Goal: Communication & Community: Answer question/provide support

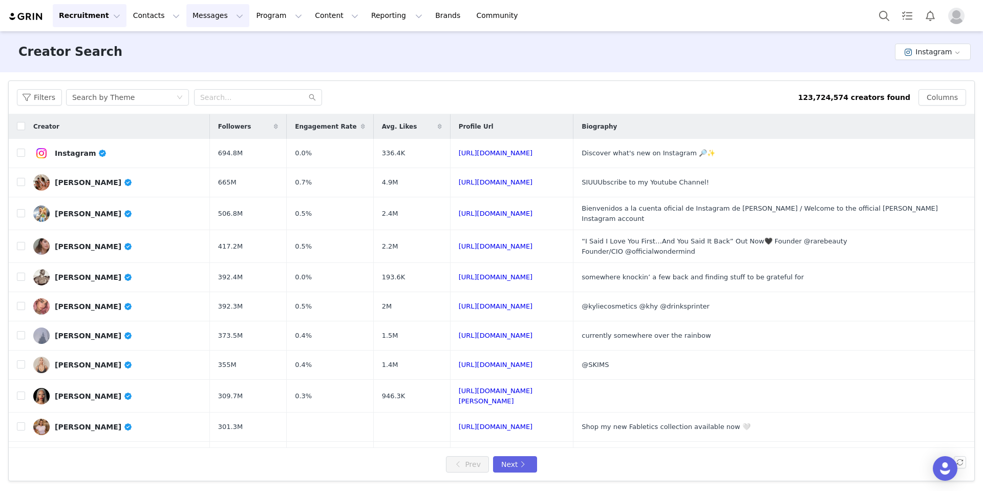
click at [219, 19] on button "Messages Messages" at bounding box center [217, 15] width 63 height 23
click at [220, 65] on div "Inbox" at bounding box center [215, 64] width 69 height 11
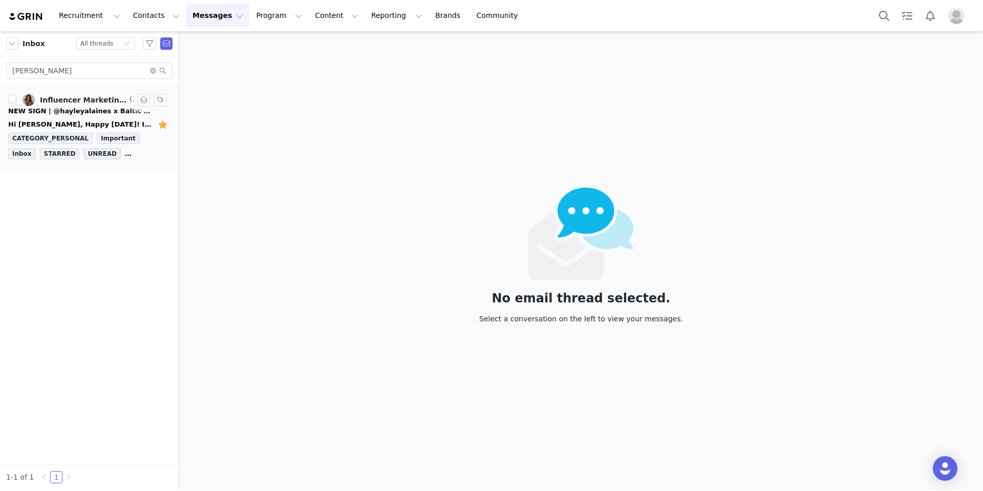
click at [83, 110] on div "NEW SIGN | @hayleyalaines x Baltic Born" at bounding box center [79, 111] width 143 height 10
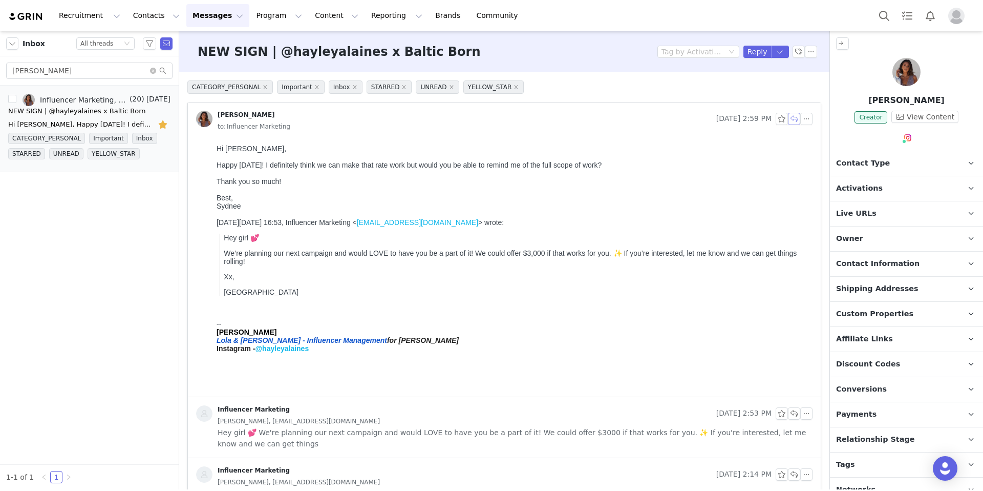
click at [788, 117] on button "button" at bounding box center [794, 119] width 12 height 12
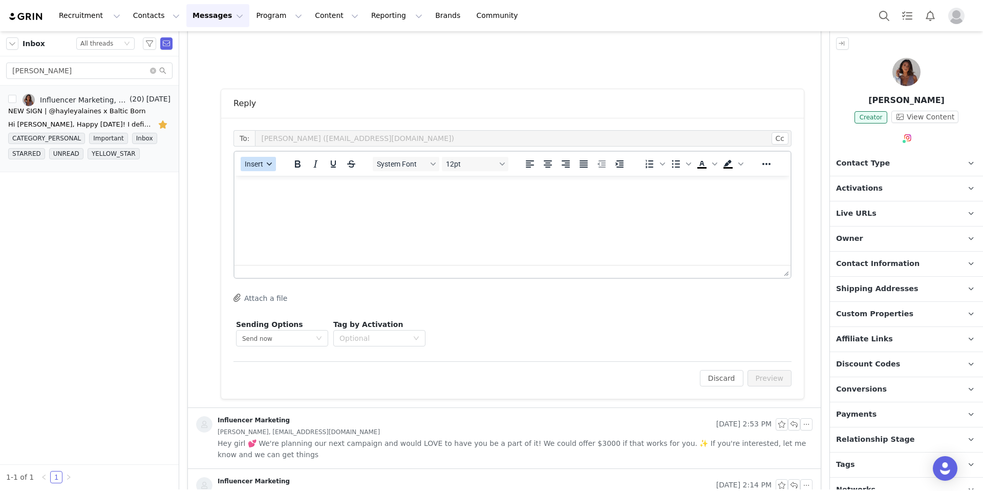
click at [261, 167] on span "Insert" at bounding box center [254, 164] width 18 height 8
click at [270, 183] on div "Insert Template" at bounding box center [295, 182] width 92 height 12
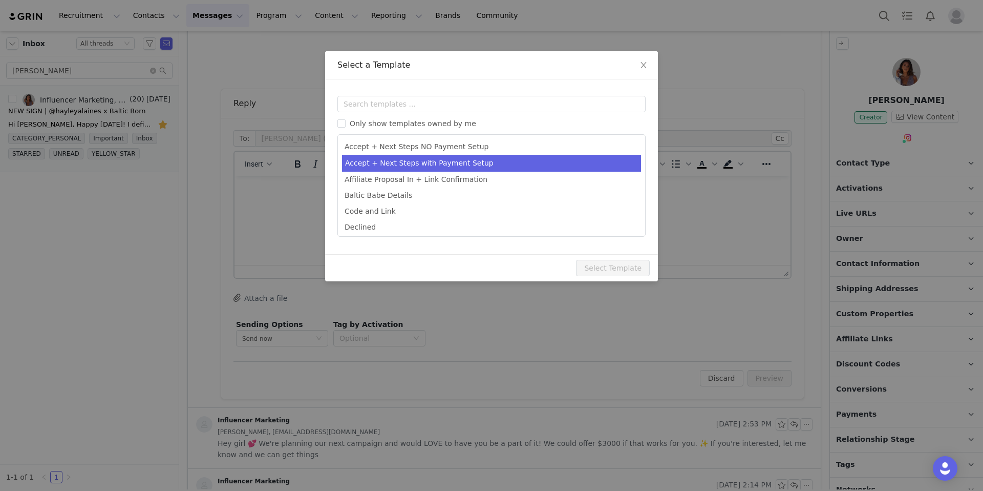
click at [446, 164] on li "Accept + Next Steps with Payment Setup" at bounding box center [491, 163] width 299 height 17
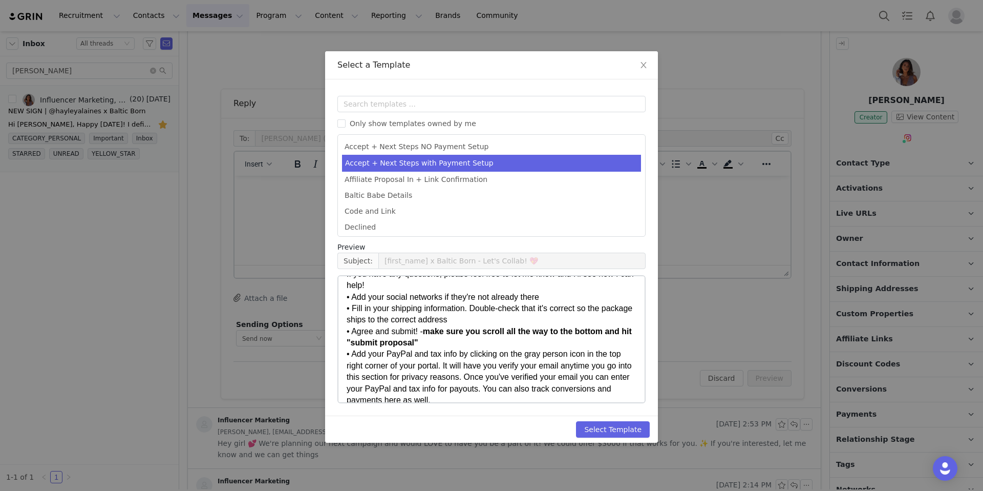
scroll to position [121, 0]
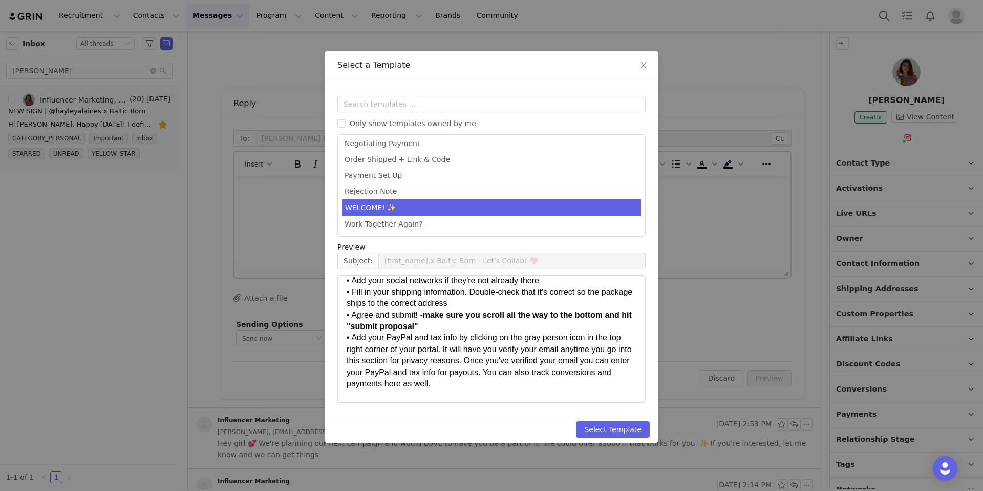
click at [401, 206] on li "WELCOME! ✨" at bounding box center [491, 207] width 299 height 17
type input "[first_name] x Baltic Born - Let's Collab!"
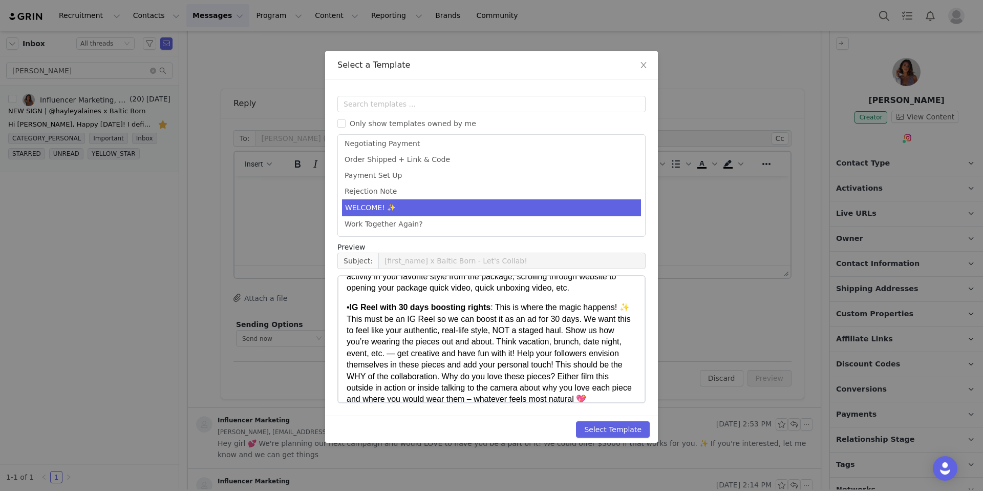
scroll to position [135, 0]
click at [605, 429] on button "Select Template" at bounding box center [613, 429] width 74 height 16
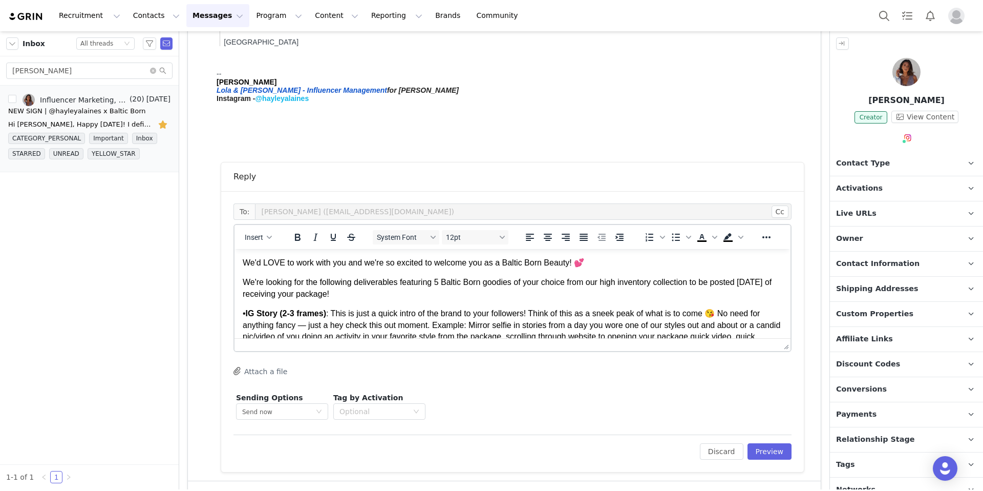
scroll to position [241, 0]
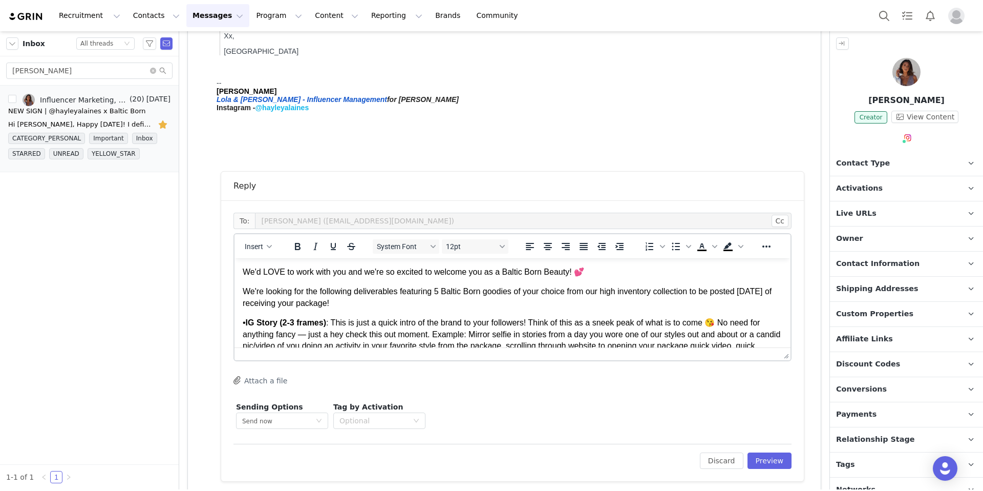
drag, startPoint x: 411, startPoint y: 300, endPoint x: 235, endPoint y: 264, distance: 179.2
click at [235, 264] on html "We'd LOVE to work with you and we're so excited to welcome you as a Baltic Born…" at bounding box center [513, 425] width 556 height 334
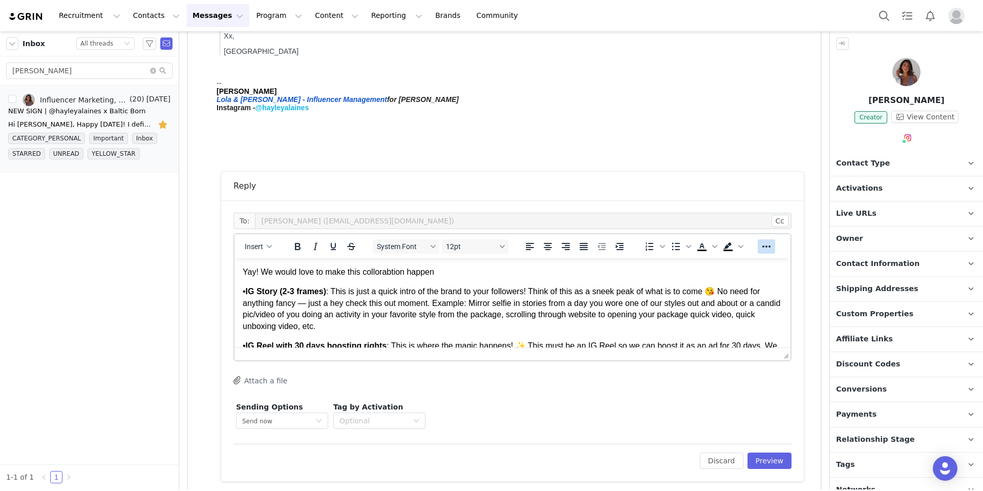
click at [764, 246] on icon "Reveal or hide additional toolbar items" at bounding box center [767, 246] width 8 height 2
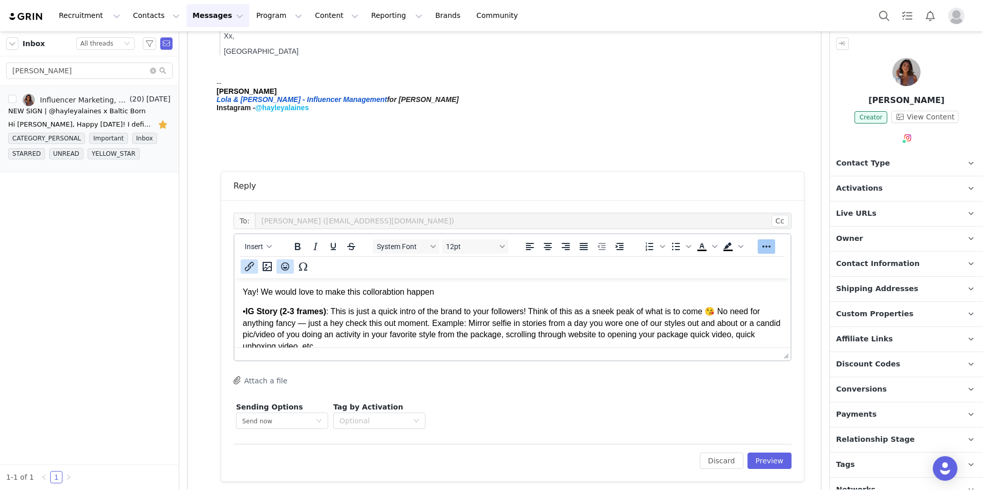
click at [288, 264] on icon "Emojis" at bounding box center [285, 266] width 8 height 8
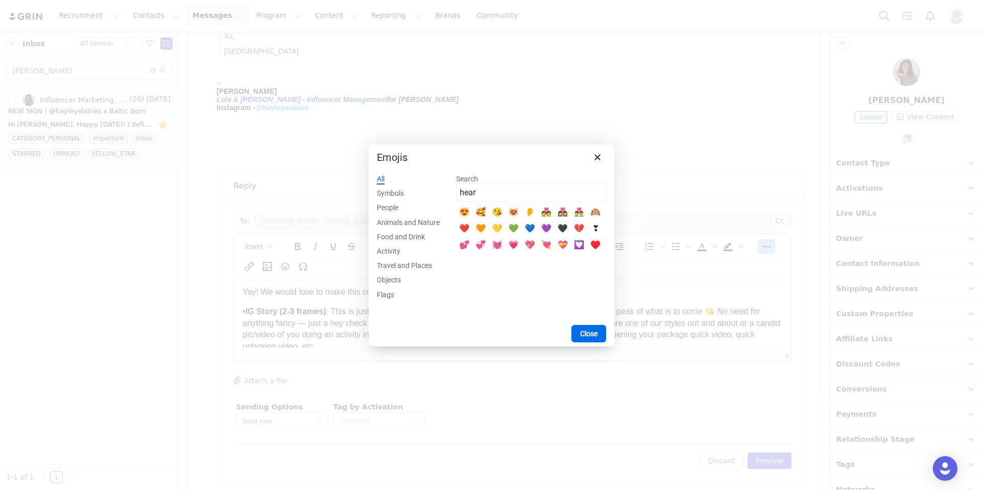
type input "hear"
click at [535, 245] on div "💖" at bounding box center [530, 245] width 12 height 12
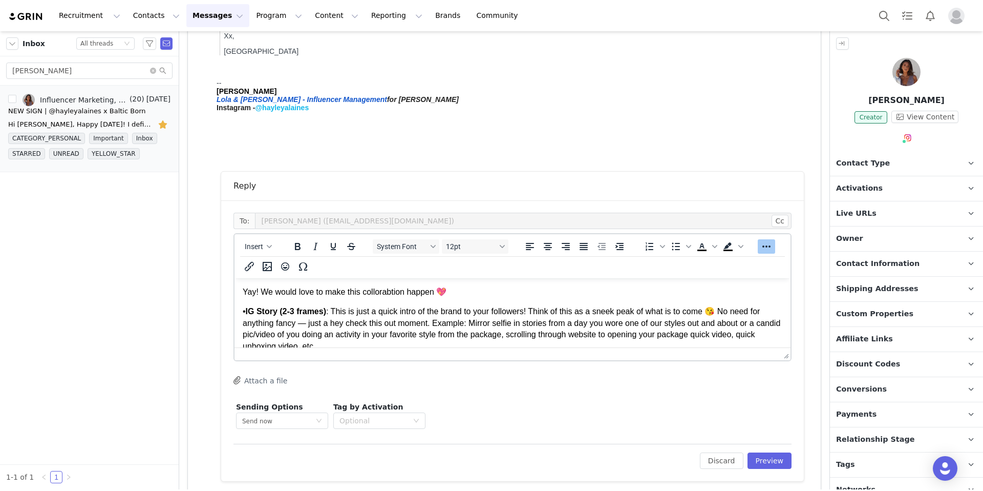
click at [446, 290] on p "Yay! We would love to make this collorabtion happen 💖" at bounding box center [513, 291] width 540 height 11
click at [398, 292] on p "Yay! We would love to make this collorabtion happen 💖" at bounding box center [513, 291] width 540 height 11
drag, startPoint x: 407, startPoint y: 292, endPoint x: 365, endPoint y: 293, distance: 41.5
click at [365, 293] on p "Yay! We would love to make this collorabtion happen 💖" at bounding box center [513, 291] width 540 height 11
click at [451, 294] on p "Yay! We would love to make this collaboration happen 💖" at bounding box center [513, 291] width 540 height 11
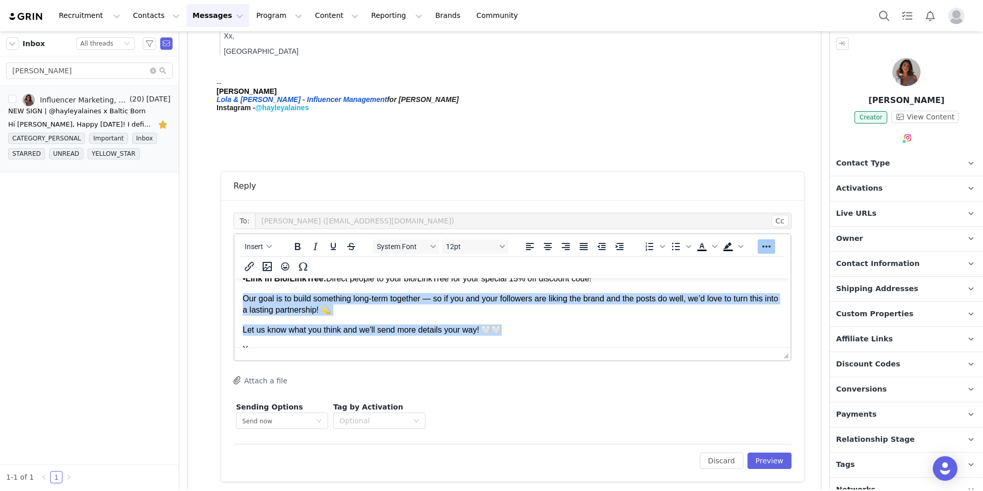
scroll to position [206, 0]
drag, startPoint x: 517, startPoint y: 299, endPoint x: 241, endPoint y: 301, distance: 276.5
click at [241, 301] on html "Yay! We would love to make this collaboration happen 💖 Here is the scope of wor…" at bounding box center [513, 233] width 556 height 323
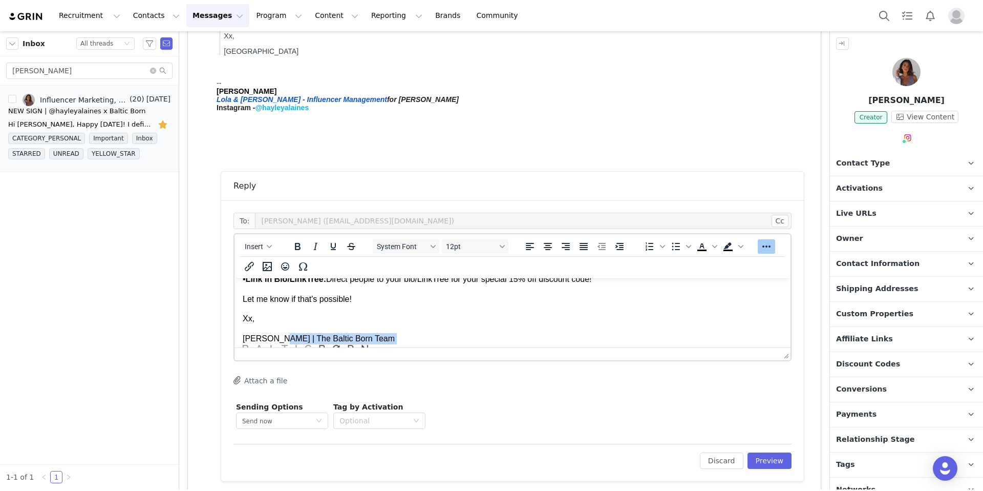
scroll to position [222, 0]
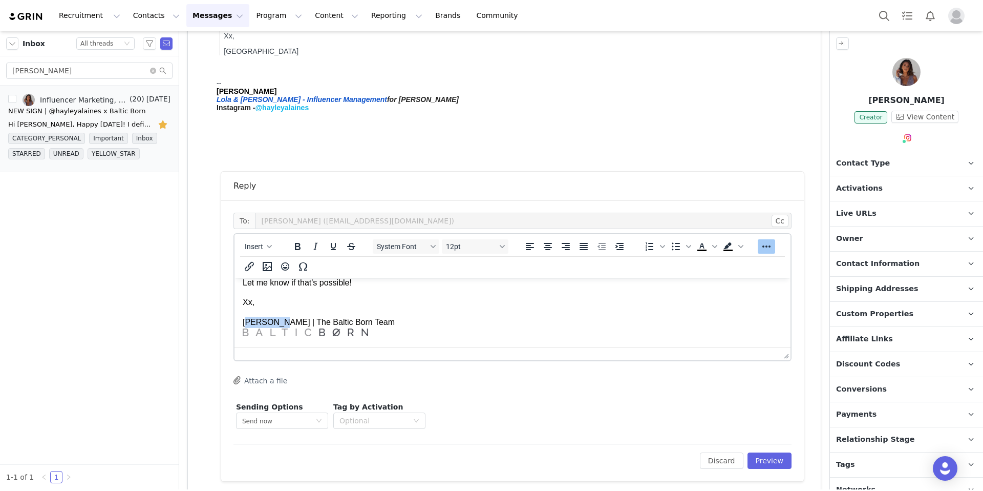
drag, startPoint x: 281, startPoint y: 338, endPoint x: 251, endPoint y: 320, distance: 34.5
click at [250, 321] on p "Mackenzie | The Baltic Born Team" at bounding box center [513, 327] width 540 height 23
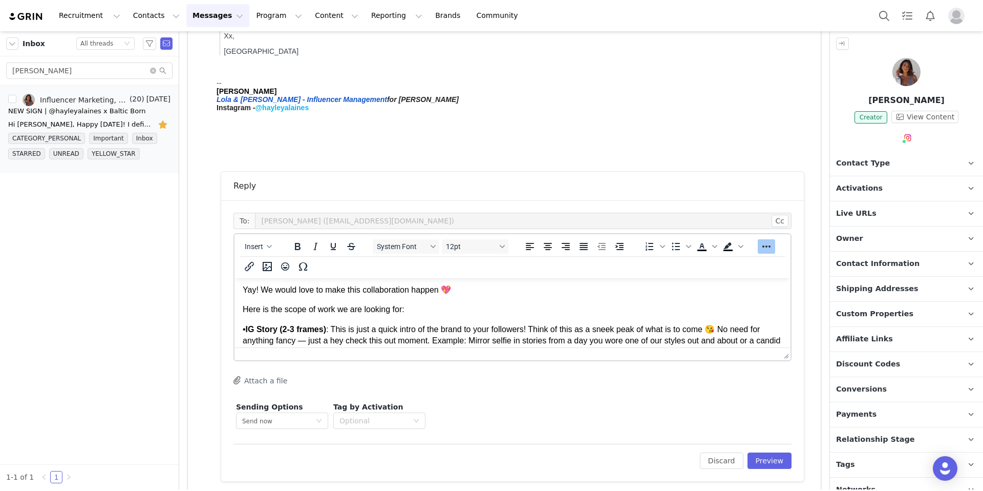
scroll to position [0, 0]
click at [243, 311] on p "Here is the scope of work we are looking for:" at bounding box center [513, 311] width 540 height 11
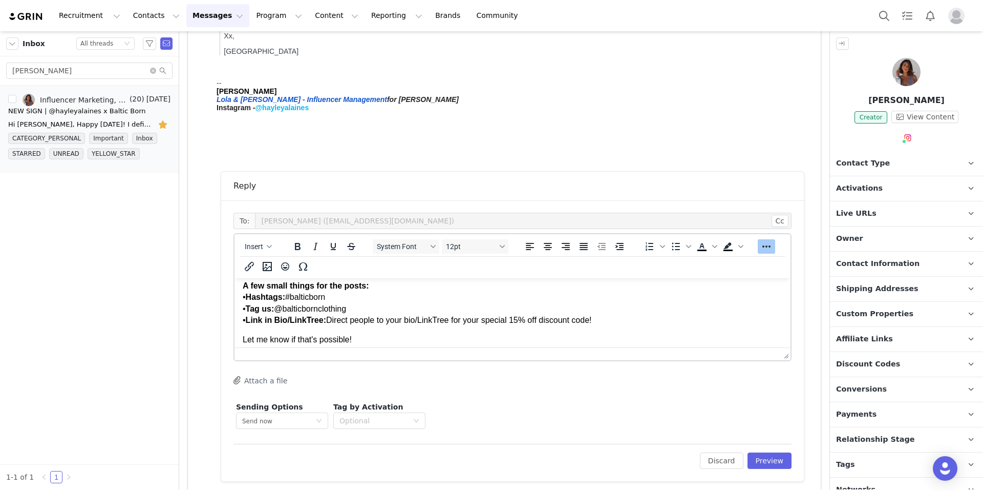
scroll to position [203, 0]
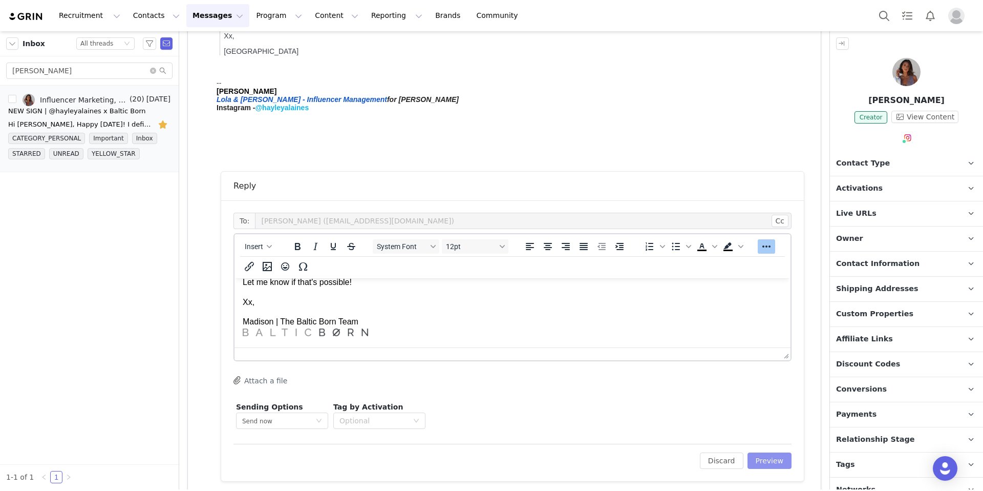
click at [752, 459] on button "Preview" at bounding box center [770, 460] width 45 height 16
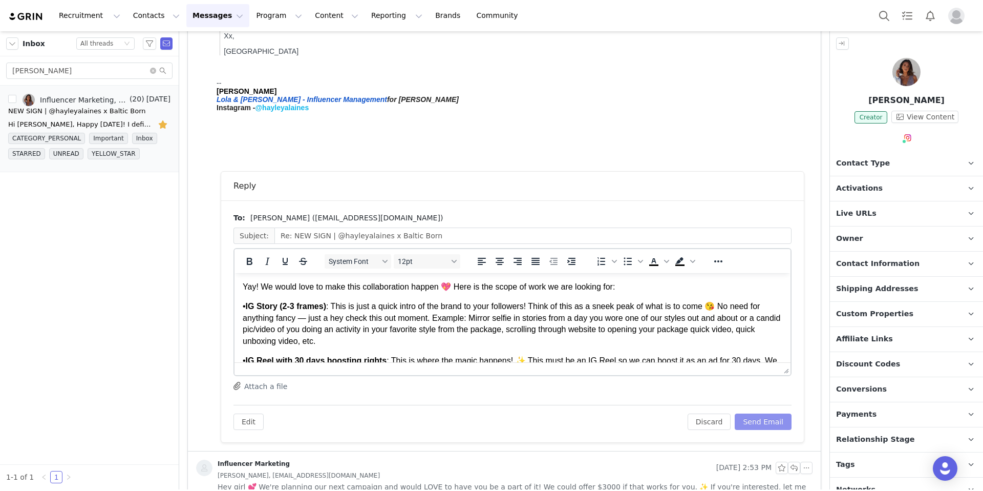
scroll to position [0, 0]
click at [754, 421] on button "Send Email" at bounding box center [763, 421] width 57 height 16
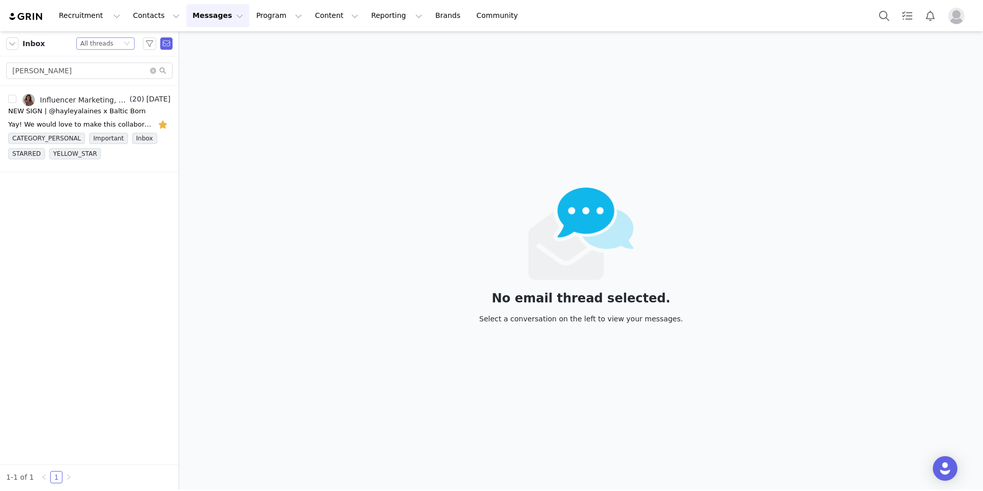
click at [124, 43] on icon "icon: down" at bounding box center [127, 43] width 6 height 6
click at [105, 92] on li "Unread only" at bounding box center [105, 95] width 58 height 16
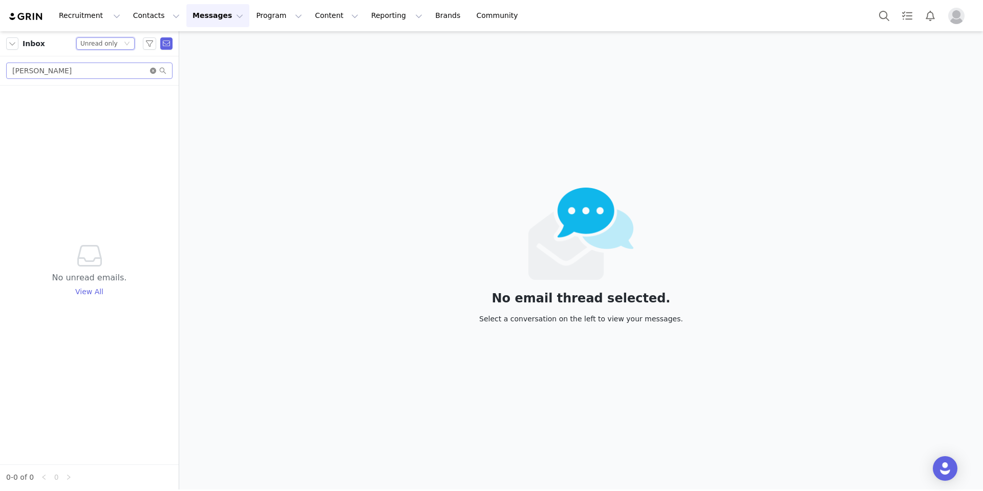
click at [155, 69] on icon "icon: close-circle" at bounding box center [153, 71] width 6 height 6
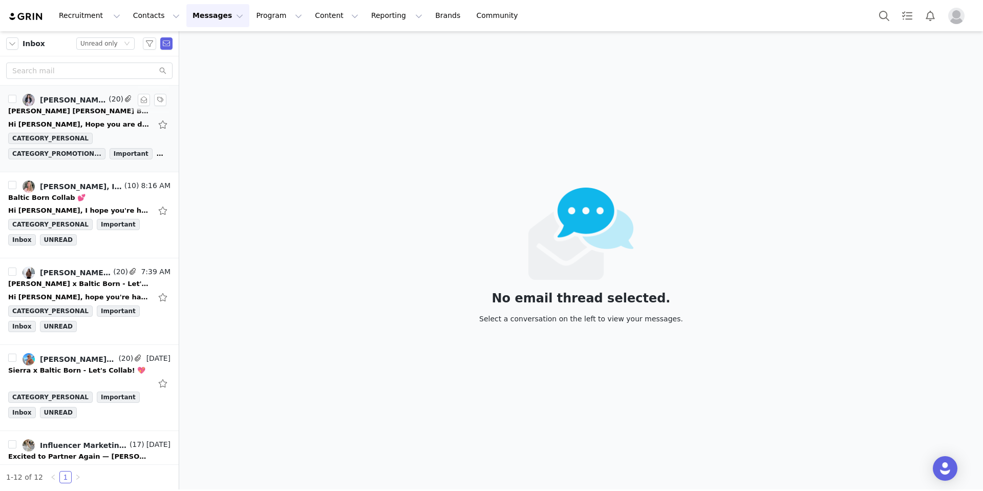
click at [99, 124] on div "Hi [PERSON_NAME], Hope you are doing well! Thanks for your patience here as I'v…" at bounding box center [79, 124] width 143 height 10
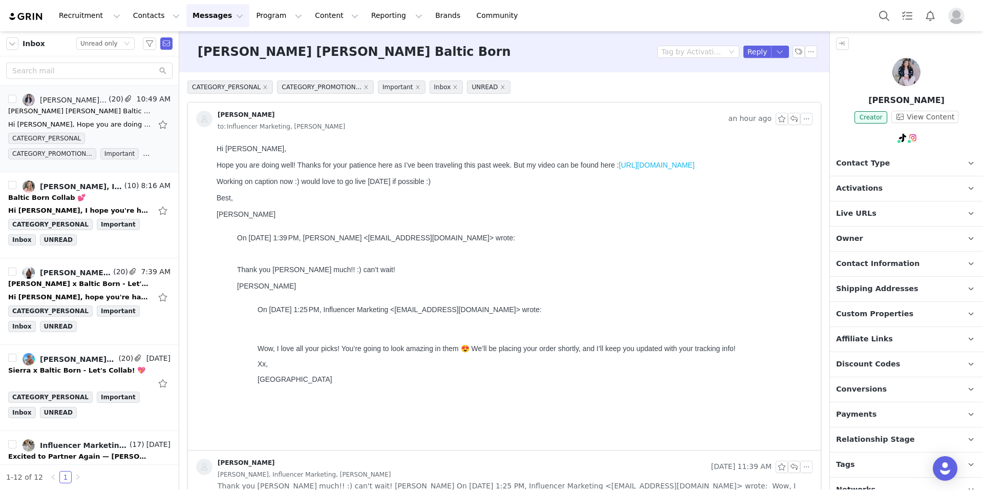
click at [648, 165] on link "[URL][DOMAIN_NAME]" at bounding box center [657, 165] width 76 height 8
click at [791, 123] on button "button" at bounding box center [794, 119] width 12 height 12
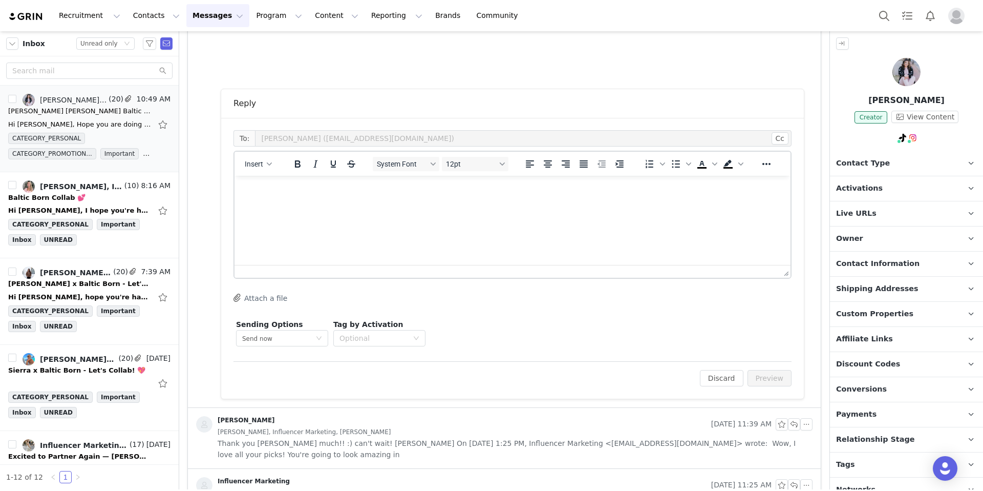
click at [440, 203] on html at bounding box center [513, 190] width 556 height 28
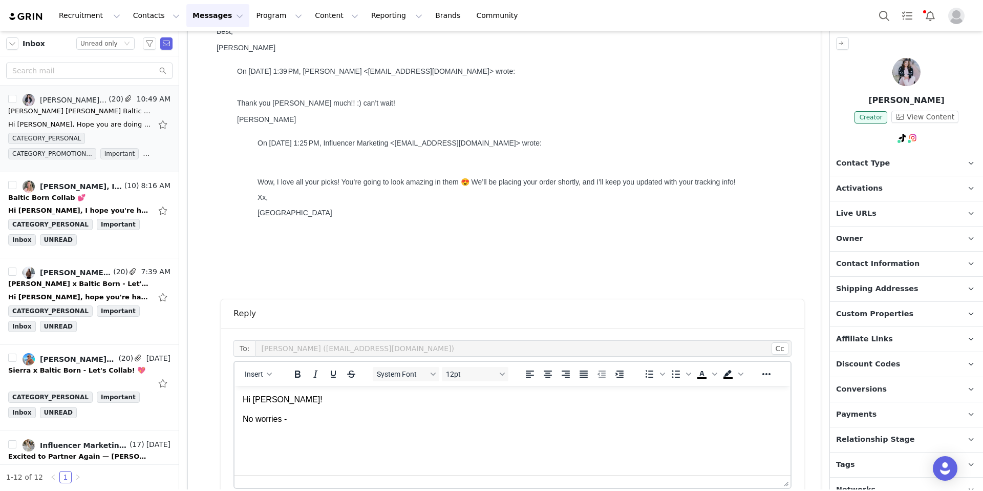
scroll to position [238, 0]
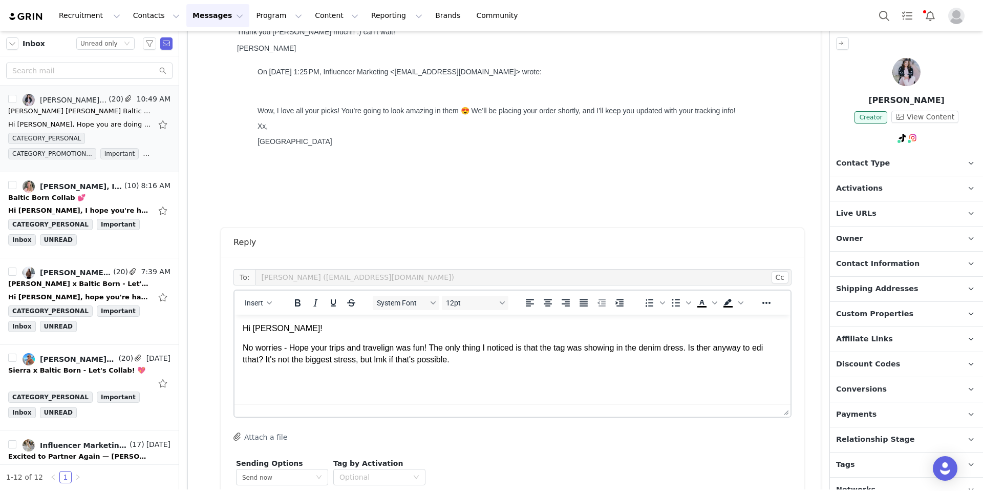
click at [649, 346] on p "No worries - Hope your trips and travelign was fun! The only thing I noticed is…" at bounding box center [513, 353] width 540 height 23
click at [740, 345] on p "No worries - Hope your trips and travelign was fun! The only thing I noticed is…" at bounding box center [513, 353] width 540 height 23
click at [696, 347] on p "No worries - Hope your trips and travelign was fun! The only thing I noticed is…" at bounding box center [513, 353] width 540 height 23
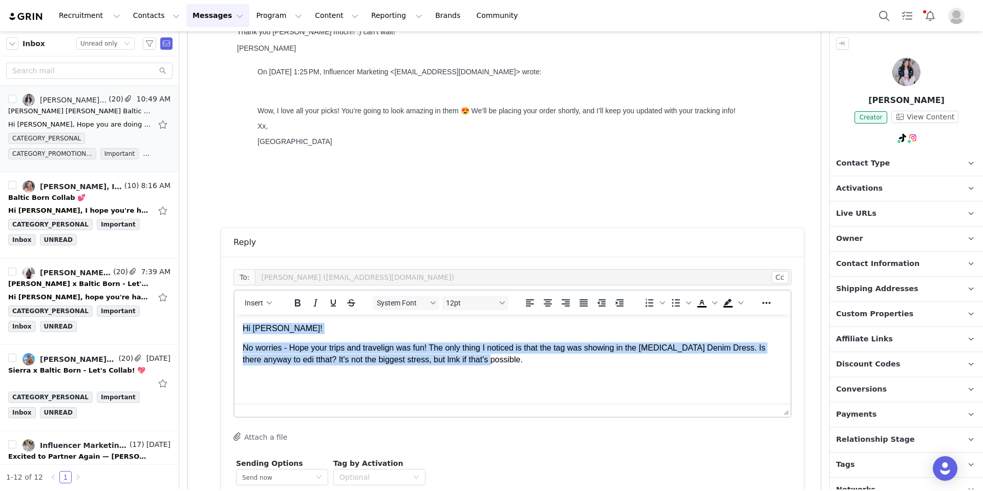
drag, startPoint x: 522, startPoint y: 364, endPoint x: 249, endPoint y: 313, distance: 277.6
click at [249, 314] on html "Hi [PERSON_NAME]! No worries - Hope your trips and travelign was fun! The only …" at bounding box center [513, 343] width 556 height 59
copy body "Hi [PERSON_NAME]! No worries - Hope your trips and travelign was fun! The only …"
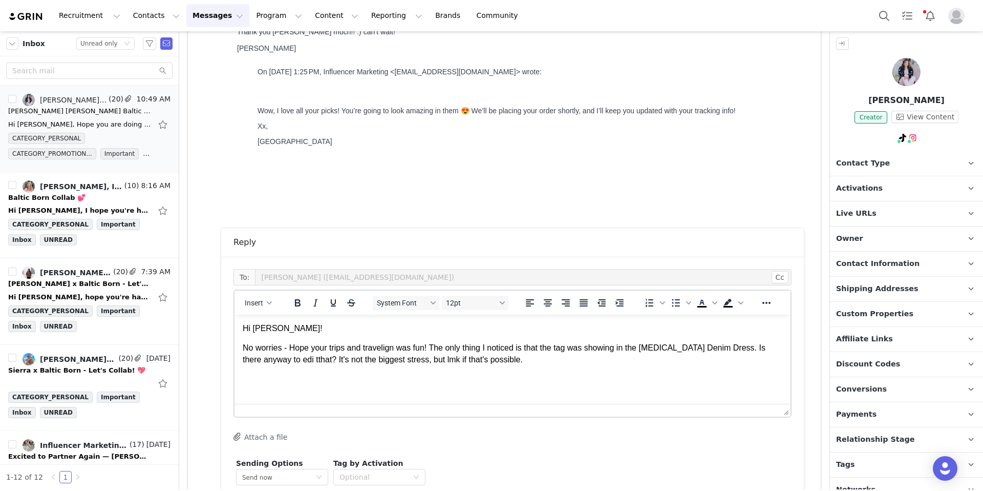
drag, startPoint x: 416, startPoint y: 371, endPoint x: 438, endPoint y: 370, distance: 22.0
click at [416, 371] on html "Hi [PERSON_NAME]! No worries - Hope your trips and travelign was fun! The only …" at bounding box center [513, 343] width 556 height 59
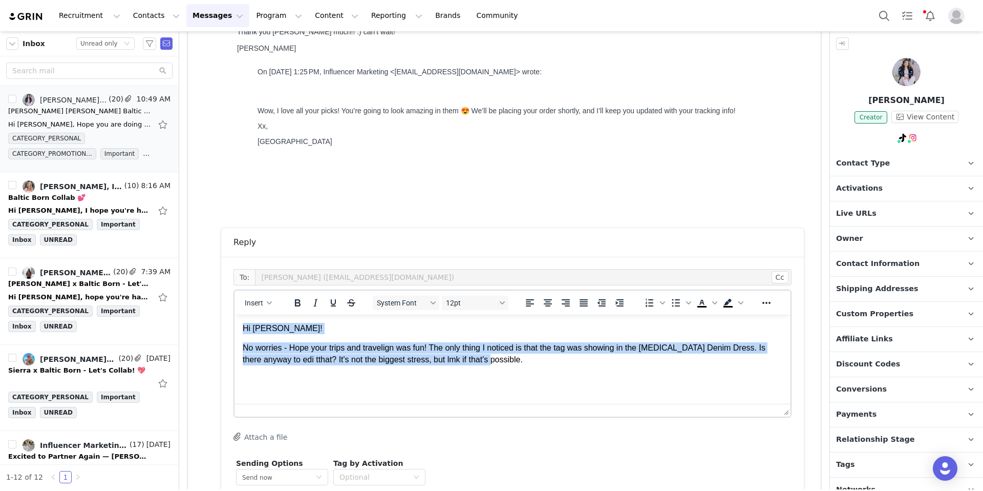
drag, startPoint x: 513, startPoint y: 359, endPoint x: 236, endPoint y: 316, distance: 279.9
click at [236, 316] on html "Hi [PERSON_NAME]! No worries - Hope your trips and travelign was fun! The only …" at bounding box center [513, 343] width 556 height 59
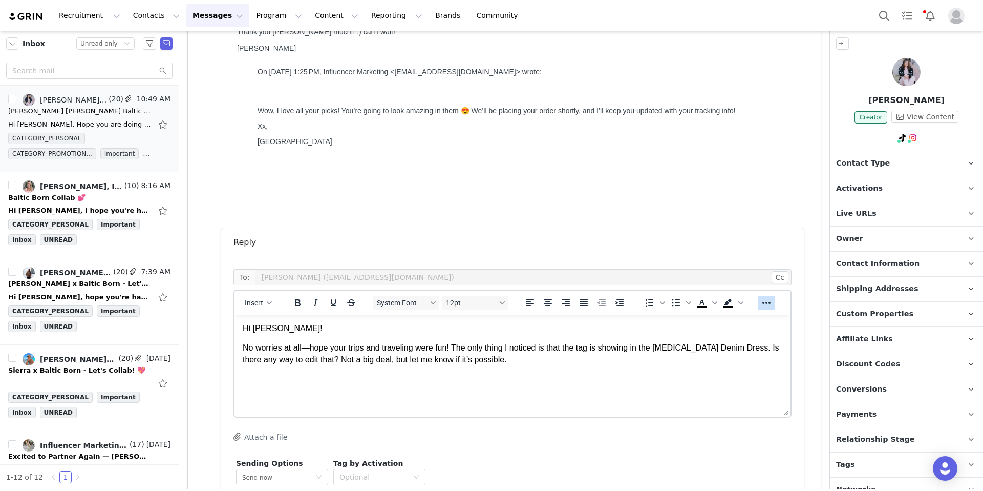
click at [761, 305] on icon "Reveal or hide additional toolbar items" at bounding box center [766, 303] width 12 height 12
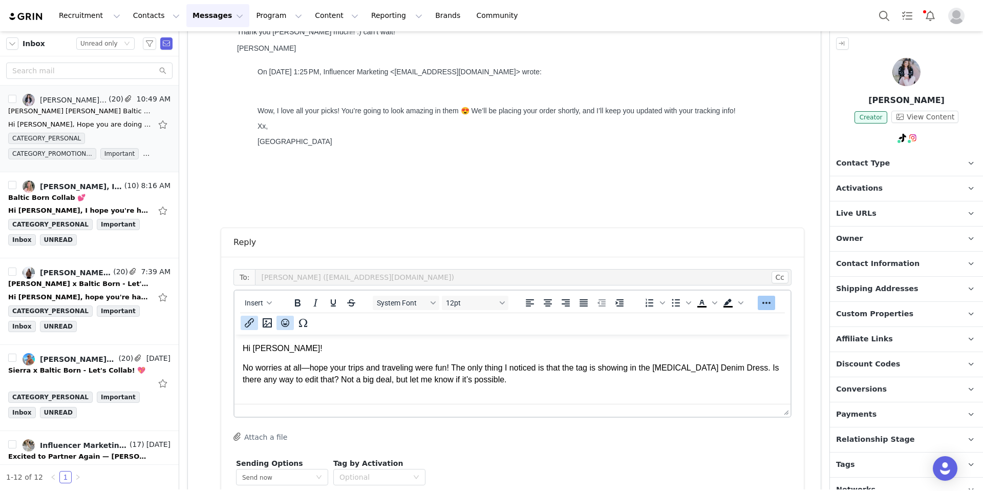
click at [289, 321] on icon "Emojis" at bounding box center [285, 322] width 12 height 12
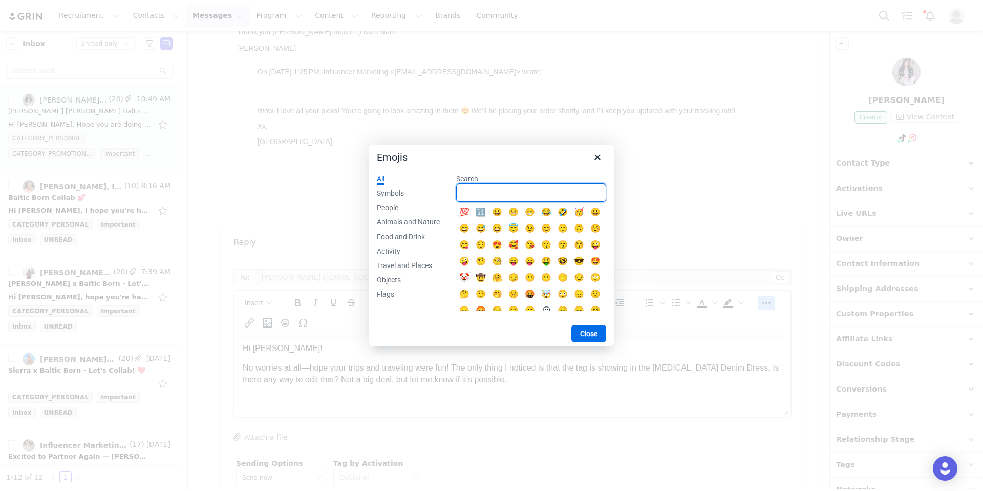
click at [488, 196] on input "Search" at bounding box center [531, 192] width 150 height 18
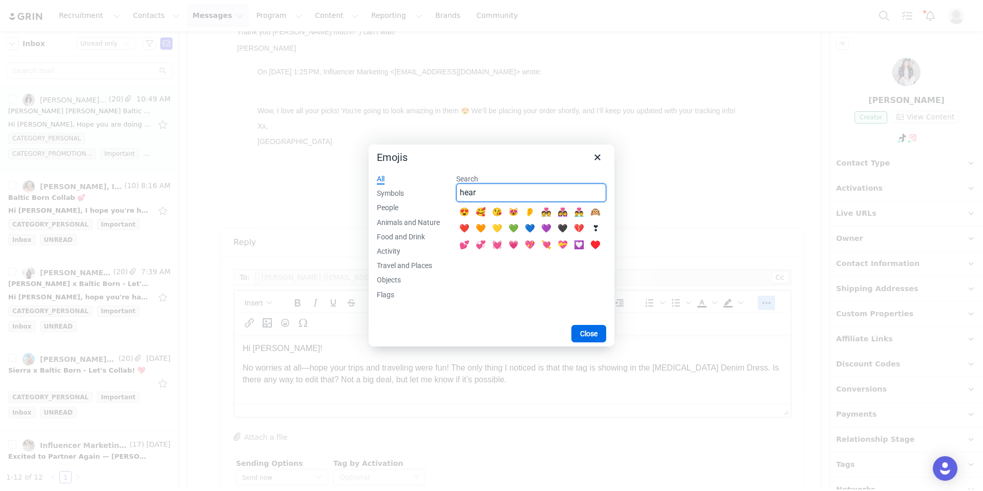
type input "hear"
click at [536, 243] on div "💖" at bounding box center [530, 245] width 12 height 12
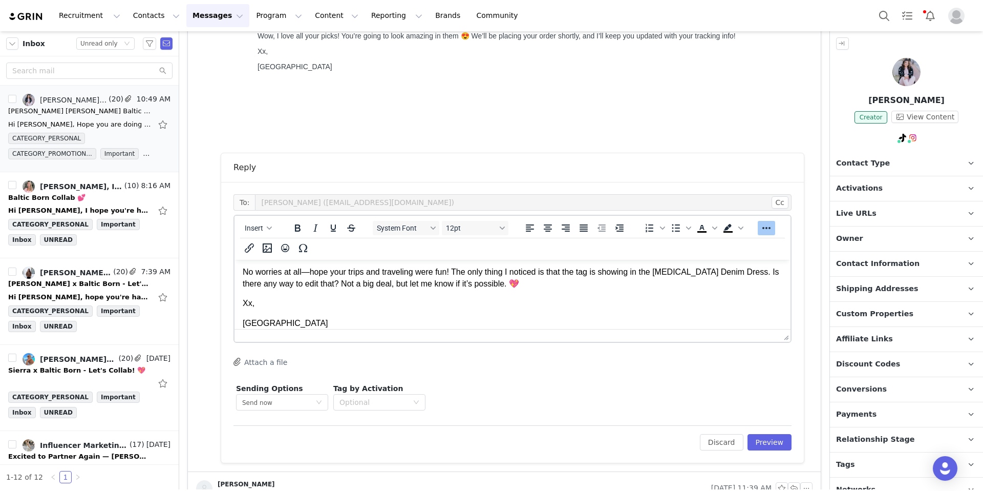
scroll to position [318, 0]
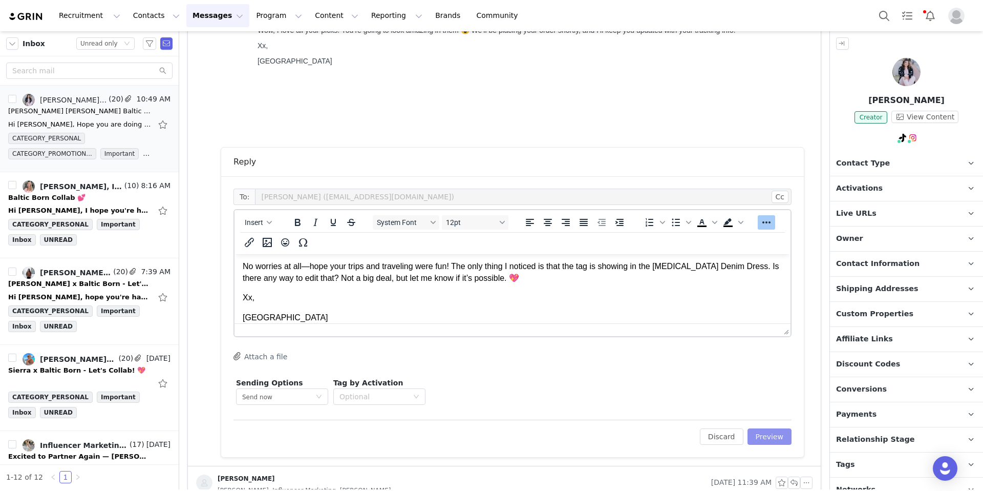
click at [757, 442] on button "Preview" at bounding box center [770, 436] width 45 height 16
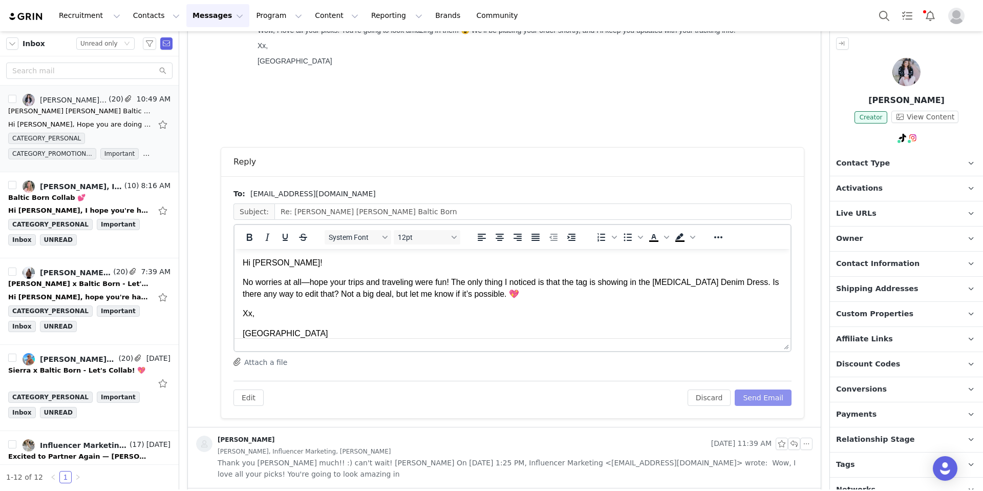
scroll to position [0, 0]
click at [754, 400] on button "Send Email" at bounding box center [763, 397] width 57 height 16
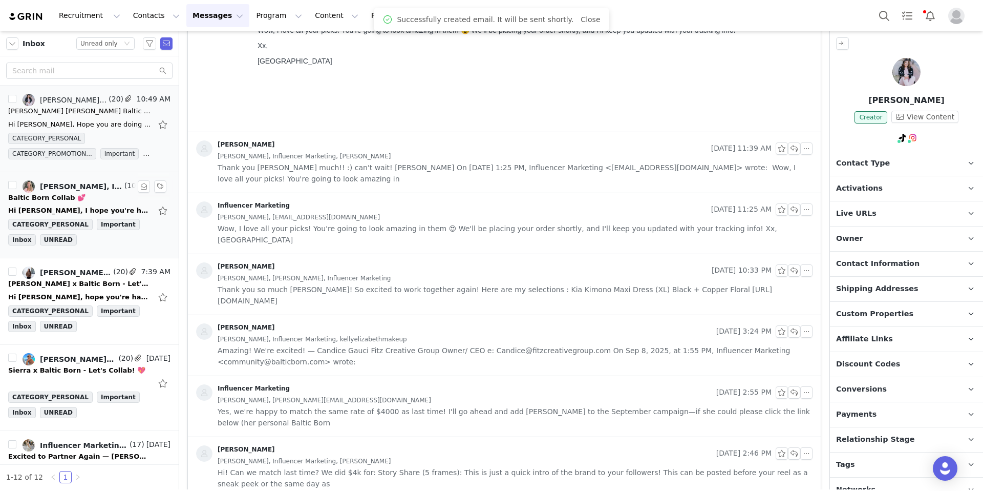
click at [93, 196] on div "Baltic Born Collab 💕" at bounding box center [89, 198] width 162 height 10
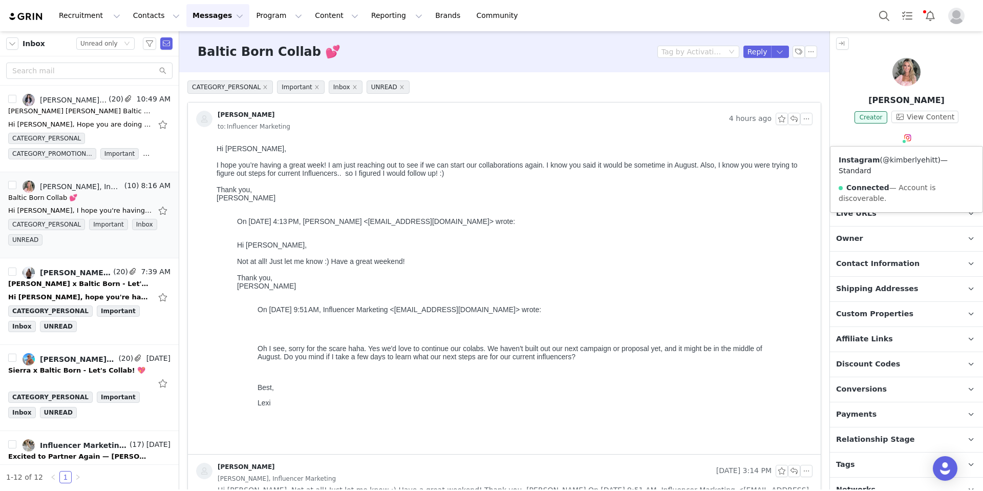
click at [900, 158] on link "@kimberlyehitt" at bounding box center [910, 160] width 55 height 8
click at [893, 193] on p "Activations" at bounding box center [894, 188] width 129 height 25
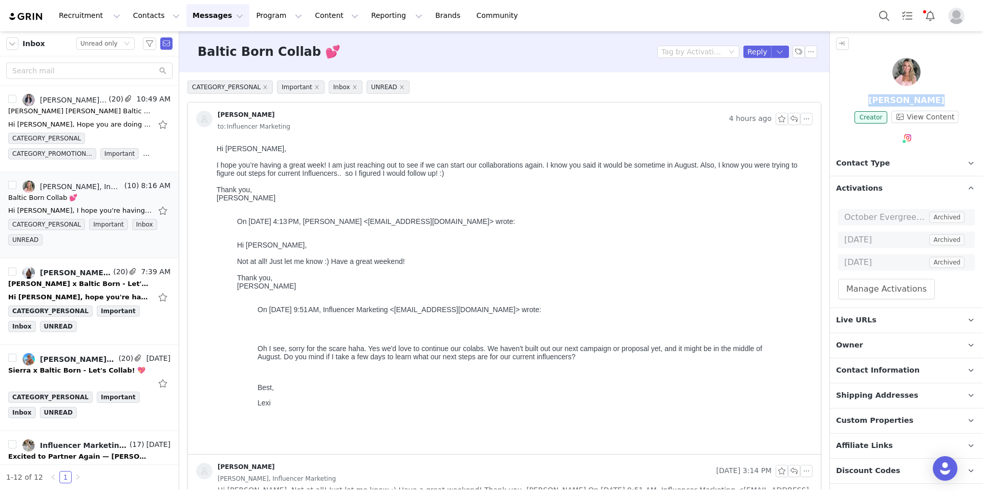
drag, startPoint x: 936, startPoint y: 101, endPoint x: 872, endPoint y: 100, distance: 64.0
click at [872, 100] on p "[PERSON_NAME]" at bounding box center [906, 100] width 153 height 12
copy p "[PERSON_NAME]"
click at [788, 116] on button "button" at bounding box center [794, 119] width 12 height 12
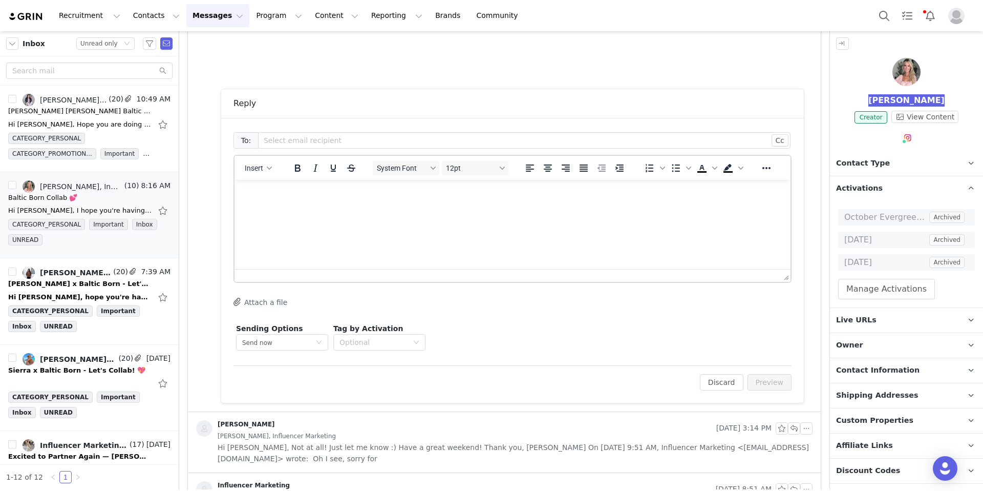
drag, startPoint x: 604, startPoint y: 392, endPoint x: 348, endPoint y: 182, distance: 331.1
click at [349, 181] on html at bounding box center [513, 194] width 556 height 28
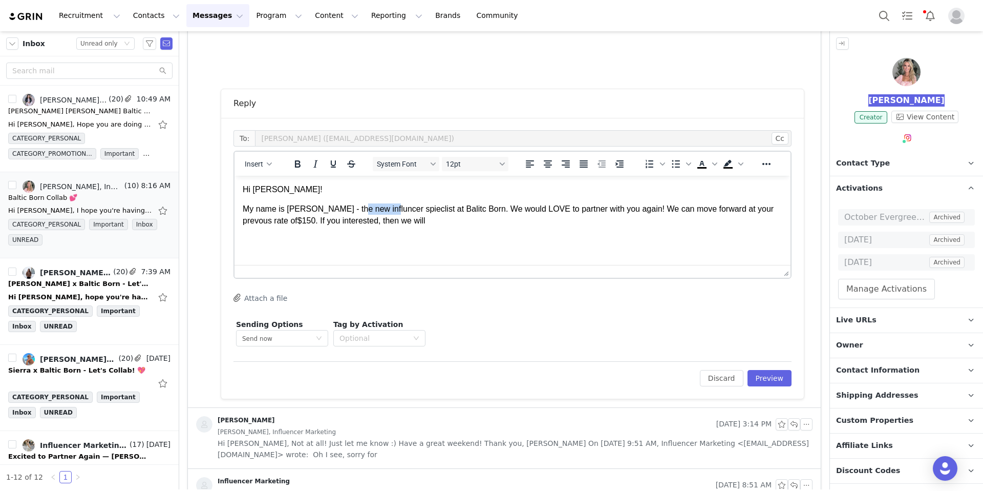
click at [373, 207] on p "My name is [PERSON_NAME] - the new influncer spieclist at Balitc Born. We would…" at bounding box center [513, 214] width 540 height 23
click at [447, 223] on p "My name is [PERSON_NAME] - the new influncer spieclist at Balitc Born. We would…" at bounding box center [513, 214] width 540 height 23
drag, startPoint x: 540, startPoint y: 220, endPoint x: 240, endPoint y: 187, distance: 302.4
click at [240, 187] on html "Hi [PERSON_NAME]! My name is [PERSON_NAME] - the new influncer spieclist at Bal…" at bounding box center [513, 205] width 556 height 59
copy body "Hi [PERSON_NAME]! My name is [PERSON_NAME] - the new influncer spieclist at Bal…"
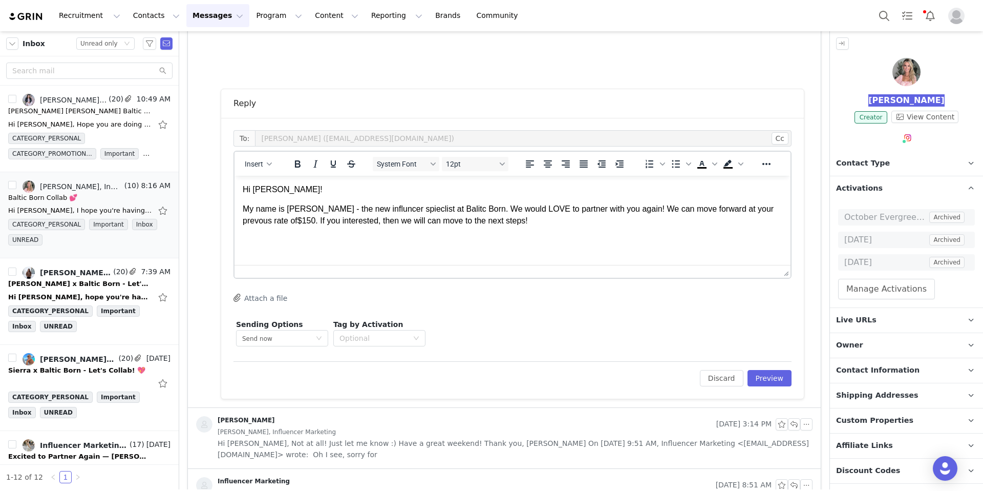
click at [397, 223] on p "My name is [PERSON_NAME] - the new influncer spieclist at Balitc Born. We would…" at bounding box center [513, 214] width 540 height 23
drag, startPoint x: 540, startPoint y: 225, endPoint x: 234, endPoint y: 207, distance: 307.3
click at [235, 207] on html "Hi [PERSON_NAME]! My name is [PERSON_NAME] - the new influncer spieclist at Bal…" at bounding box center [513, 205] width 556 height 59
click at [257, 191] on p "Hi [PERSON_NAME]!" at bounding box center [513, 189] width 540 height 11
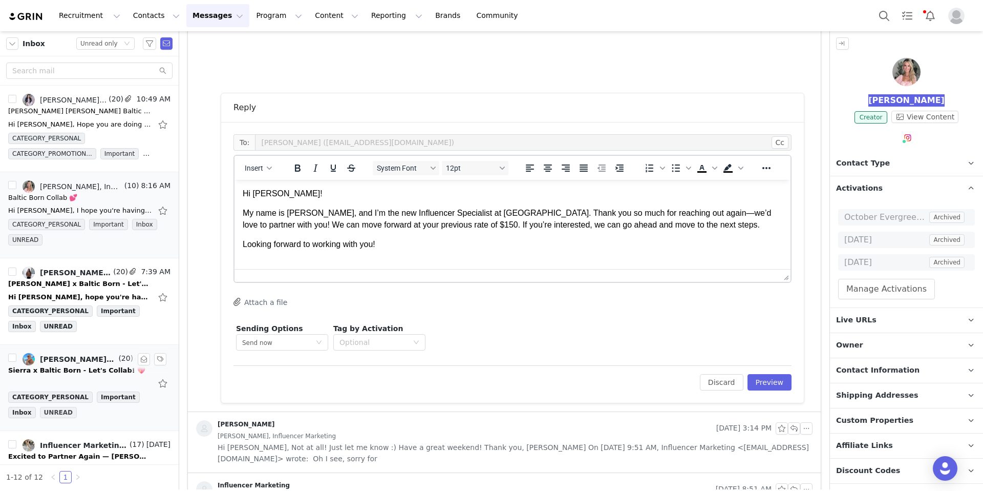
scroll to position [377, 0]
click at [710, 225] on p "My name is [PERSON_NAME], and I’m the new Influencer Specialist at [GEOGRAPHIC_…" at bounding box center [513, 217] width 540 height 23
click at [768, 171] on icon "Reveal or hide additional toolbar items" at bounding box center [766, 167] width 12 height 12
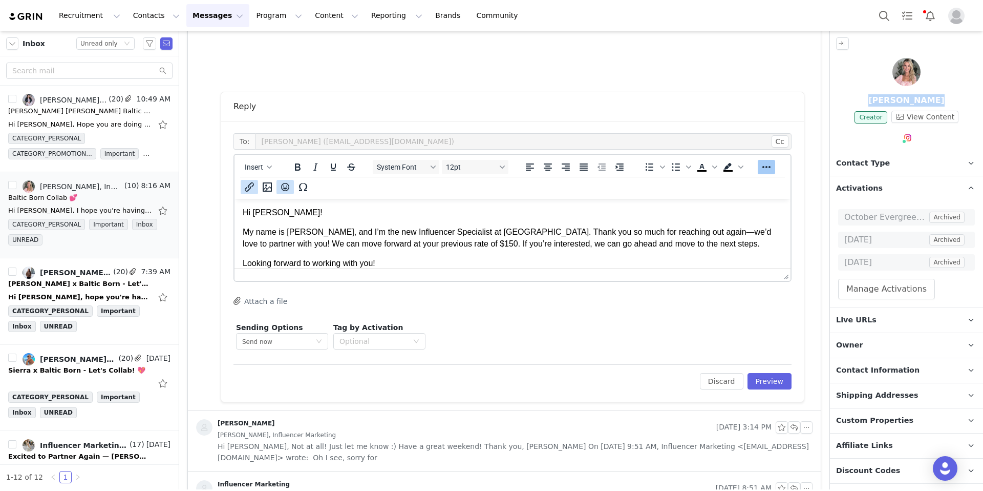
click at [286, 188] on icon "Emojis" at bounding box center [285, 187] width 8 height 8
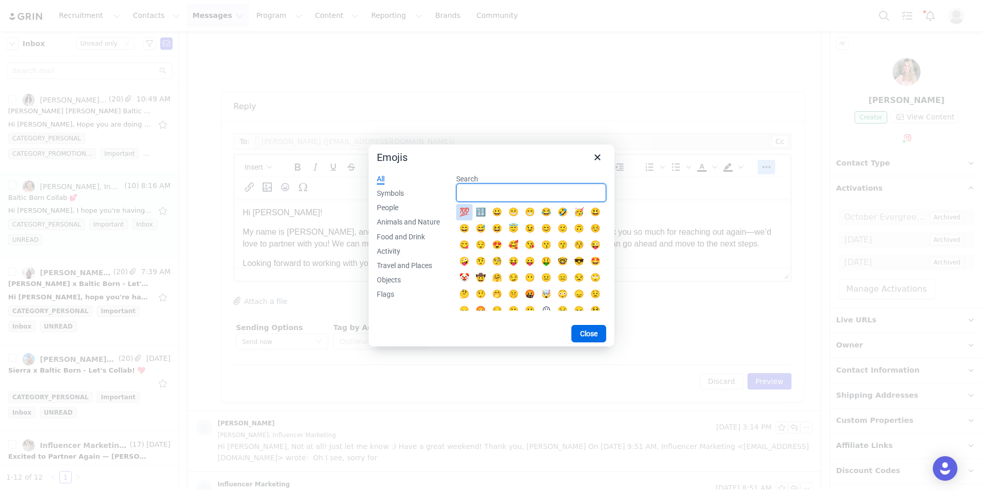
click at [474, 196] on input "Search" at bounding box center [531, 192] width 150 height 18
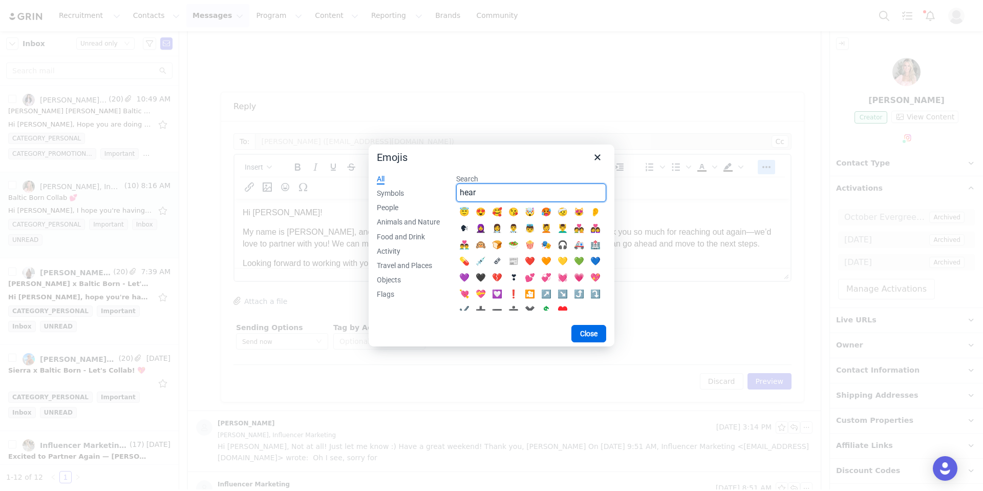
type input "hear"
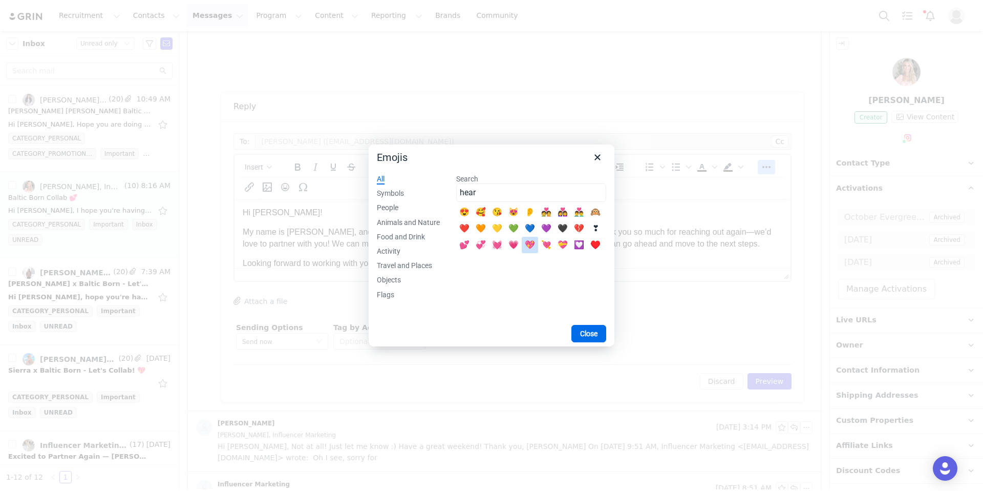
drag, startPoint x: 537, startPoint y: 246, endPoint x: 302, endPoint y: 48, distance: 307.8
click at [536, 246] on div "💖" at bounding box center [530, 245] width 12 height 12
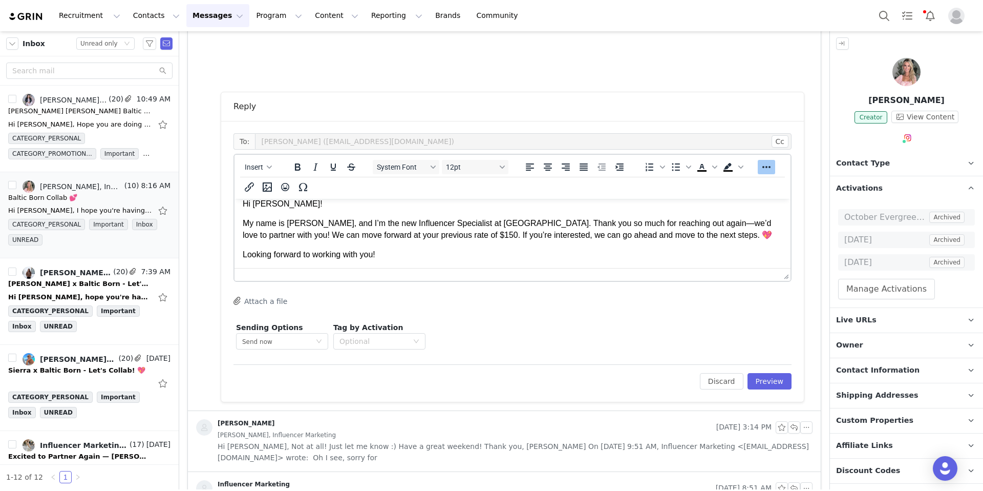
scroll to position [10, 0]
click at [404, 256] on p "Looking forward to working with you!" at bounding box center [513, 253] width 540 height 11
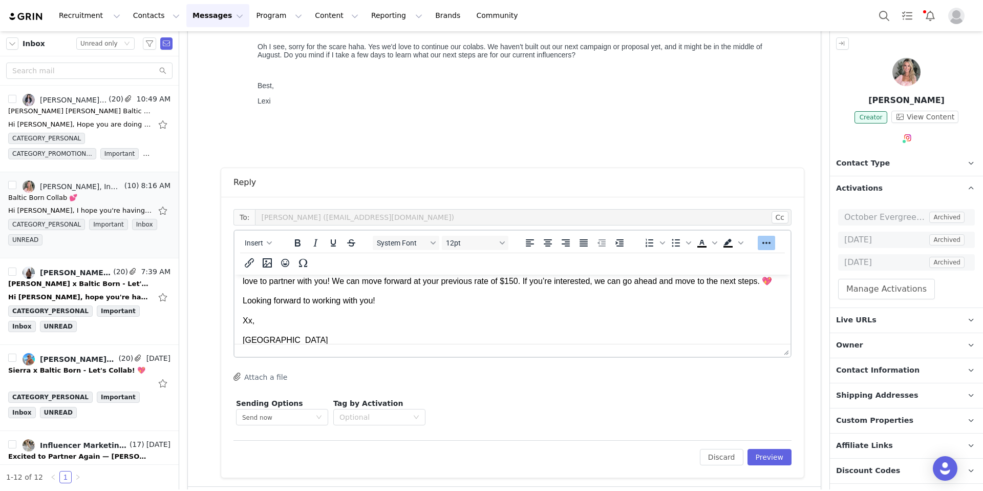
scroll to position [40, 0]
click at [768, 456] on button "Preview" at bounding box center [770, 457] width 45 height 16
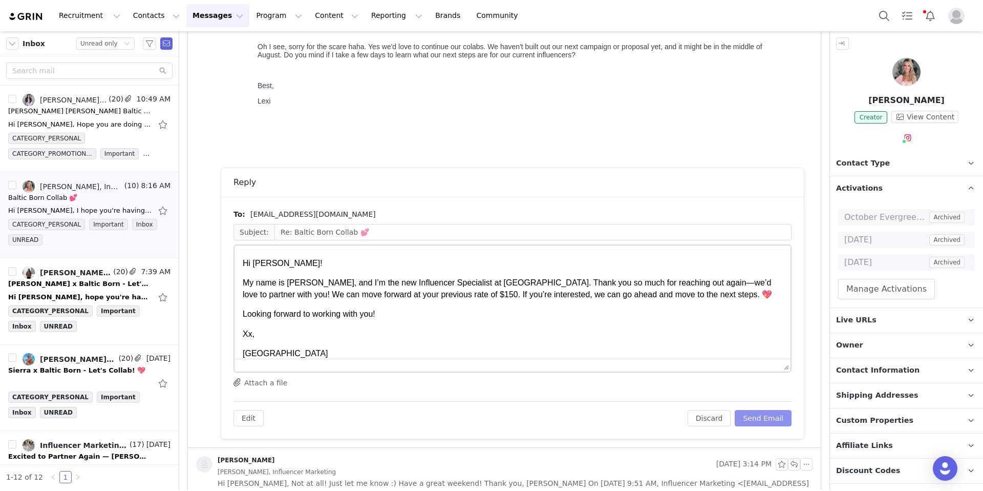
scroll to position [0, 0]
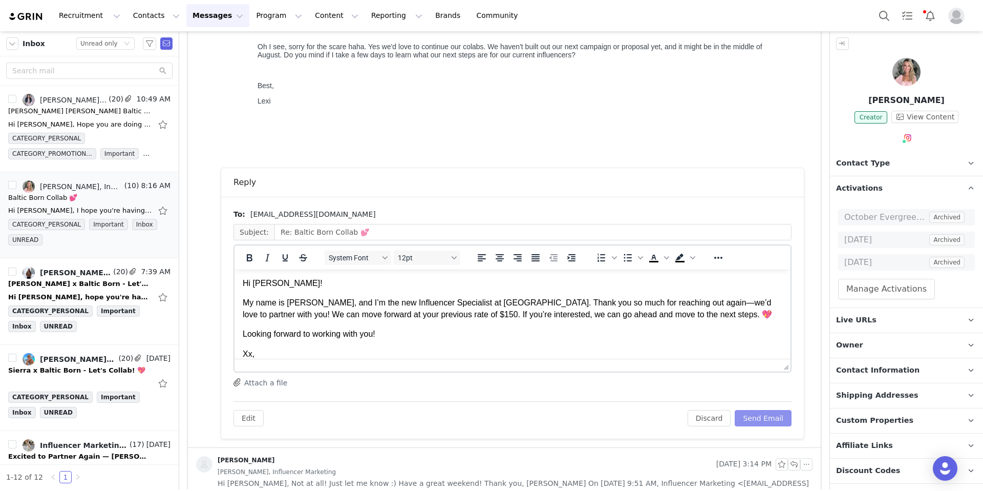
click at [755, 425] on button "Send Email" at bounding box center [763, 418] width 57 height 16
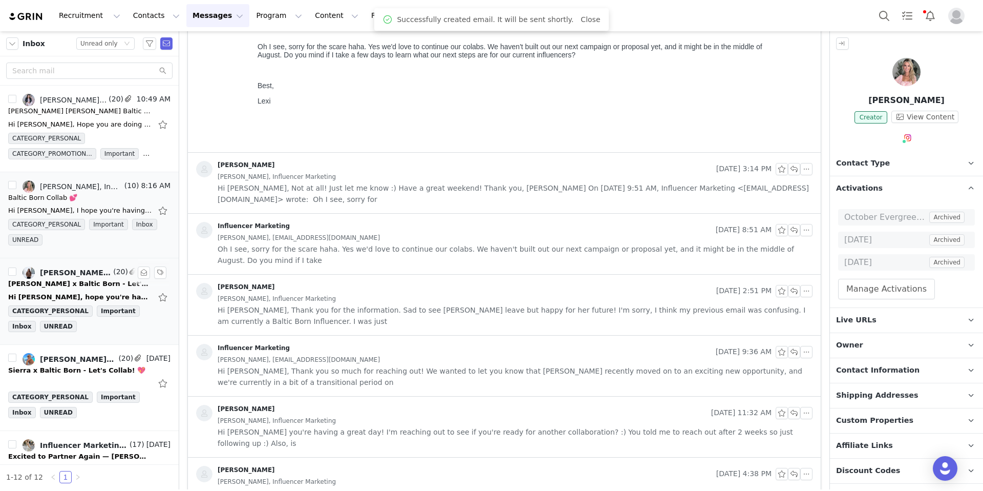
click at [99, 330] on div "CATEGORY_PERSONAL Important Inbox UNREAD" at bounding box center [89, 320] width 162 height 31
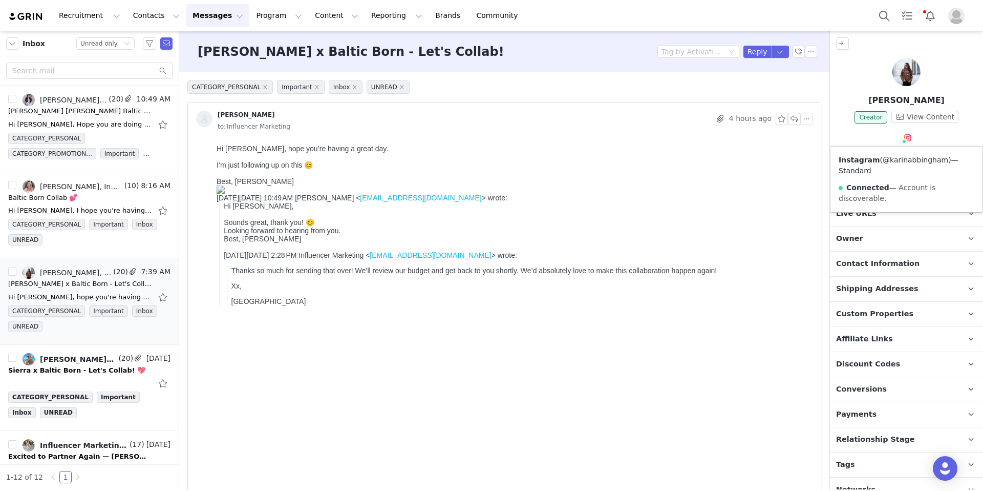
click at [900, 158] on link "@karinabbingham" at bounding box center [916, 160] width 66 height 8
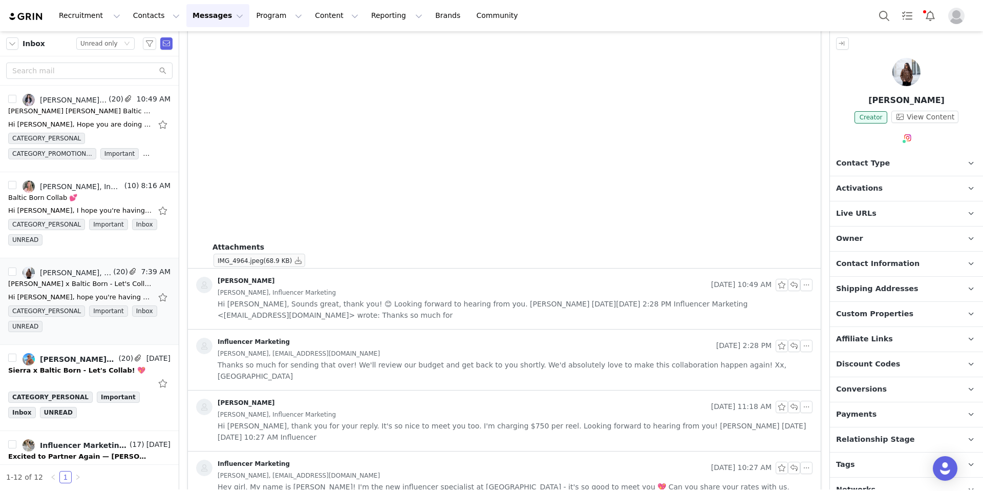
scroll to position [436, 0]
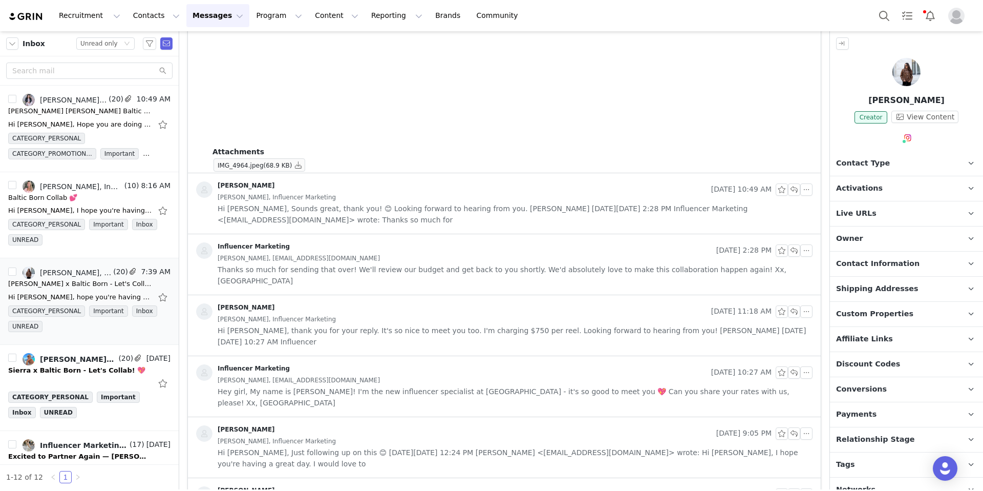
click at [413, 195] on div "[PERSON_NAME], Influencer Marketing" at bounding box center [515, 197] width 595 height 11
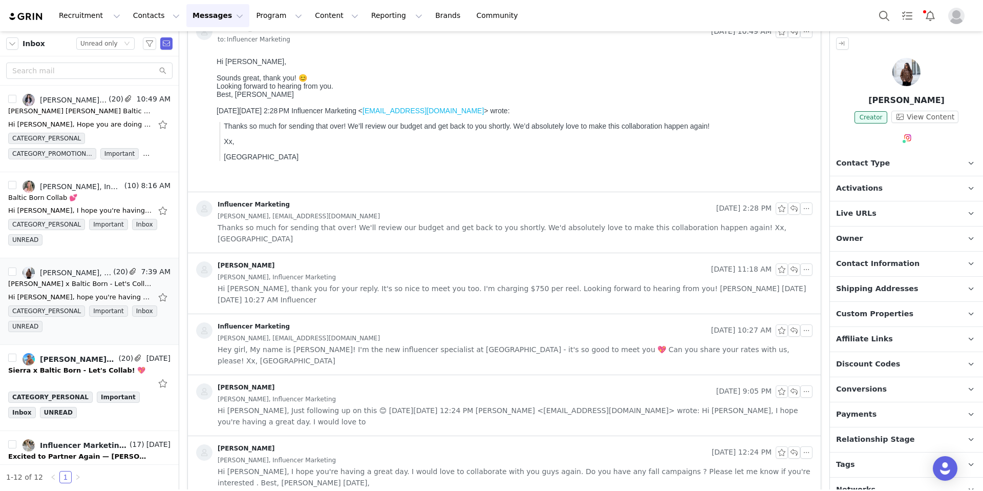
scroll to position [645, 0]
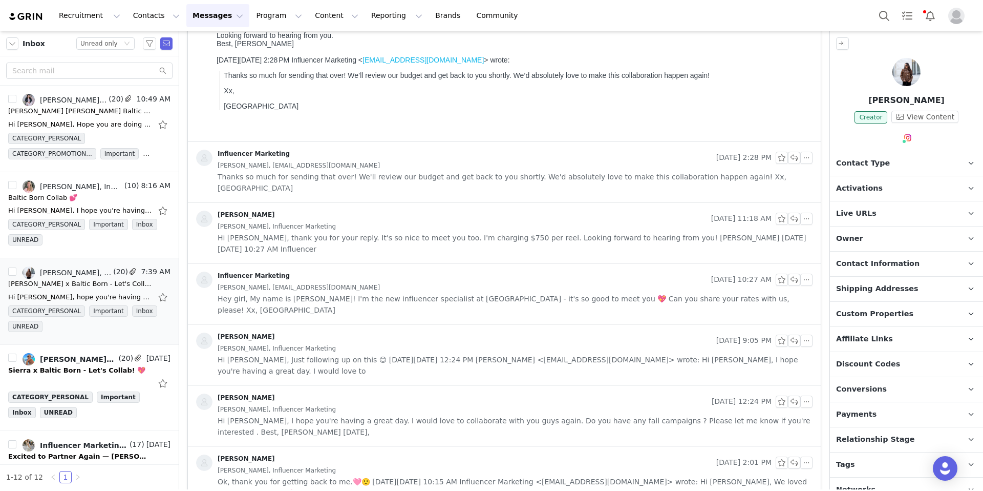
click at [375, 232] on span "Hi [PERSON_NAME], thank you for your reply. It's so nice to meet you too. I'm c…" at bounding box center [515, 243] width 595 height 23
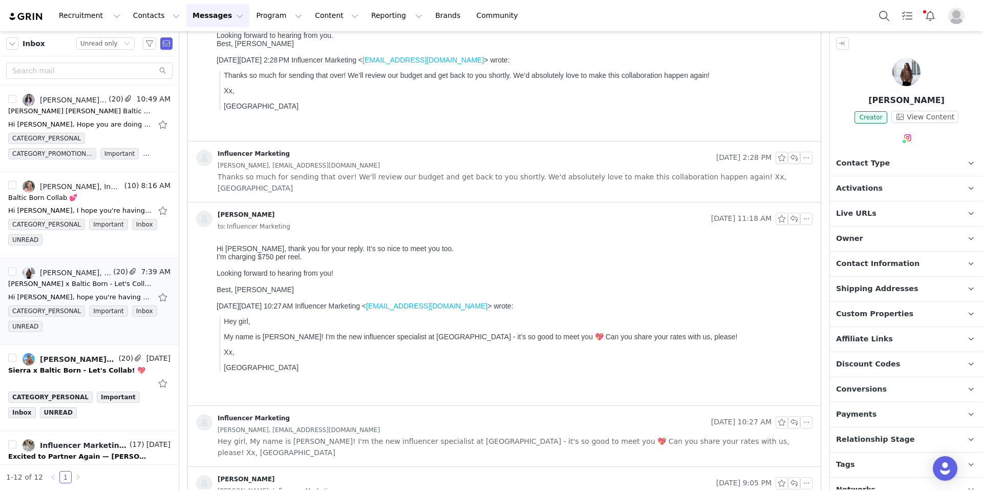
scroll to position [0, 0]
click at [393, 156] on div "Influencer Marketing" at bounding box center [454, 158] width 516 height 16
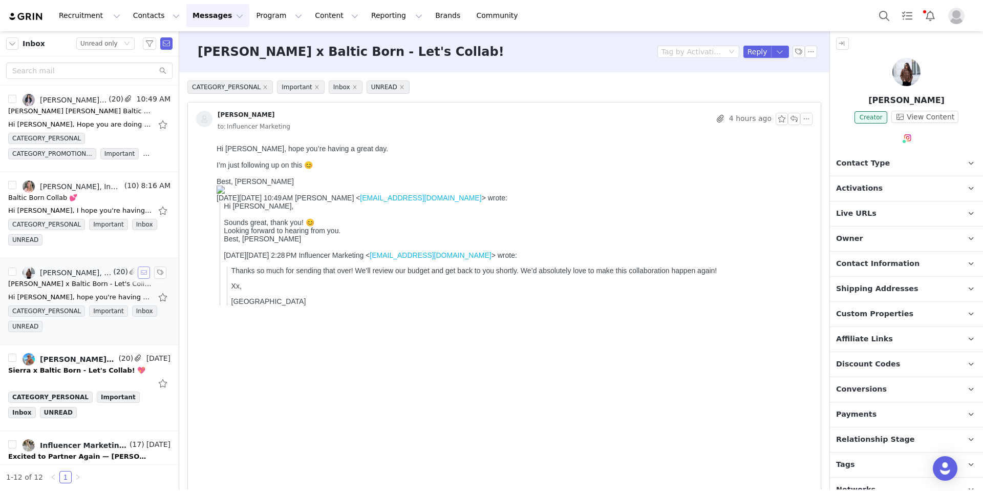
click at [138, 272] on button "button" at bounding box center [144, 272] width 12 height 12
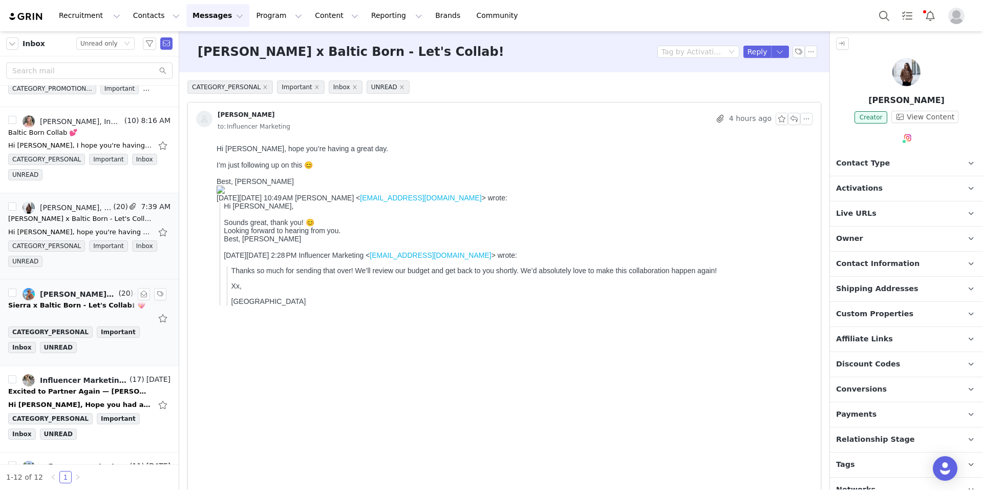
scroll to position [69, 0]
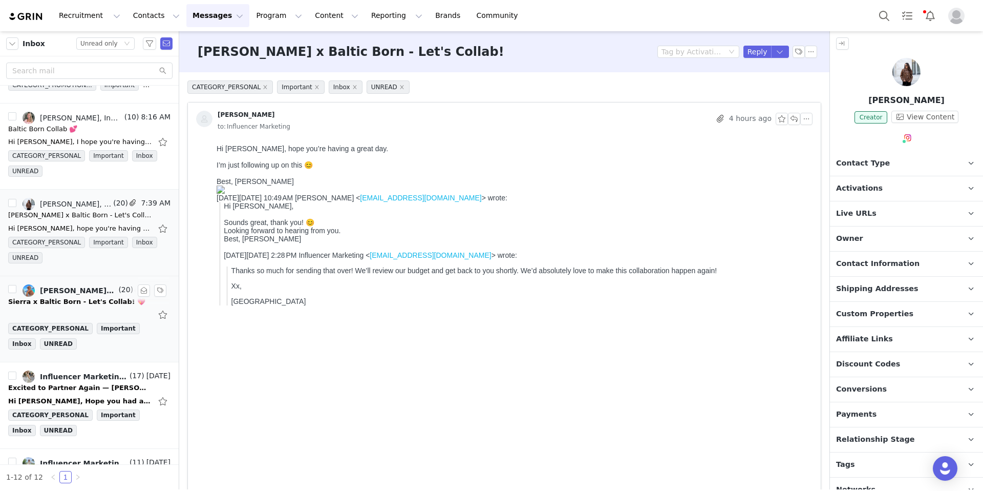
click at [65, 305] on div "[PERSON_NAME], [PERSON_NAME], [PERSON_NAME] (20) 10:49 AM [PERSON_NAME] [PERSON…" at bounding box center [89, 275] width 179 height 378
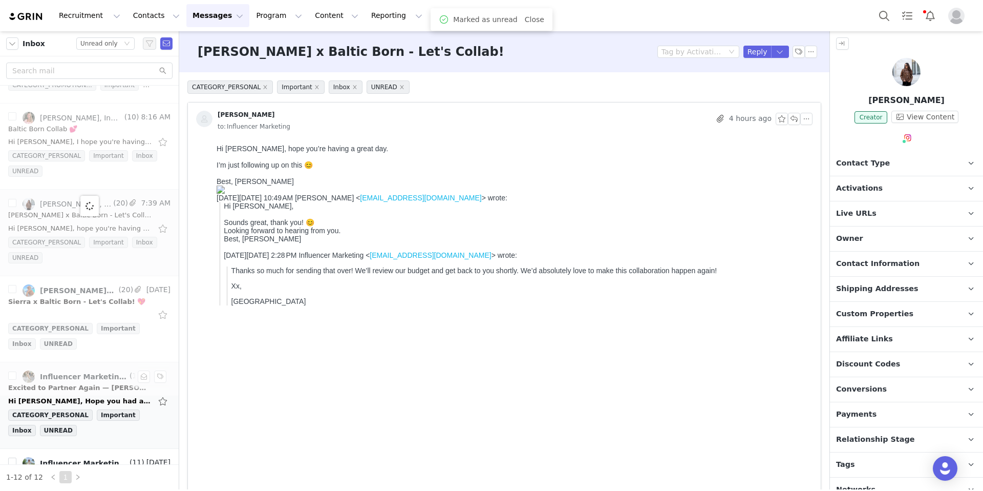
scroll to position [0, 0]
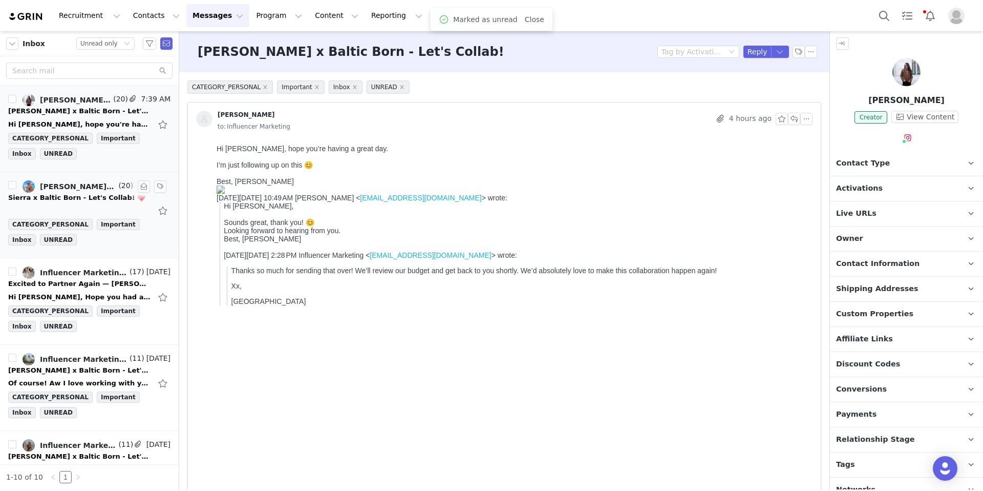
click at [70, 198] on div "Sierra x Baltic Born - Let's Collab! 💖" at bounding box center [76, 198] width 137 height 10
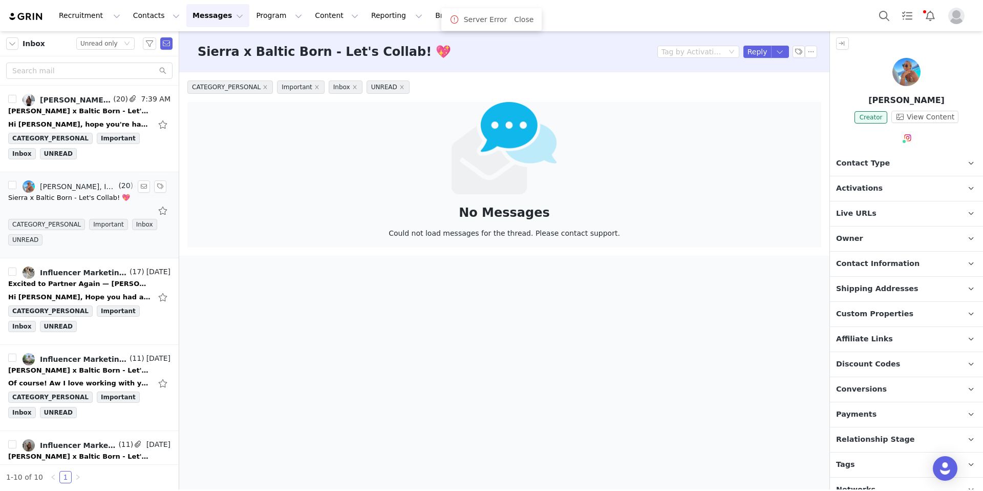
click at [67, 197] on div "Sierra x Baltic Born - Let's Collab! 💖" at bounding box center [69, 198] width 122 height 10
click at [138, 186] on button "button" at bounding box center [144, 186] width 12 height 12
click at [89, 272] on div "Influencer Marketing, [PERSON_NAME]" at bounding box center [84, 272] width 88 height 8
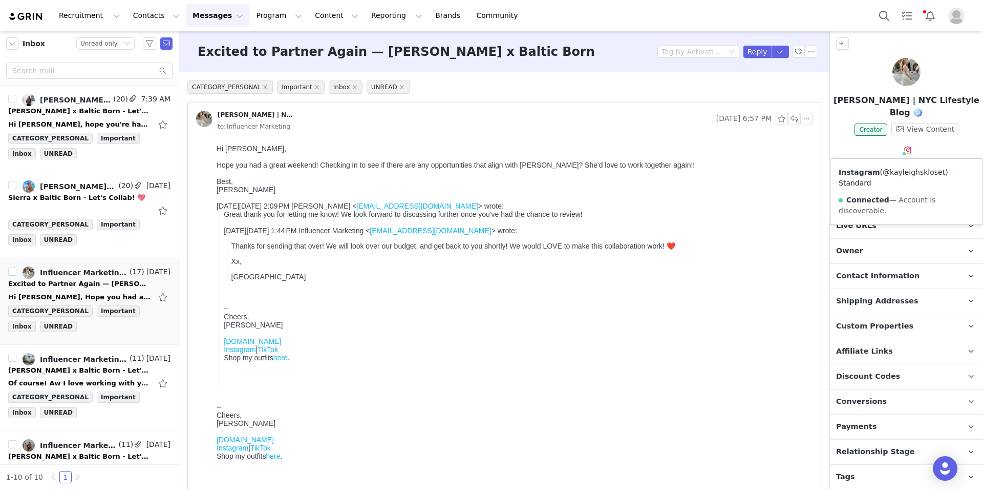
click at [899, 173] on link "@kayleighskloset" at bounding box center [914, 172] width 62 height 8
click at [138, 272] on button "button" at bounding box center [144, 272] width 12 height 12
click at [90, 367] on div "[PERSON_NAME] x Baltic Born - Let's Collab!!" at bounding box center [79, 370] width 143 height 10
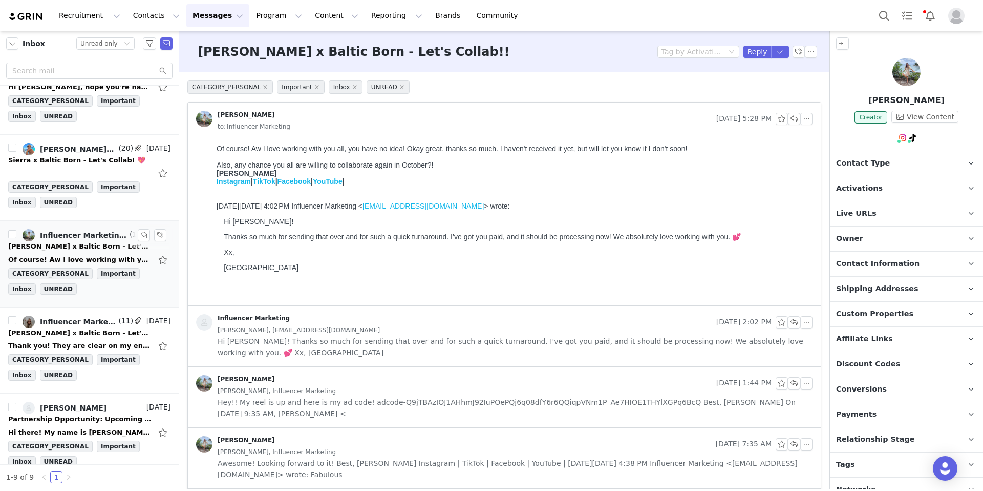
scroll to position [57, 0]
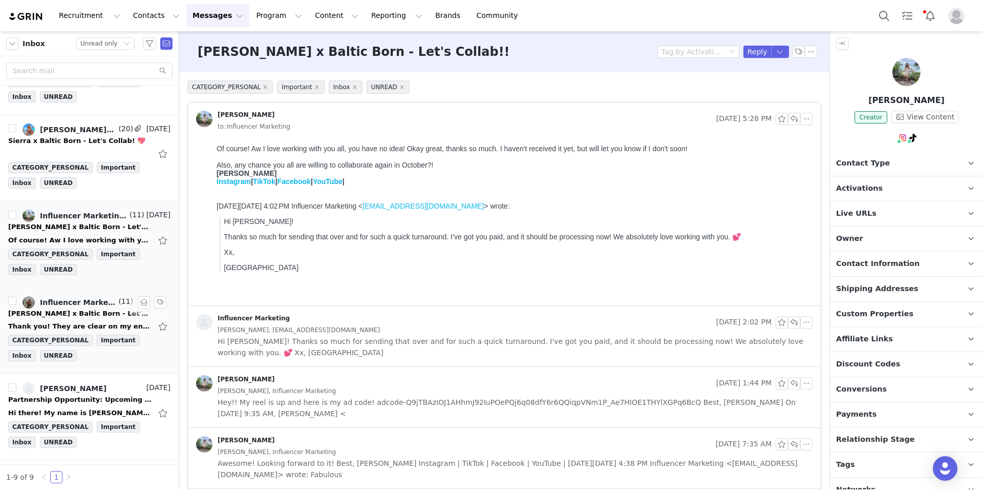
click at [72, 320] on div "Thank you! They are clear on my end but they may not have downloaded completely…" at bounding box center [89, 326] width 162 height 16
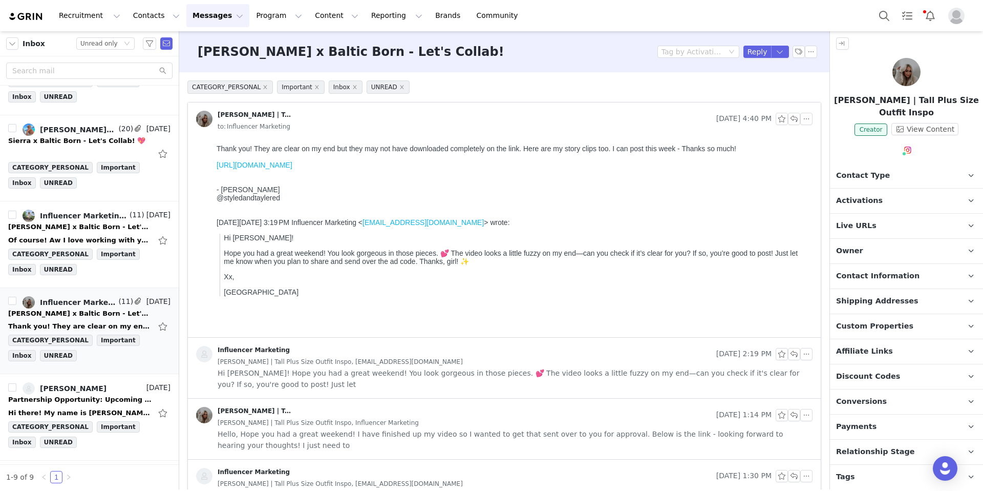
scroll to position [0, 0]
click at [292, 164] on link "[URL][DOMAIN_NAME]" at bounding box center [255, 165] width 76 height 8
drag, startPoint x: 783, startPoint y: 117, endPoint x: 772, endPoint y: 121, distance: 11.5
click at [788, 117] on button "button" at bounding box center [794, 119] width 12 height 12
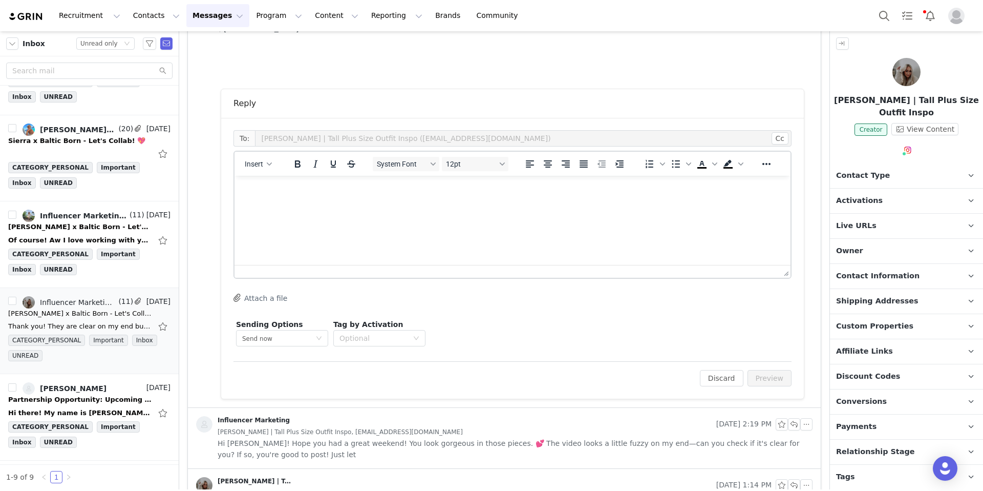
click at [336, 203] on html at bounding box center [513, 190] width 556 height 28
click at [770, 166] on icon "Reveal or hide additional toolbar items" at bounding box center [766, 164] width 12 height 12
click at [277, 182] on button "Emojis" at bounding box center [285, 184] width 17 height 14
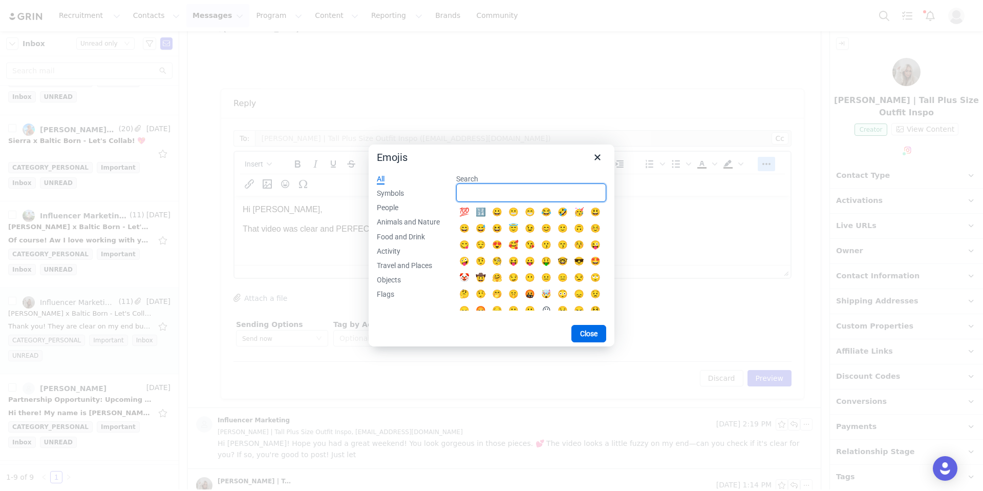
click at [479, 194] on input "Search" at bounding box center [531, 192] width 150 height 18
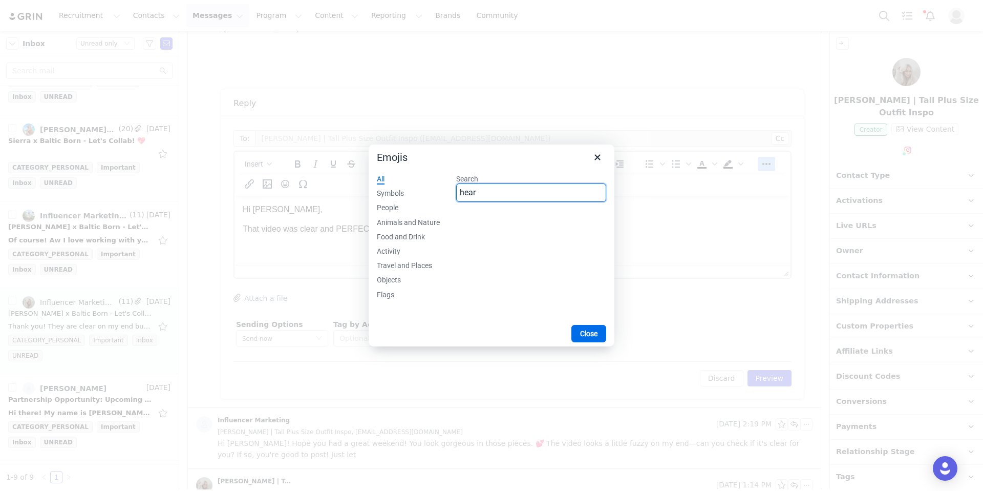
type input "hear"
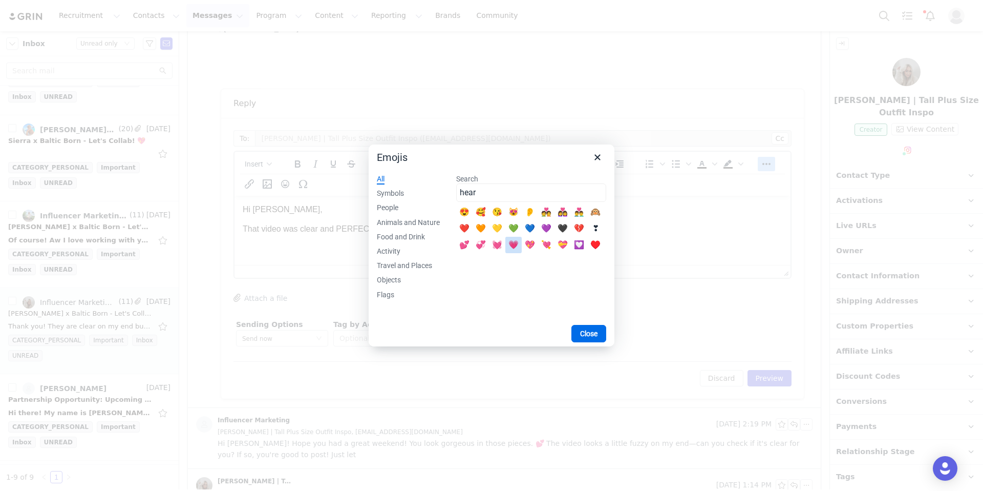
click at [516, 246] on div "💗" at bounding box center [513, 245] width 12 height 12
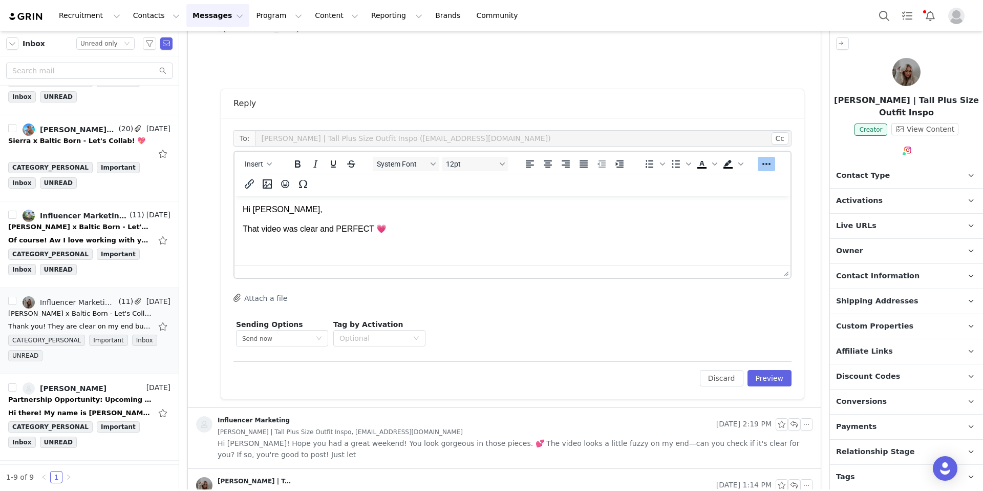
click at [447, 231] on p "That video was clear and PERFECT 💗" at bounding box center [513, 228] width 540 height 11
click at [901, 179] on div "Instagram ( @styledandtaylered ) — Standard Connected — Account is discoverable." at bounding box center [907, 192] width 152 height 66
click at [903, 173] on link "@styledandtaylered" at bounding box center [919, 172] width 72 height 8
click at [516, 234] on p "That video was clear and PERFECT 💗 Thanks for sending that over!" at bounding box center [513, 228] width 540 height 11
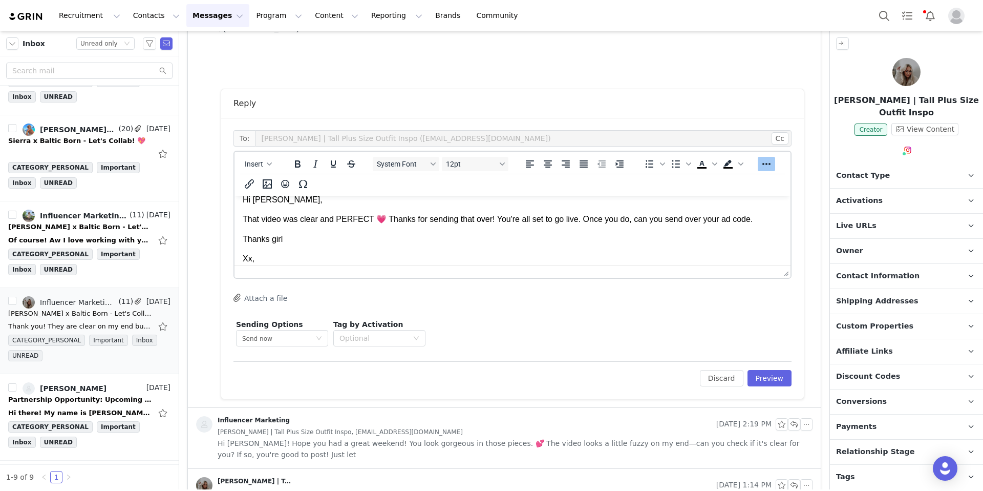
scroll to position [29, 0]
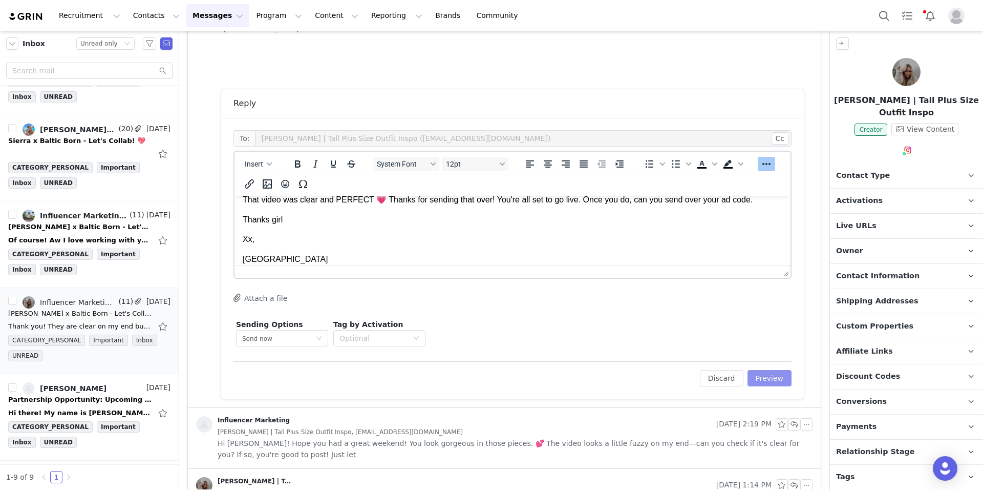
click at [764, 376] on button "Preview" at bounding box center [770, 378] width 45 height 16
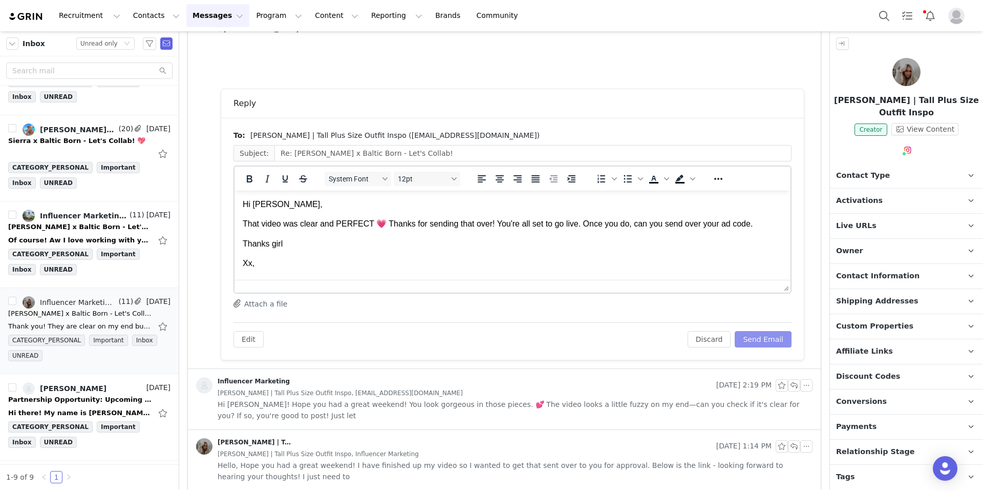
scroll to position [0, 0]
click at [751, 342] on button "Send Email" at bounding box center [763, 339] width 57 height 16
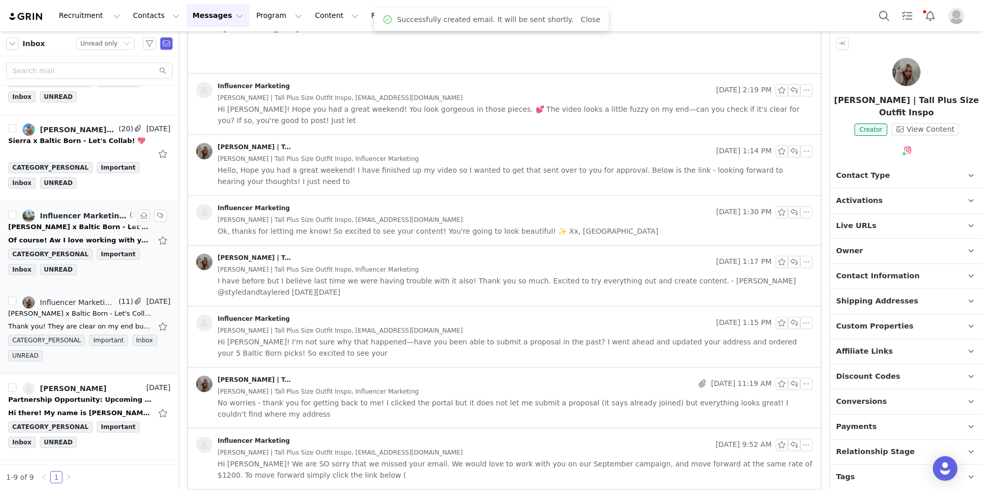
click at [99, 282] on li "Influencer Marketing, [PERSON_NAME] (11) [DATE] [PERSON_NAME] x Baltic Born - L…" at bounding box center [89, 244] width 179 height 87
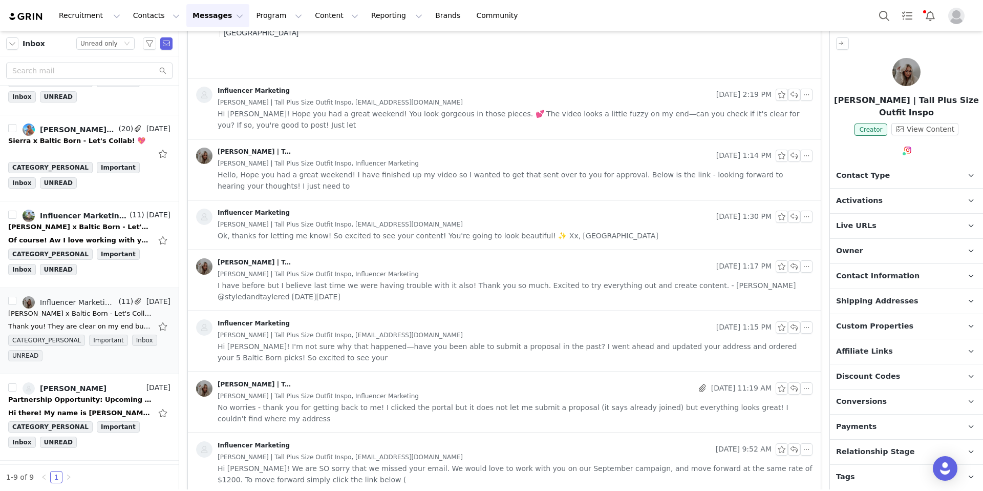
scroll to position [250, 0]
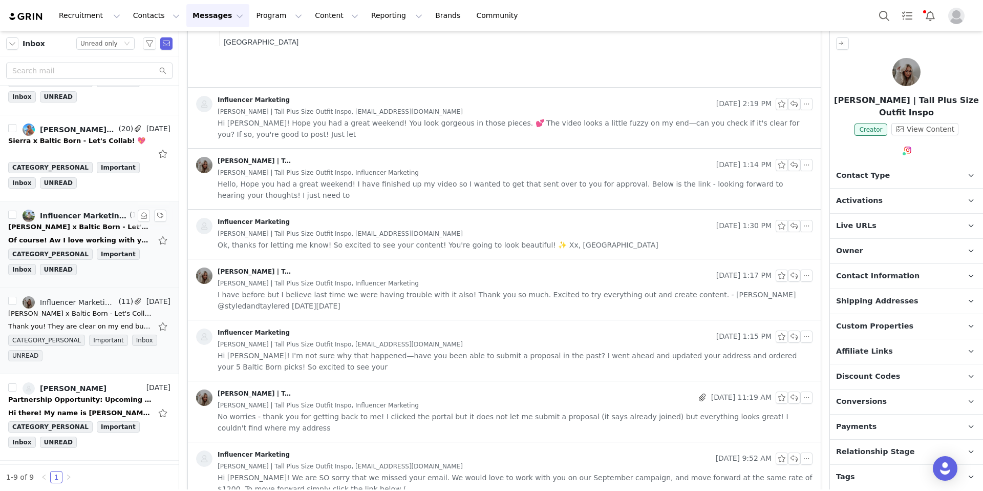
click at [95, 232] on div "Of course! Aw I love working with you all, you have no idea! Okay great, thanks…" at bounding box center [89, 240] width 162 height 16
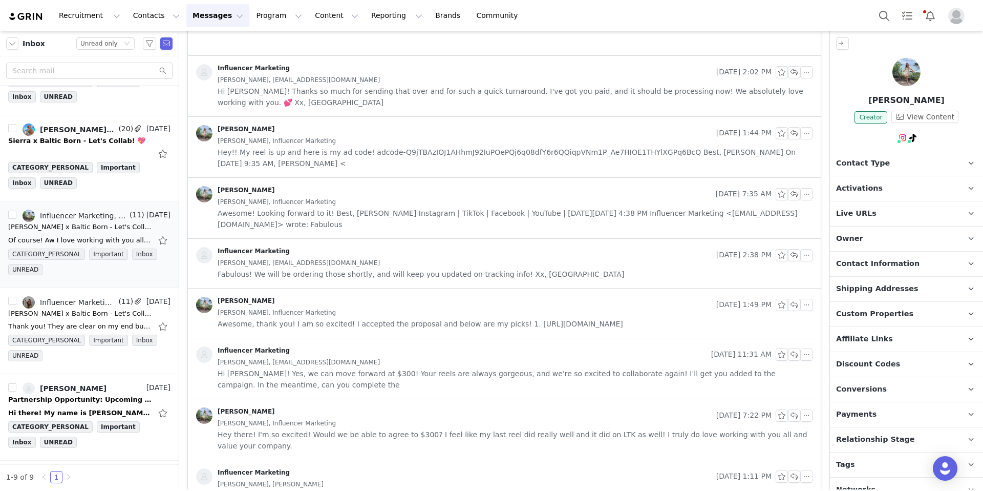
scroll to position [0, 0]
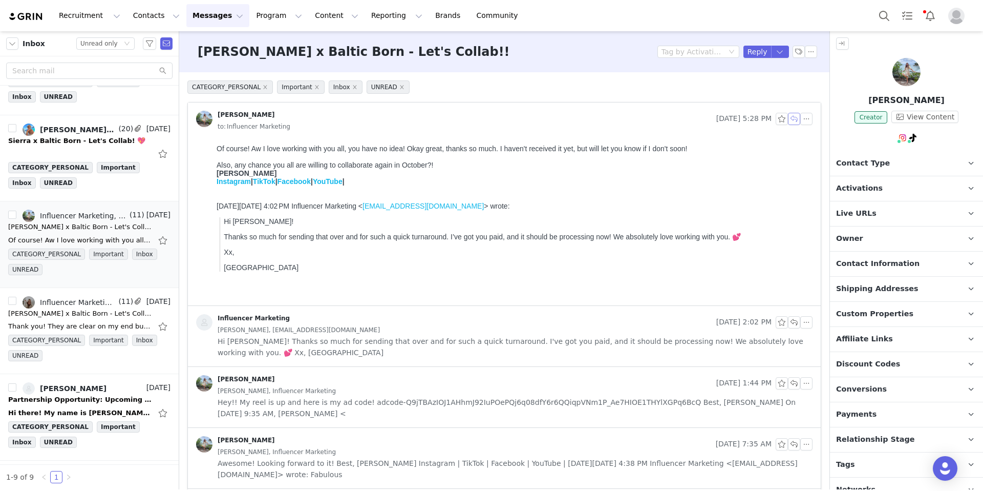
click at [788, 116] on button "button" at bounding box center [794, 119] width 12 height 12
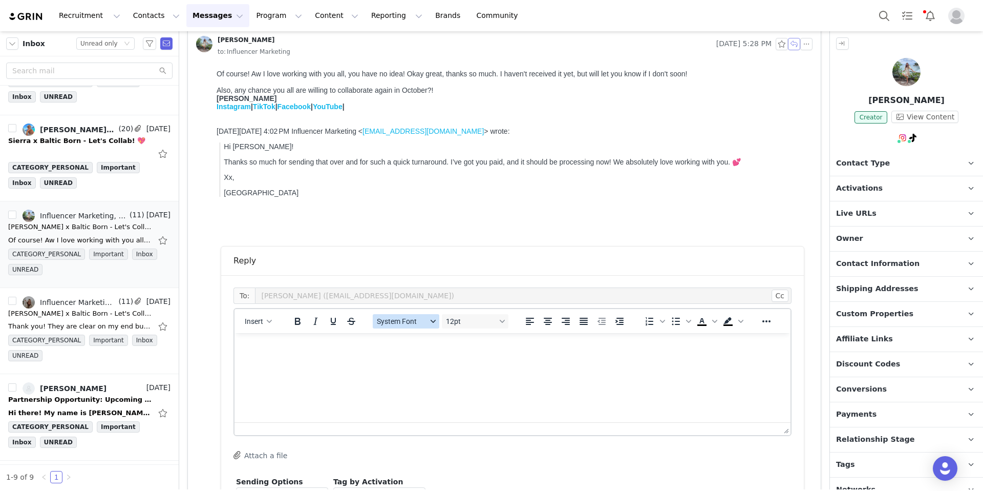
scroll to position [131, 0]
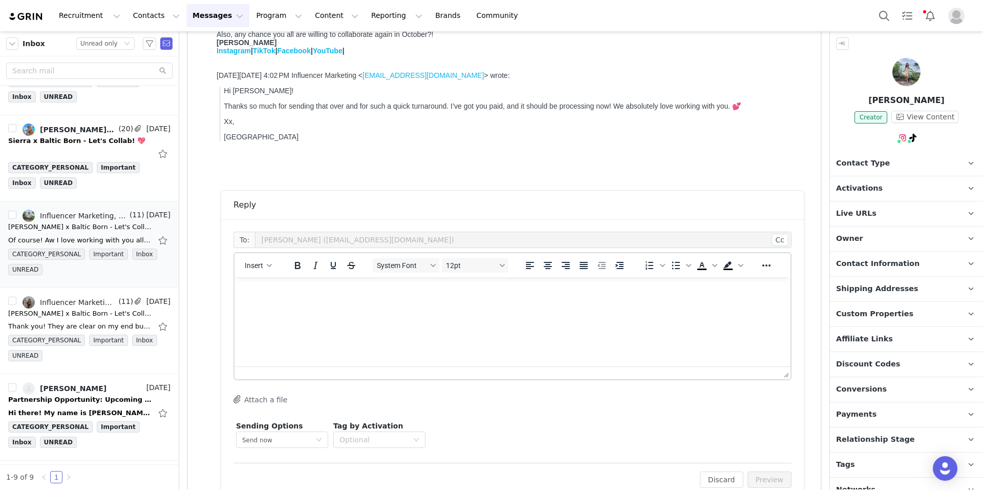
click at [321, 305] on html at bounding box center [513, 291] width 556 height 28
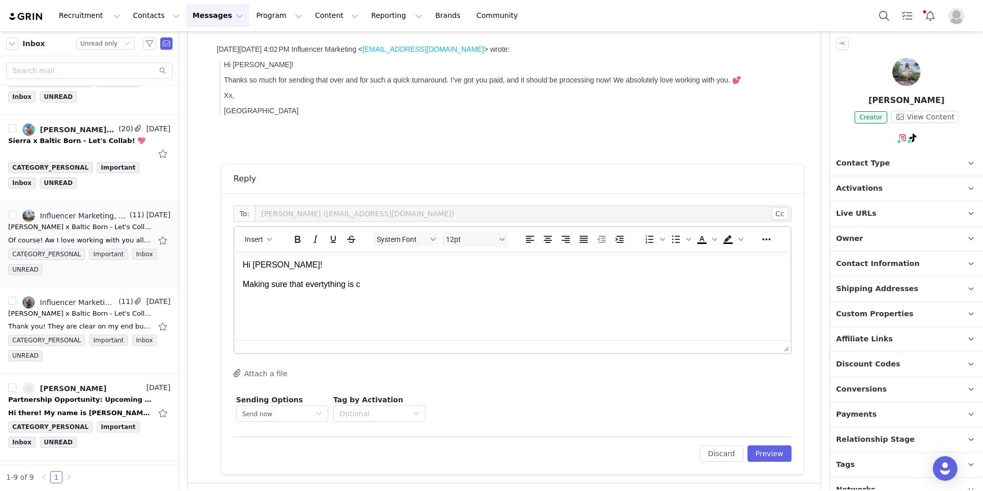
scroll to position [190, 0]
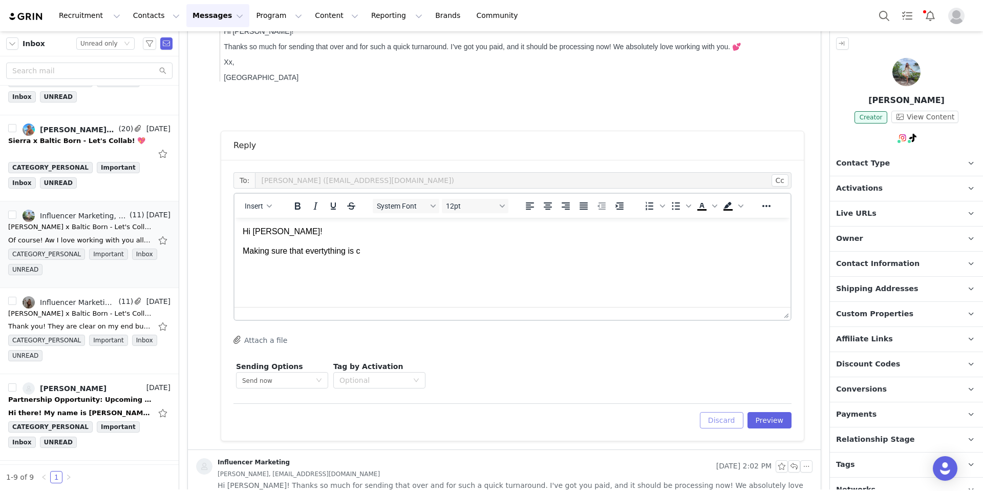
click at [709, 415] on button "Discard" at bounding box center [722, 420] width 44 height 16
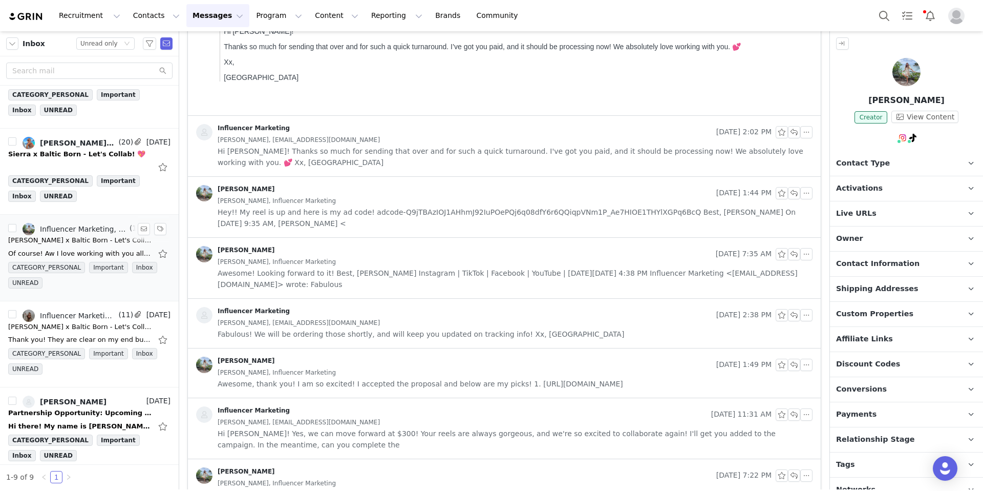
scroll to position [0, 0]
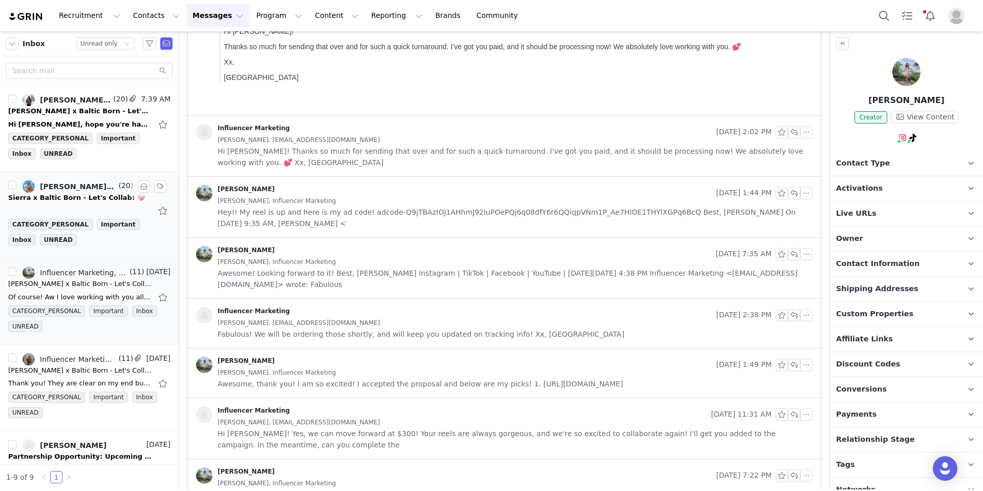
click at [79, 183] on div "[PERSON_NAME], Influencer Marketing, [PERSON_NAME]" at bounding box center [78, 186] width 76 height 8
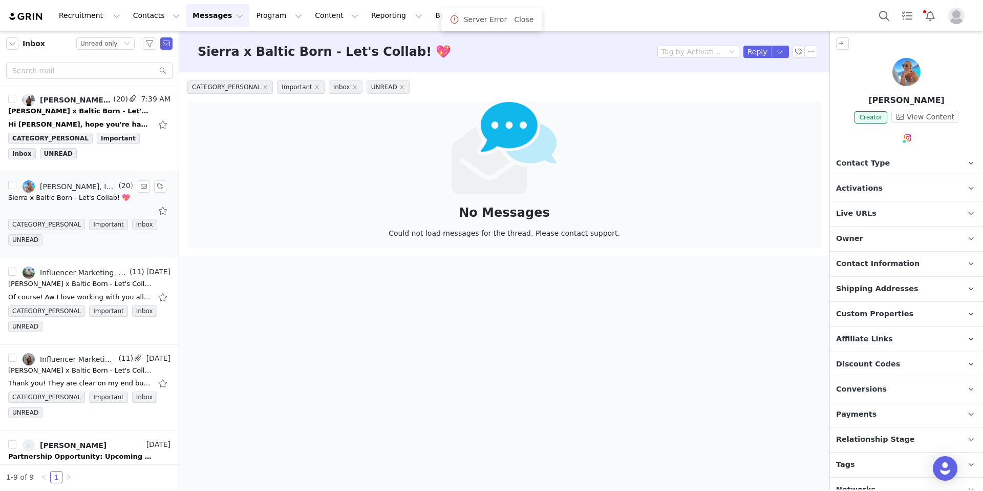
click at [73, 208] on div at bounding box center [89, 210] width 162 height 16
click at [138, 185] on button "button" at bounding box center [144, 186] width 12 height 12
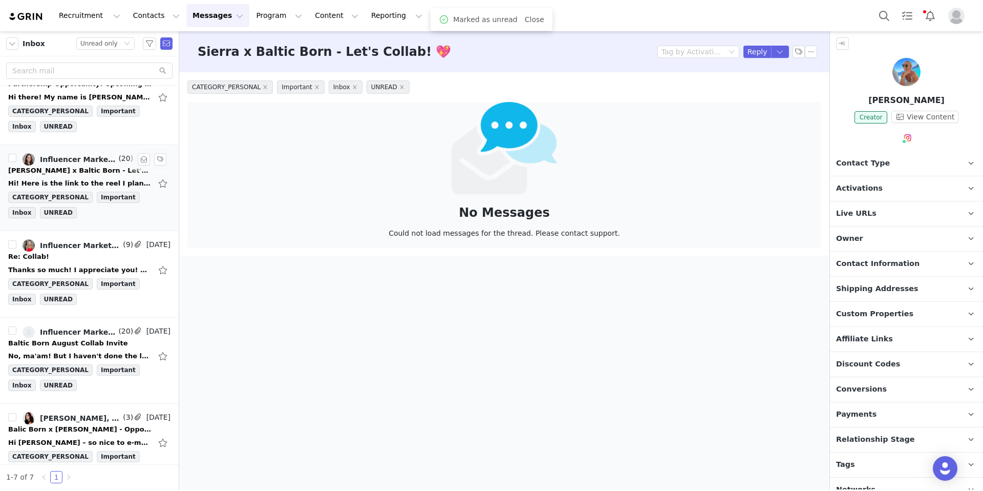
scroll to position [226, 0]
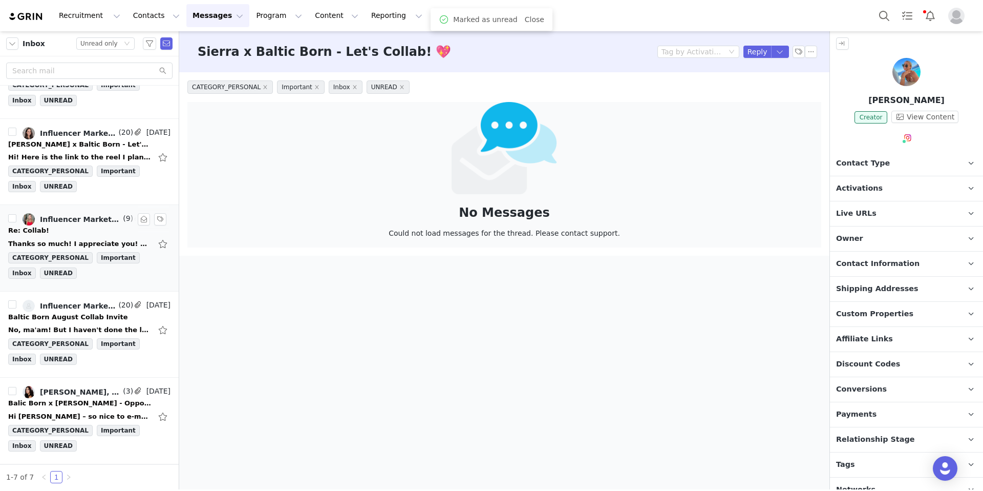
click at [93, 226] on div "Re: Collab!" at bounding box center [89, 230] width 162 height 10
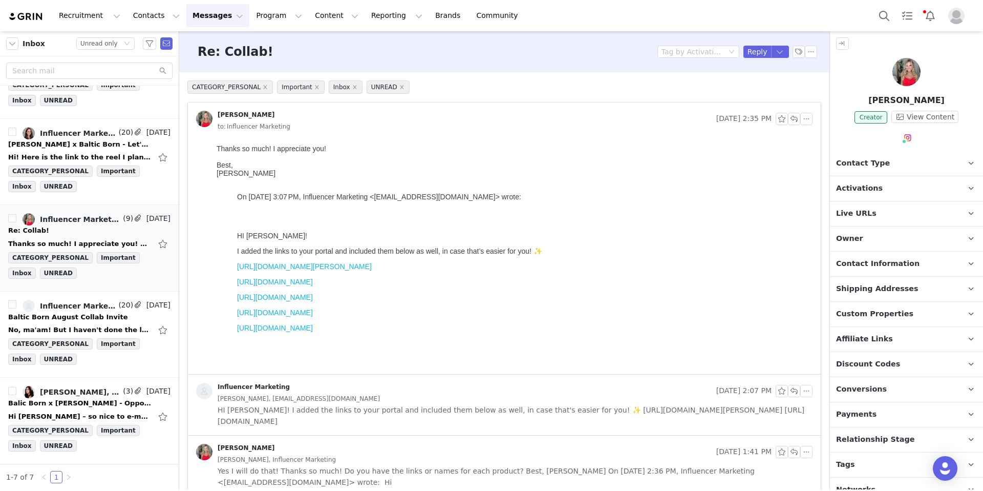
scroll to position [0, 0]
click at [77, 138] on link "Influencer Marketing, [PERSON_NAME]" at bounding box center [70, 133] width 94 height 12
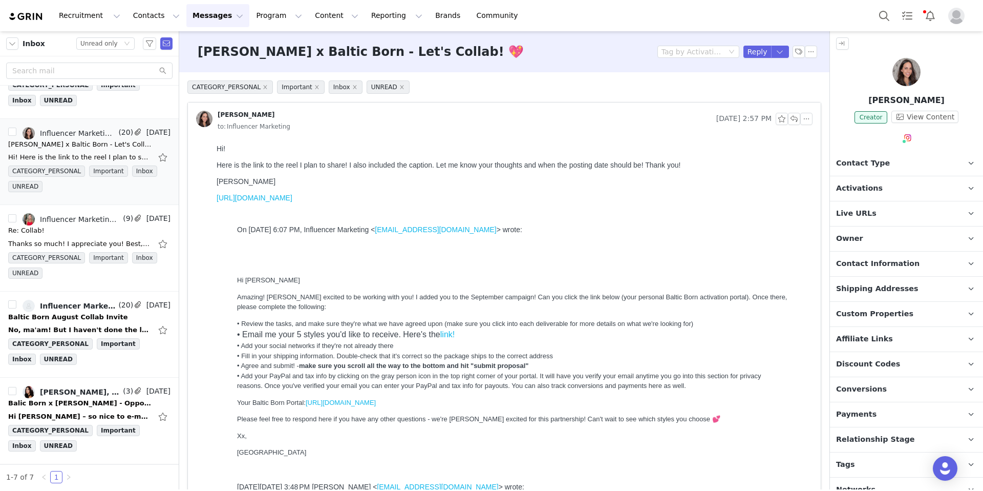
click at [292, 194] on link "[URL][DOMAIN_NAME]" at bounding box center [255, 198] width 76 height 8
click at [789, 120] on button "button" at bounding box center [794, 119] width 12 height 12
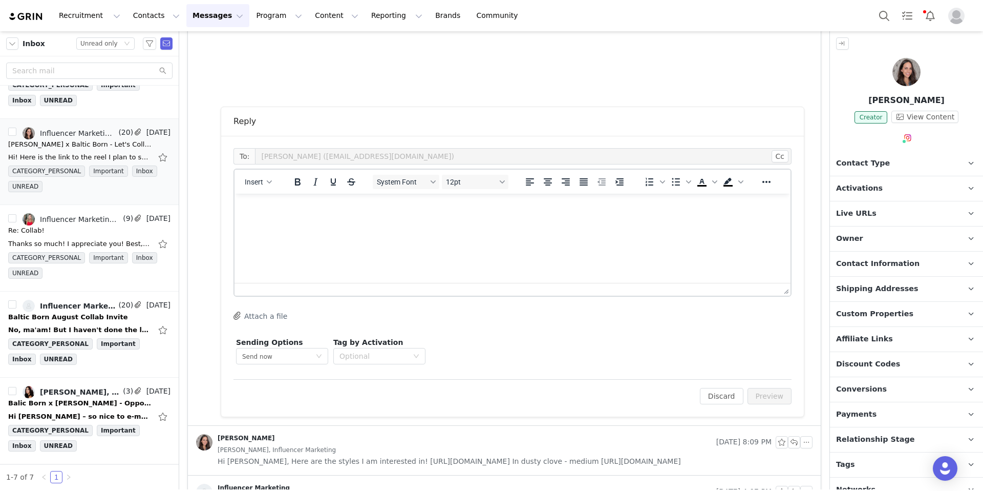
scroll to position [945, 0]
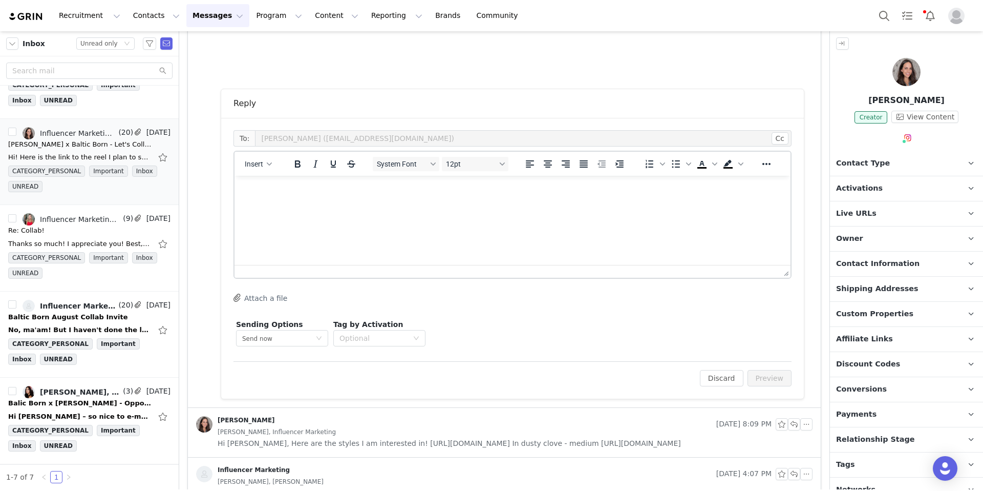
click at [320, 265] on div at bounding box center [513, 271] width 556 height 13
click at [308, 203] on html at bounding box center [513, 190] width 556 height 28
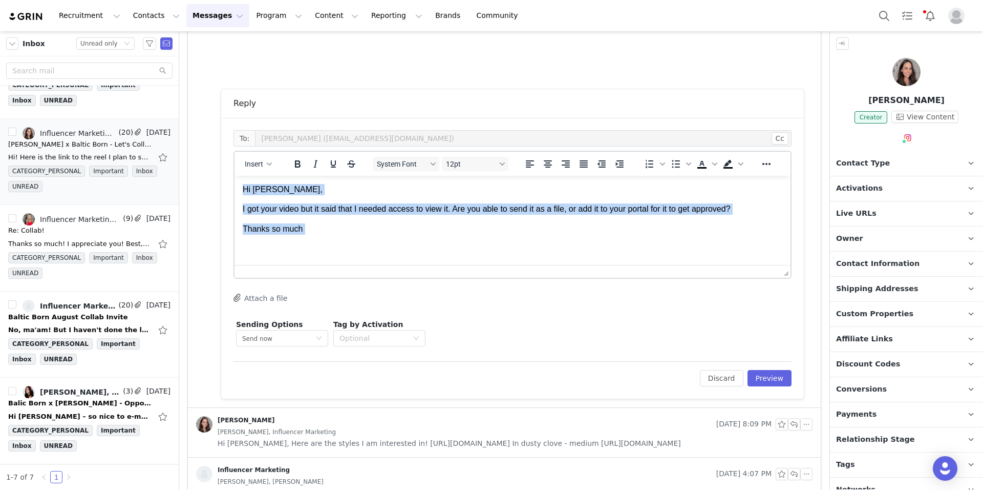
drag, startPoint x: 313, startPoint y: 236, endPoint x: 246, endPoint y: 189, distance: 81.7
click at [241, 190] on html "Hi [PERSON_NAME], I got your video but it said that I needed access to view it.…" at bounding box center [513, 219] width 556 height 87
copy body "Hi [PERSON_NAME], I got your video but it said that I needed access to view it.…"
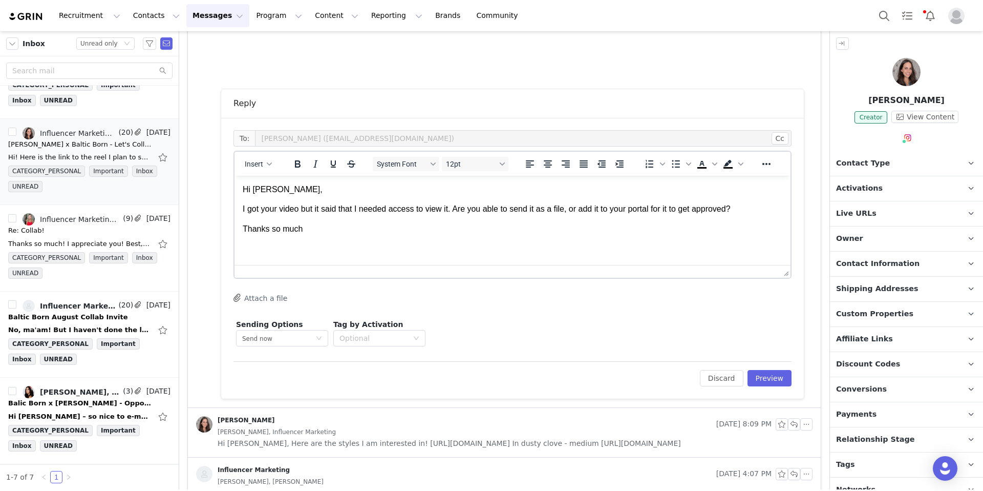
click at [328, 212] on p "I got your video but it said that I needed access to view it. Are you able to s…" at bounding box center [513, 208] width 540 height 11
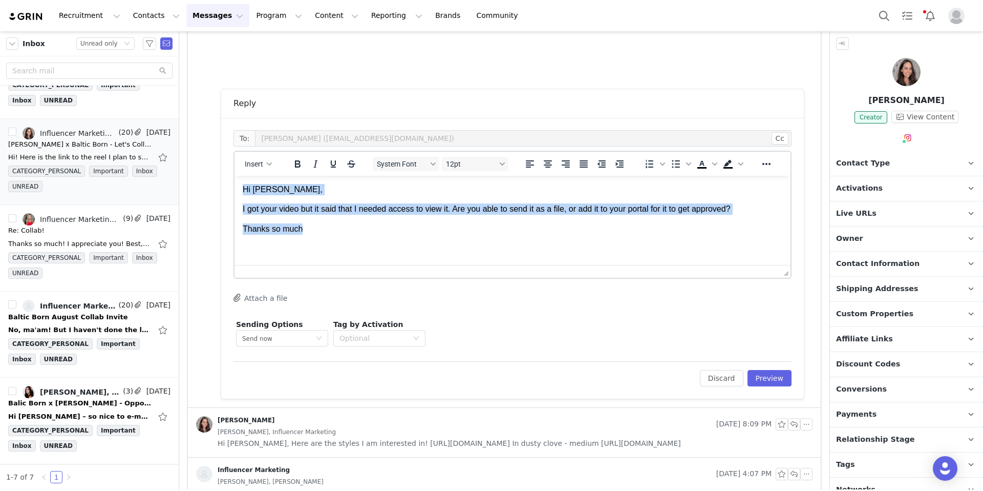
drag, startPoint x: 310, startPoint y: 228, endPoint x: 233, endPoint y: 183, distance: 89.1
click at [235, 183] on html "Hi [PERSON_NAME], I got your video but it said that I needed access to view it.…" at bounding box center [513, 219] width 556 height 87
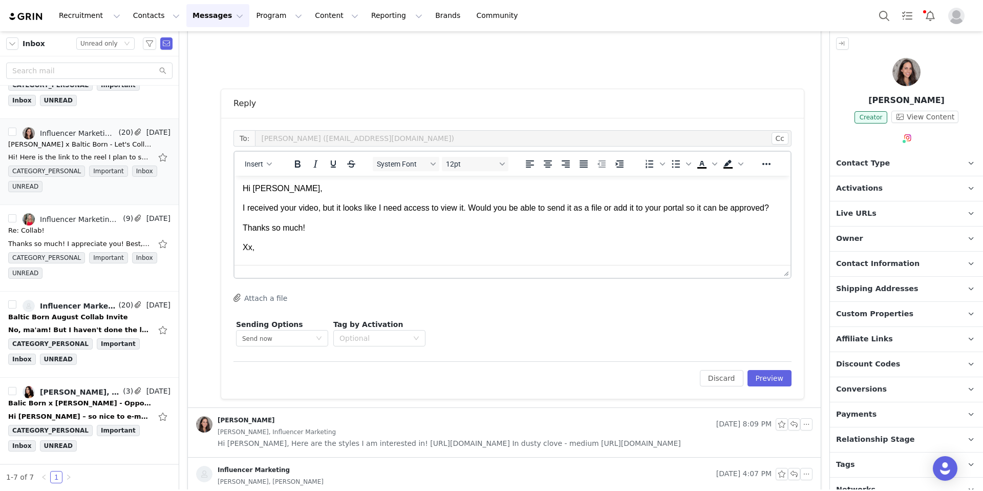
scroll to position [20, 0]
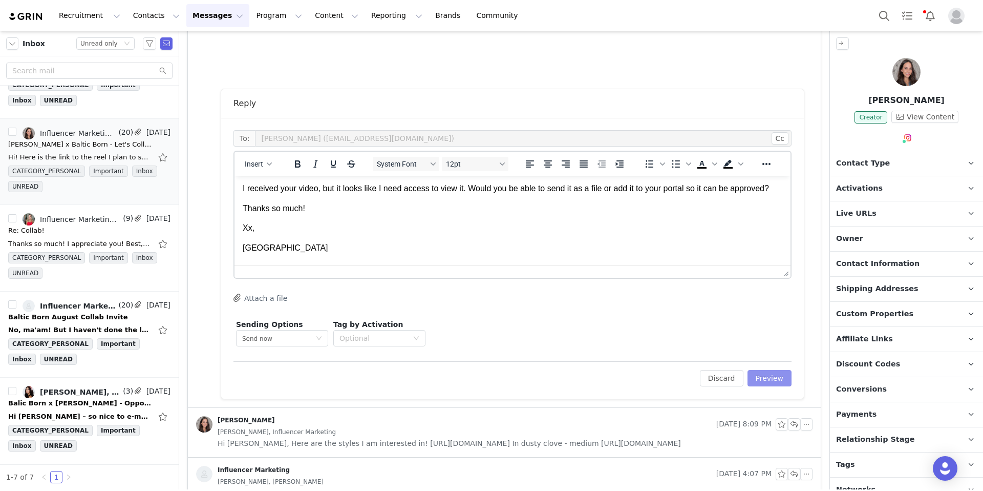
click at [759, 379] on button "Preview" at bounding box center [770, 378] width 45 height 16
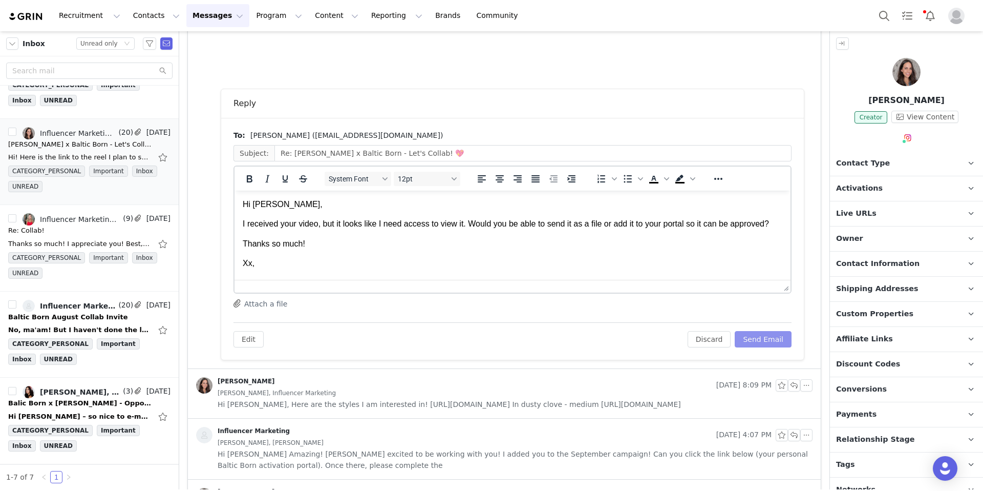
scroll to position [0, 0]
drag, startPoint x: 753, startPoint y: 342, endPoint x: 748, endPoint y: 341, distance: 5.2
click at [752, 342] on button "Send Email" at bounding box center [763, 339] width 57 height 16
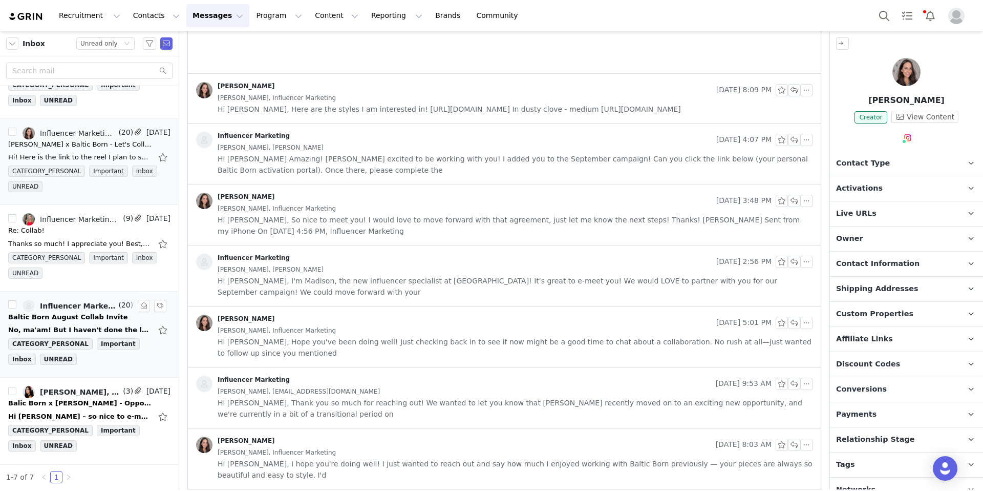
click at [75, 320] on div "Baltic Born August Collab Invite" at bounding box center [67, 317] width 119 height 10
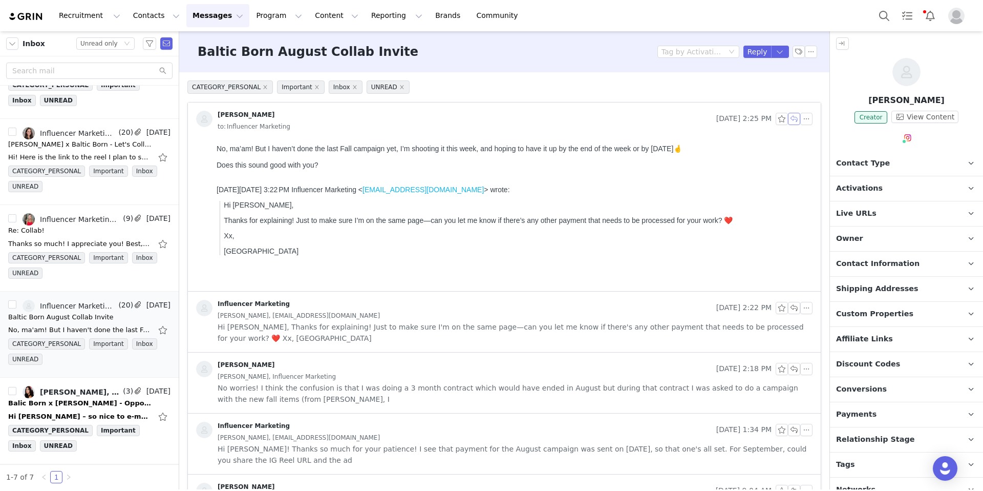
click at [788, 121] on button "button" at bounding box center [794, 119] width 12 height 12
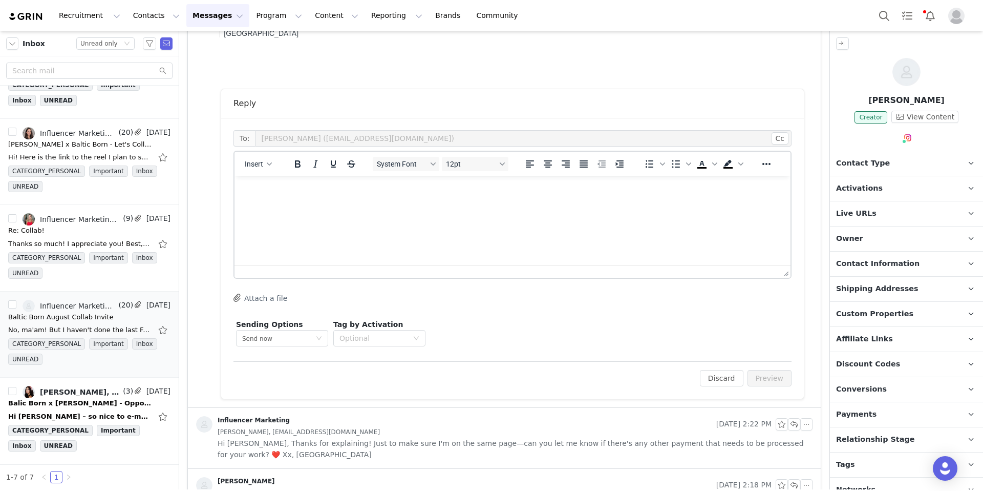
click at [313, 203] on html at bounding box center [513, 190] width 556 height 28
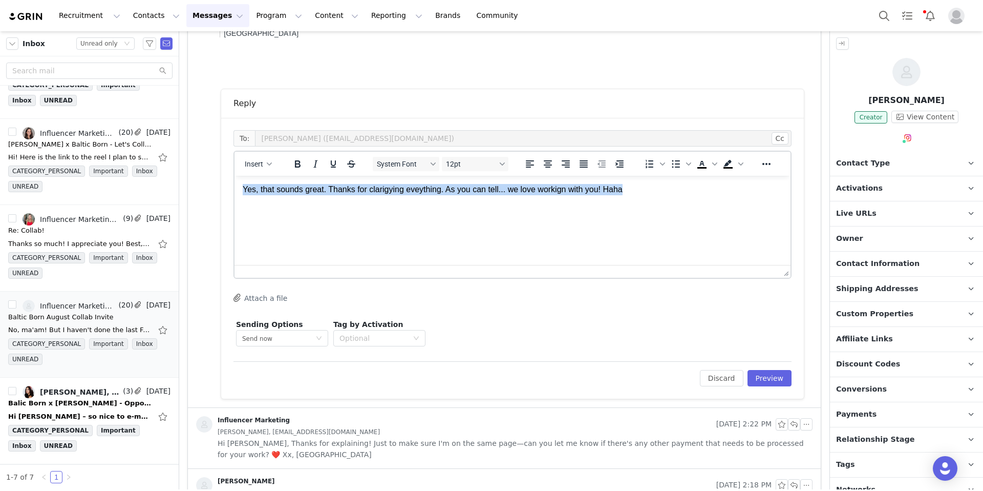
drag, startPoint x: 642, startPoint y: 189, endPoint x: 270, endPoint y: 188, distance: 371.8
click at [265, 176] on html "Yes, that sounds great. Thanks for clarigying eveything. As you can tell... we …" at bounding box center [513, 190] width 556 height 28
copy p "Yes, that sounds great. Thanks for clarigying eveything. As you can tell... we …"
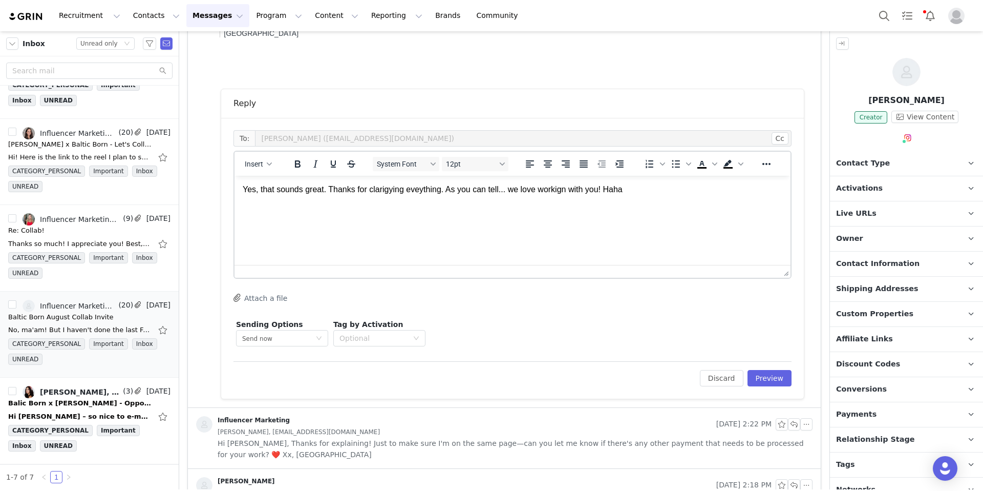
drag, startPoint x: 330, startPoint y: 212, endPoint x: 377, endPoint y: 210, distance: 46.6
click at [331, 203] on html "Yes, that sounds great. Thanks for clarigying eveything. As you can tell... we …" at bounding box center [513, 190] width 556 height 28
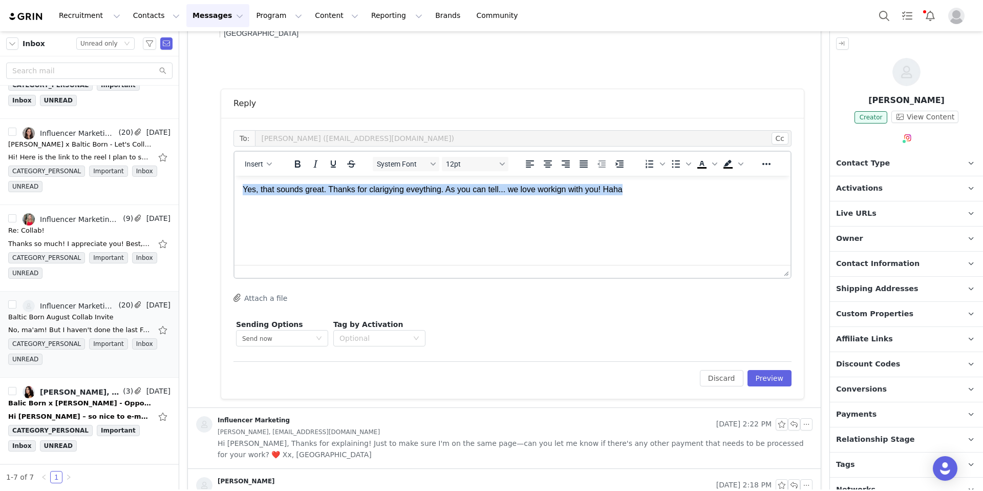
drag, startPoint x: 642, startPoint y: 191, endPoint x: 214, endPoint y: 193, distance: 428.6
click at [235, 193] on html "Yes, that sounds great. Thanks for clarigying eveything. As you can tell... we …" at bounding box center [513, 190] width 556 height 28
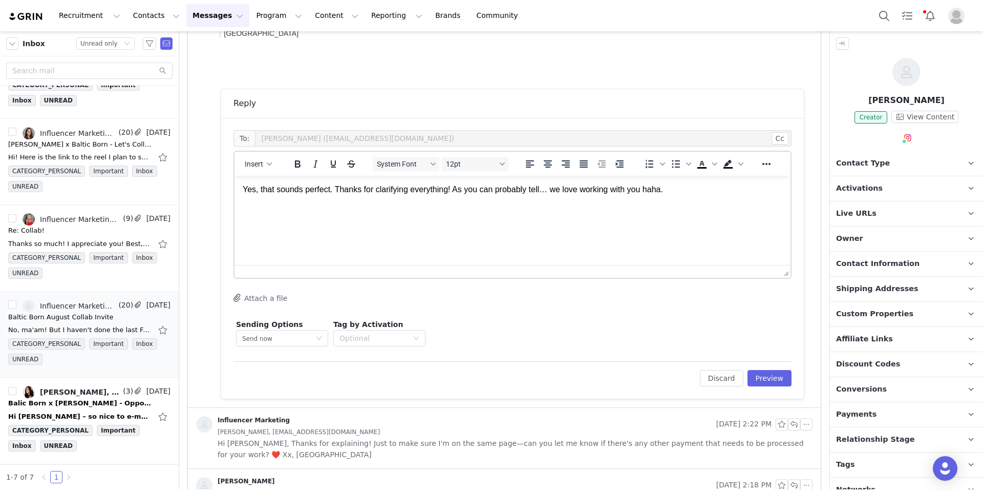
click at [649, 189] on p "Yes, that sounds perfect. Thanks for clarifying everything! As you can probably…" at bounding box center [513, 189] width 540 height 11
click at [689, 190] on p "Yes, that sounds perfect. Thanks for clarifying everything! As you can probably…" at bounding box center [513, 189] width 540 height 11
click at [769, 165] on icon "Reveal or hide additional toolbar items" at bounding box center [766, 164] width 12 height 12
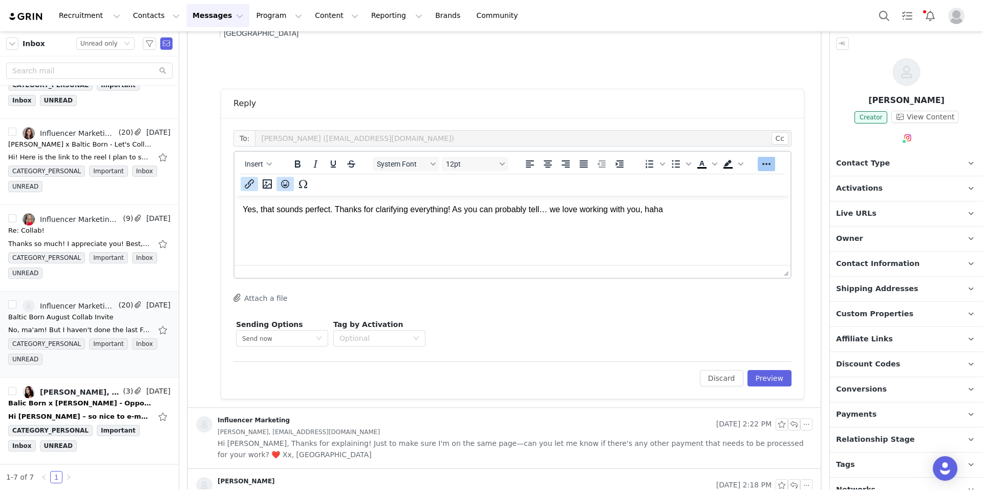
click at [285, 186] on icon "Emojis" at bounding box center [285, 184] width 12 height 12
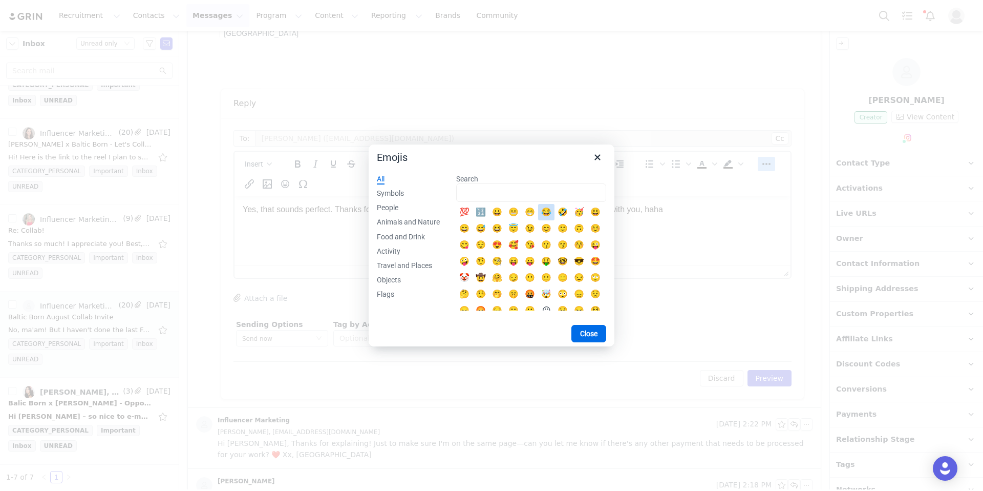
click at [549, 215] on div "😂" at bounding box center [546, 212] width 12 height 12
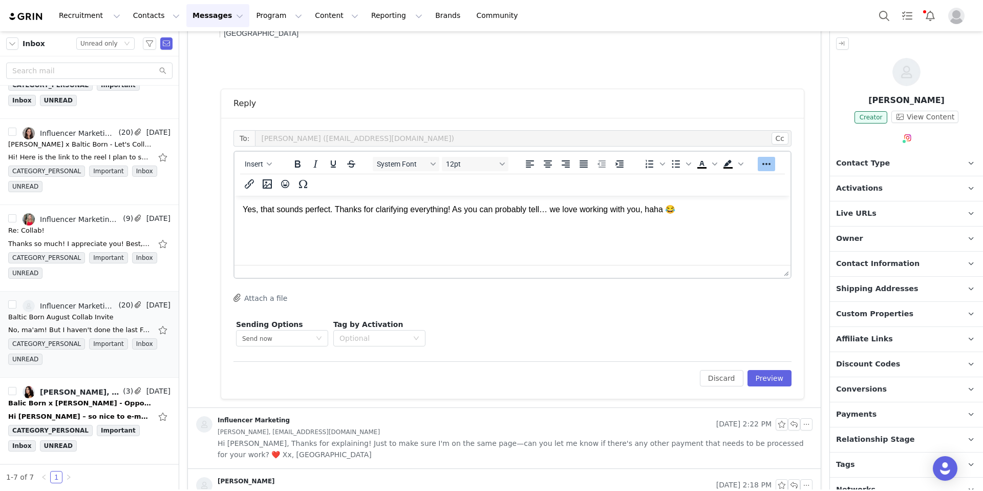
click at [764, 167] on icon "Reveal or hide additional toolbar items" at bounding box center [766, 164] width 12 height 12
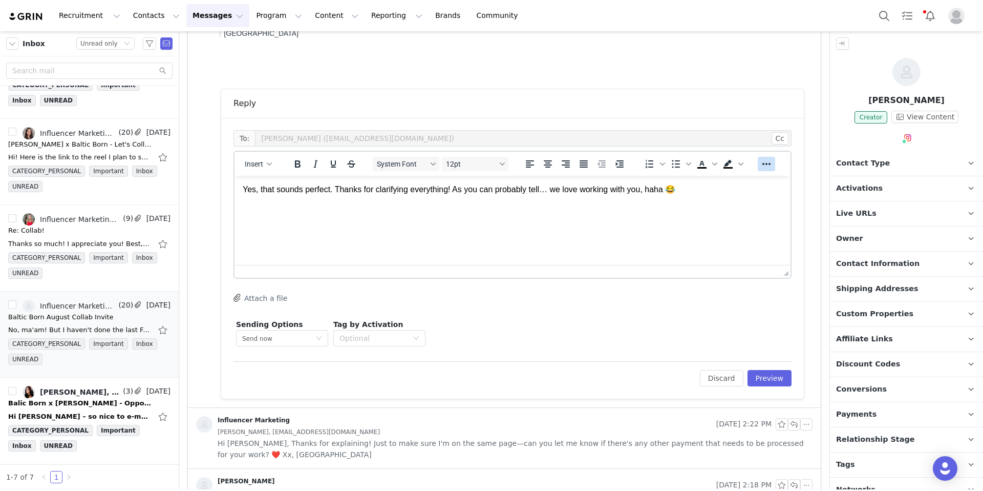
click at [766, 166] on icon "Reveal or hide additional toolbar items" at bounding box center [766, 164] width 12 height 12
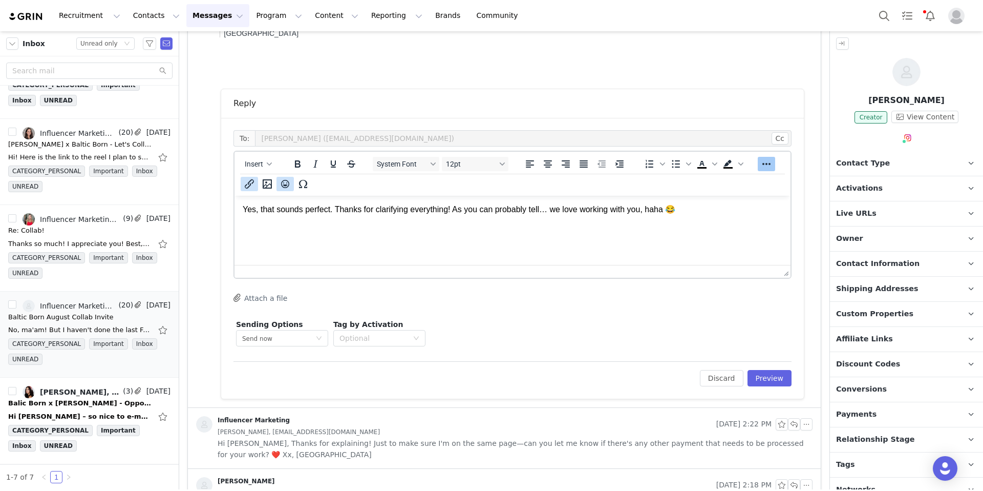
click at [285, 184] on icon "Emojis" at bounding box center [285, 184] width 8 height 8
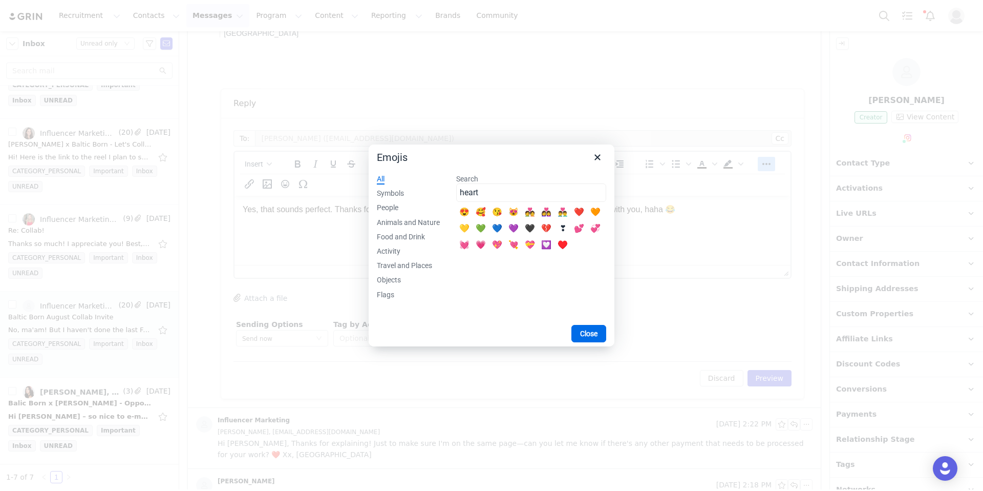
type input "heart"
click at [467, 245] on div "💓" at bounding box center [464, 245] width 12 height 12
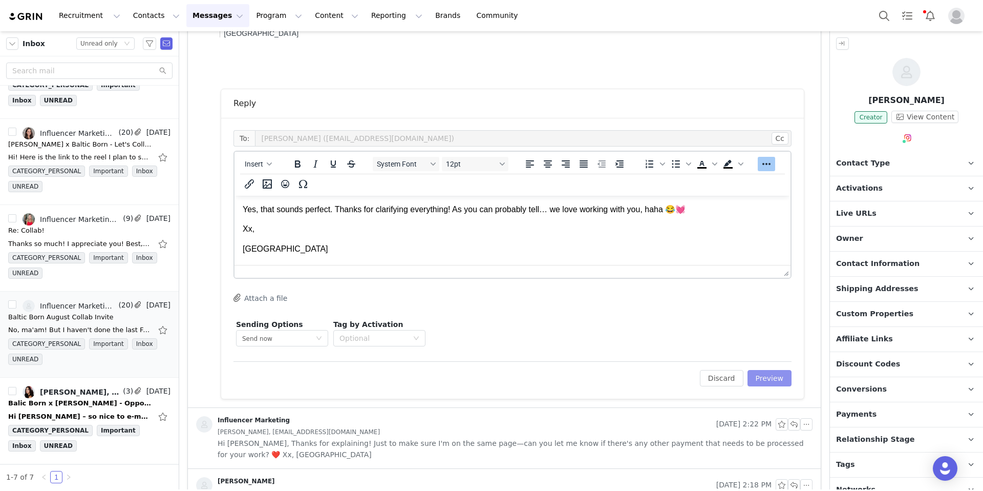
click at [770, 375] on button "Preview" at bounding box center [770, 378] width 45 height 16
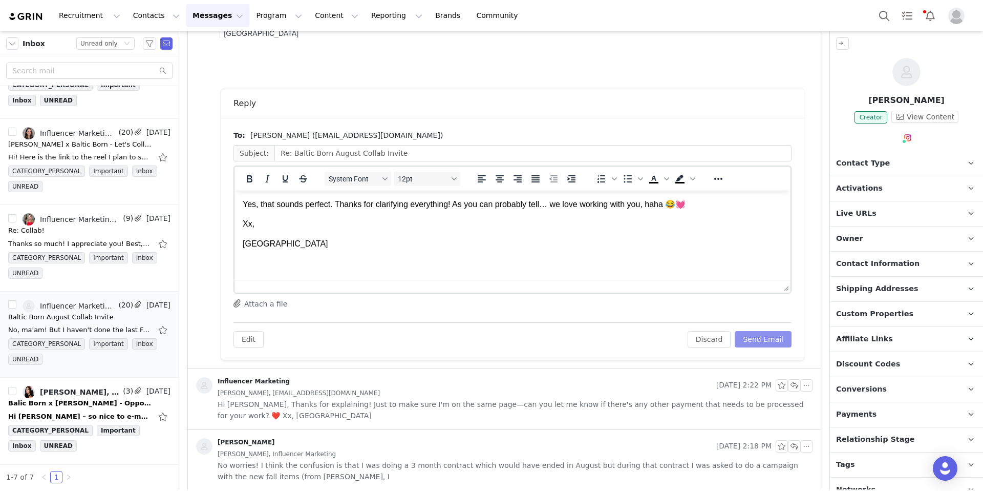
click at [770, 341] on button "Send Email" at bounding box center [763, 339] width 57 height 16
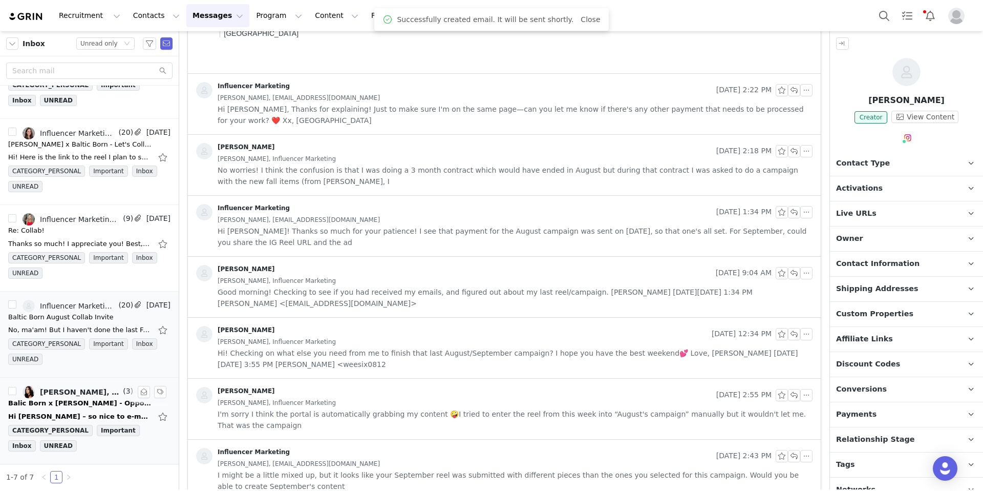
click at [81, 398] on div "Balic Born x [PERSON_NAME] - Opportunities" at bounding box center [79, 403] width 143 height 10
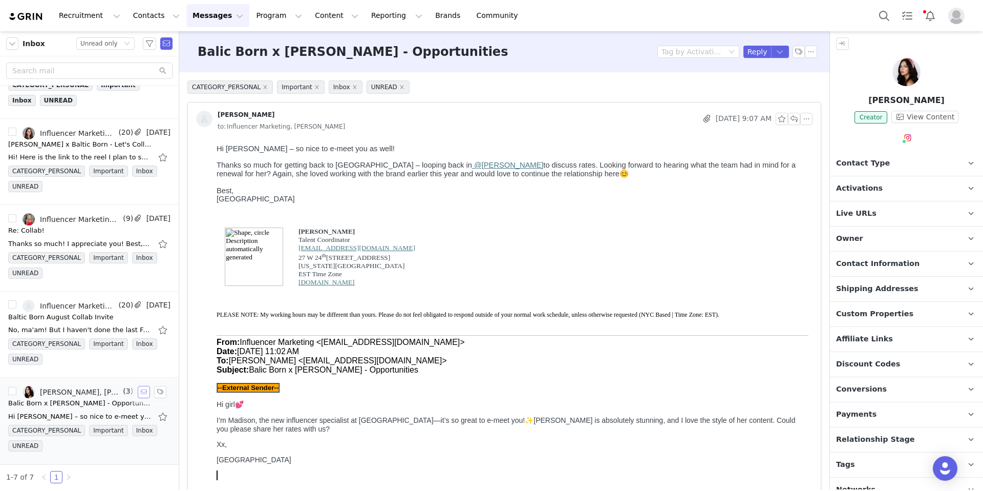
click at [138, 394] on button "button" at bounding box center [144, 392] width 12 height 12
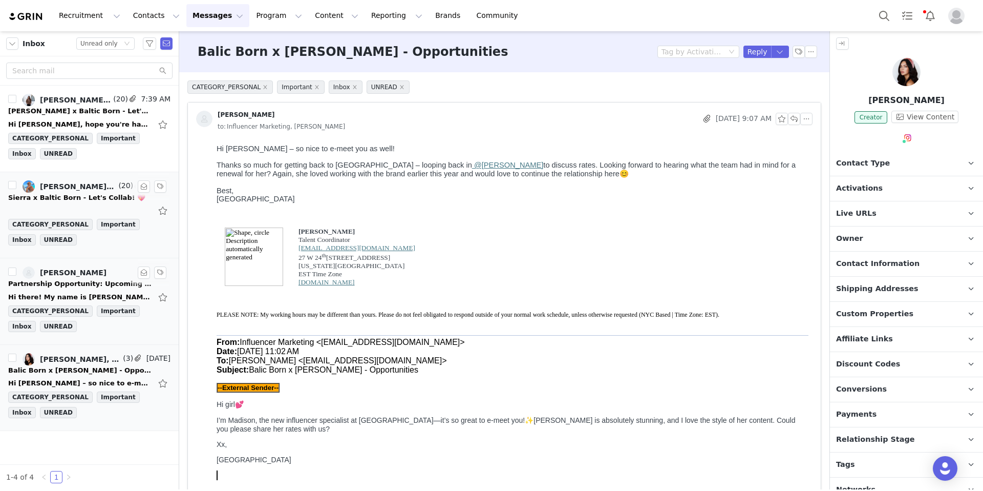
click at [86, 286] on div "Partnership Opportunity: Upcoming Maternity Content" at bounding box center [79, 284] width 143 height 10
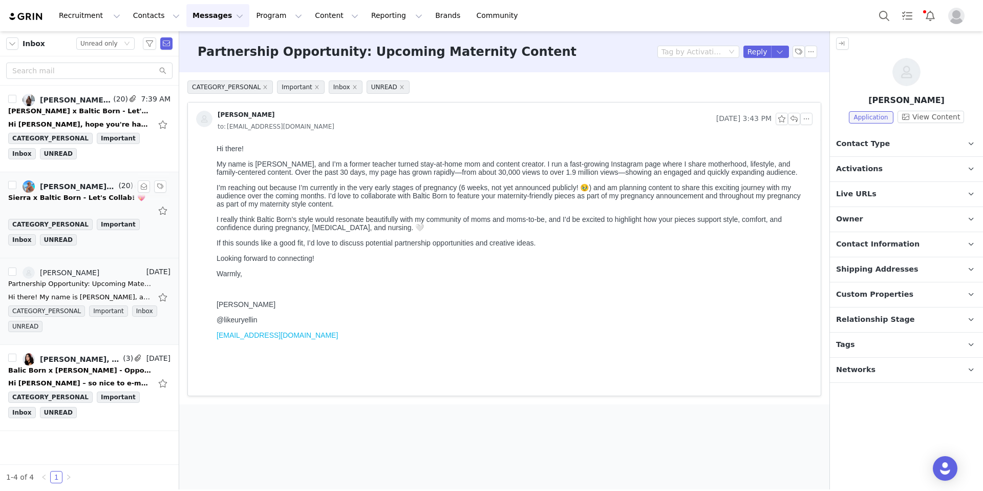
click at [945, 101] on p "[PERSON_NAME]" at bounding box center [906, 100] width 153 height 12
drag, startPoint x: 257, startPoint y: 338, endPoint x: 211, endPoint y: 336, distance: 46.1
click at [213, 336] on html "Hi there! My name is [PERSON_NAME], and I’m a former teacher turned stay-at-hom…" at bounding box center [513, 267] width 600 height 255
copy p "@likeuryellin"
click at [798, 120] on button "button" at bounding box center [794, 119] width 12 height 12
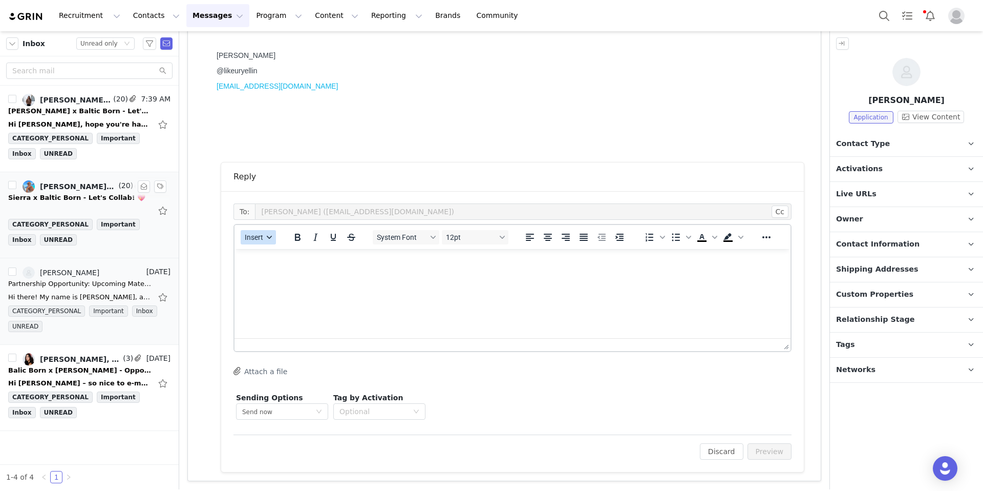
scroll to position [249, 0]
click at [266, 241] on button "Insert" at bounding box center [258, 237] width 35 height 14
click at [265, 256] on div "Insert Template" at bounding box center [295, 255] width 92 height 12
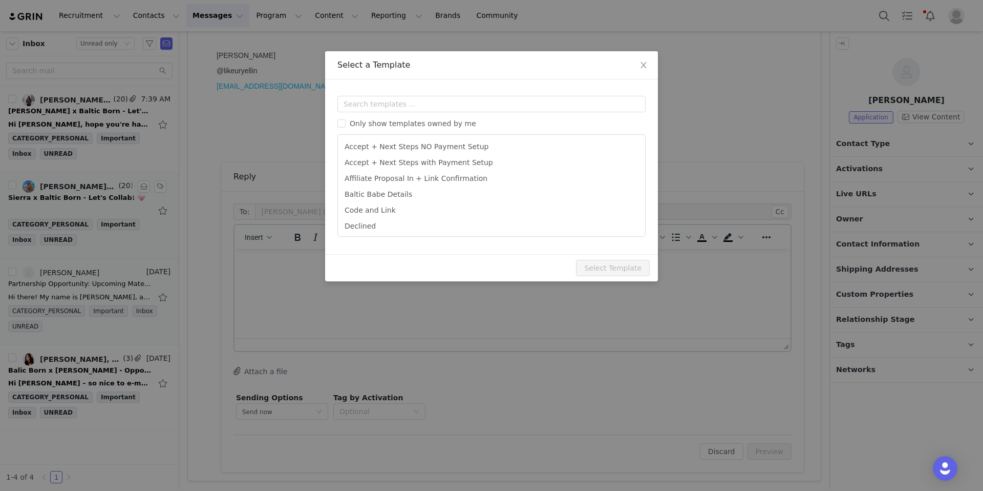
scroll to position [0, 0]
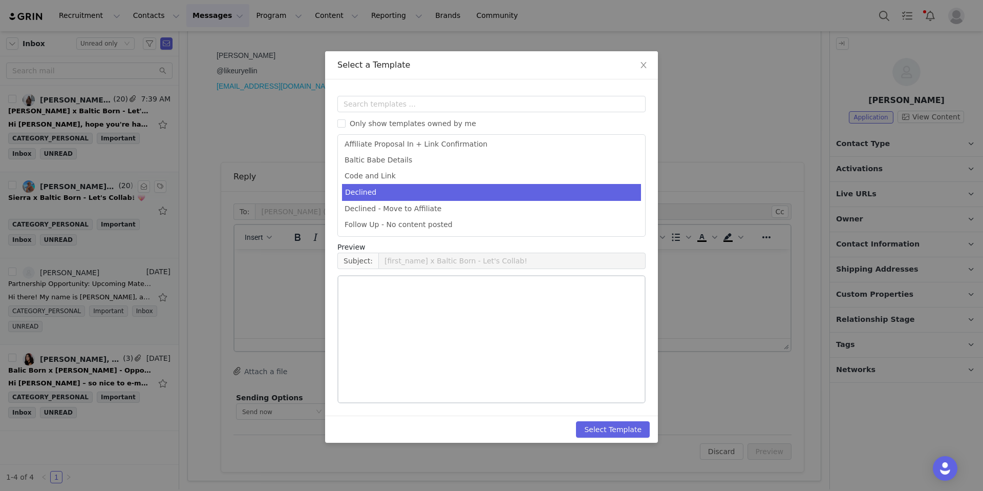
click at [379, 195] on li "Declined" at bounding box center [491, 192] width 299 height 17
type input "Thank you for your interest in working with Baltic Born!"
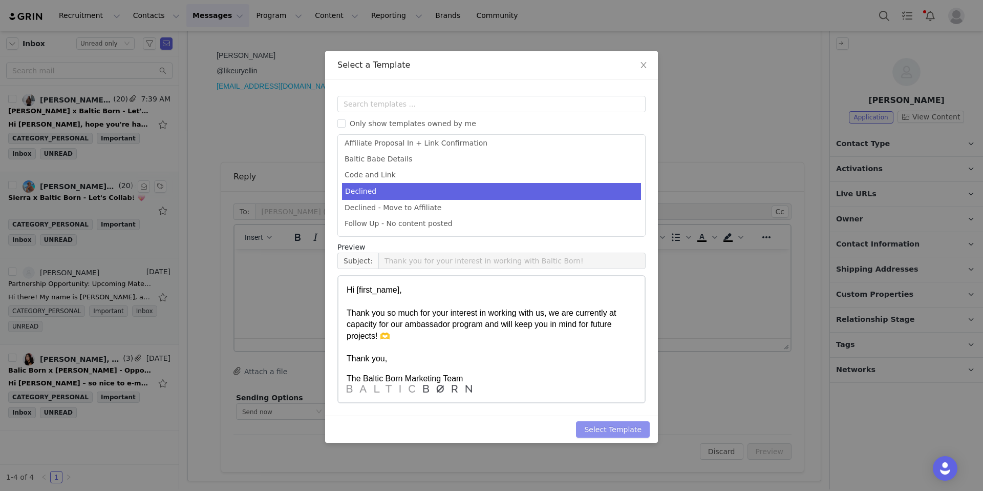
click at [618, 426] on button "Select Template" at bounding box center [613, 429] width 74 height 16
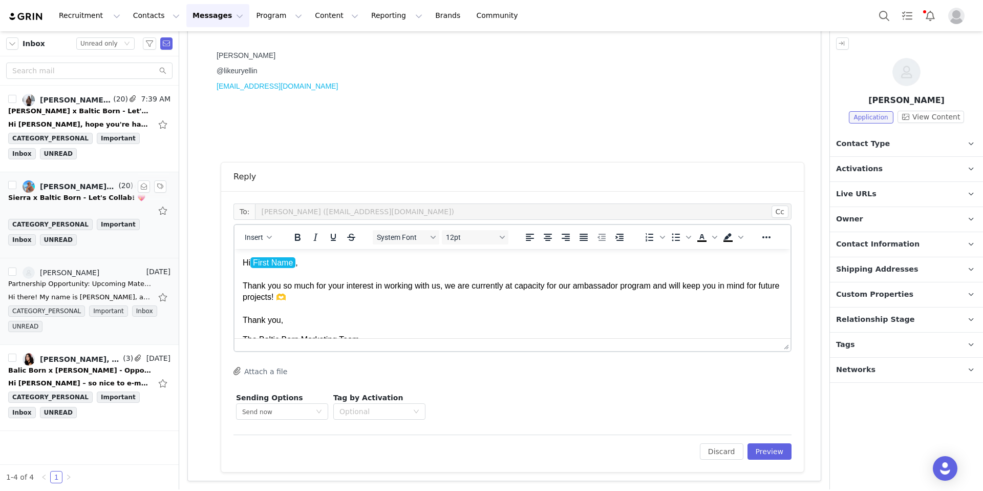
click at [302, 267] on p "Hi First Name ﻿ , Thank you so much for your interest in working with us, we ar…" at bounding box center [513, 291] width 540 height 69
click at [298, 263] on p "Hi First Name , Thank you so much for your interest in working with us, we are …" at bounding box center [513, 291] width 540 height 69
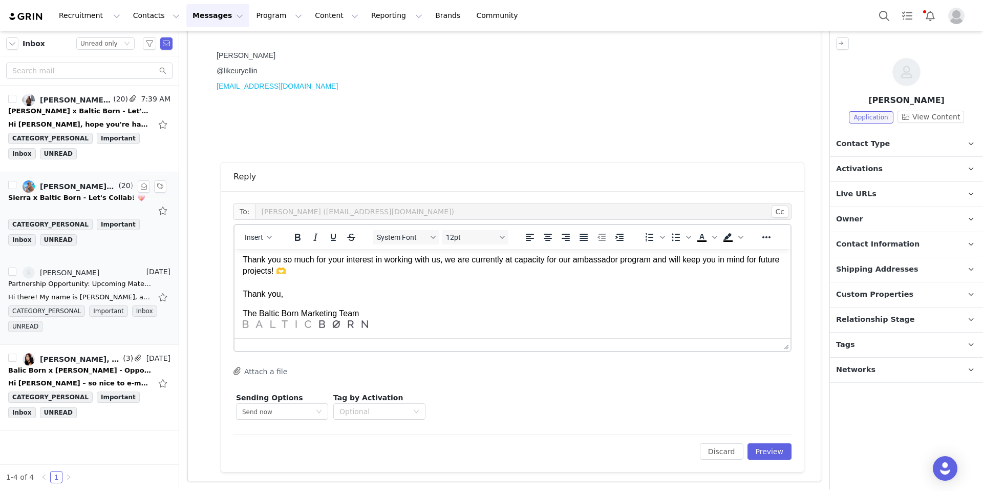
scroll to position [27, 0]
click at [765, 456] on button "Preview" at bounding box center [770, 451] width 45 height 16
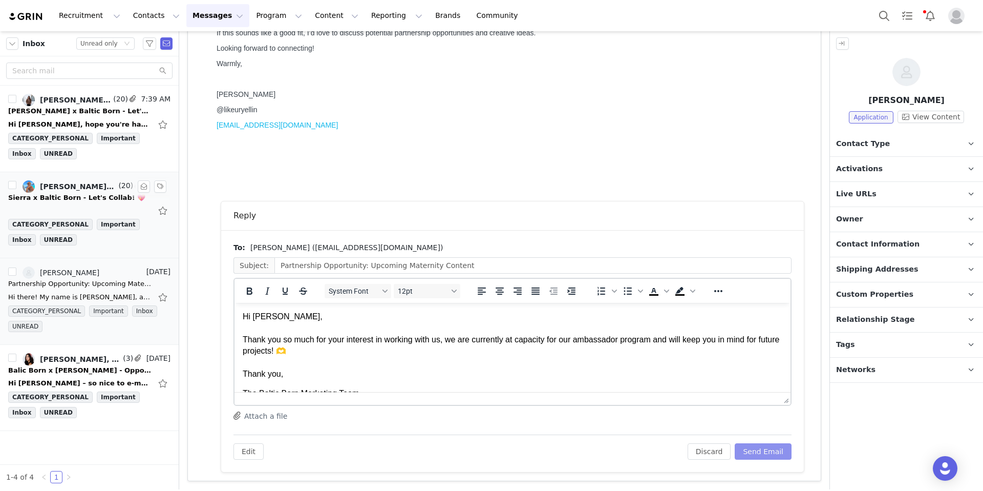
scroll to position [0, 0]
click at [746, 449] on button "Send Email" at bounding box center [763, 451] width 57 height 16
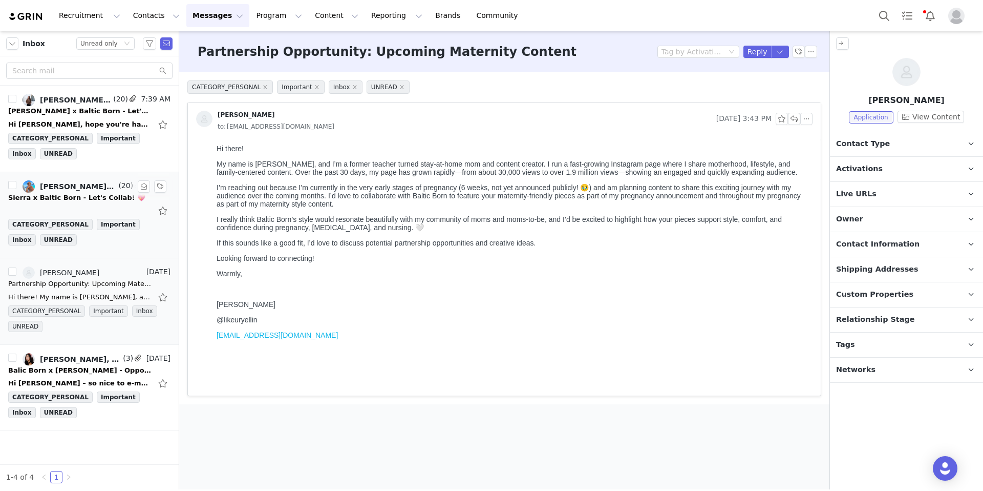
click at [109, 36] on div "Inbox Status Unread only" at bounding box center [89, 43] width 179 height 25
click at [113, 39] on div "Unread only" at bounding box center [98, 43] width 37 height 11
click at [111, 59] on li "All threads" at bounding box center [105, 62] width 58 height 16
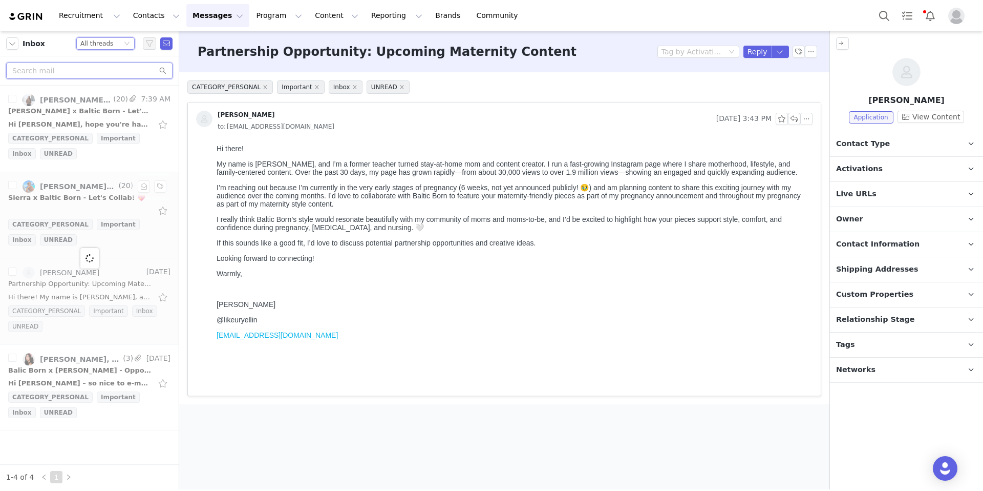
click at [58, 74] on input "text" at bounding box center [89, 70] width 166 height 16
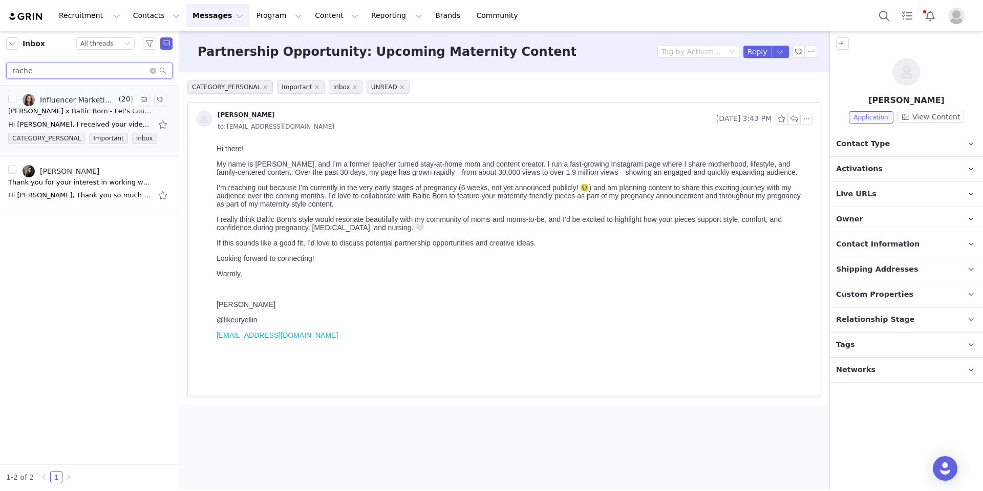
type input "rache"
click at [75, 102] on div "Influencer Marketing, [PERSON_NAME]" at bounding box center [78, 100] width 76 height 8
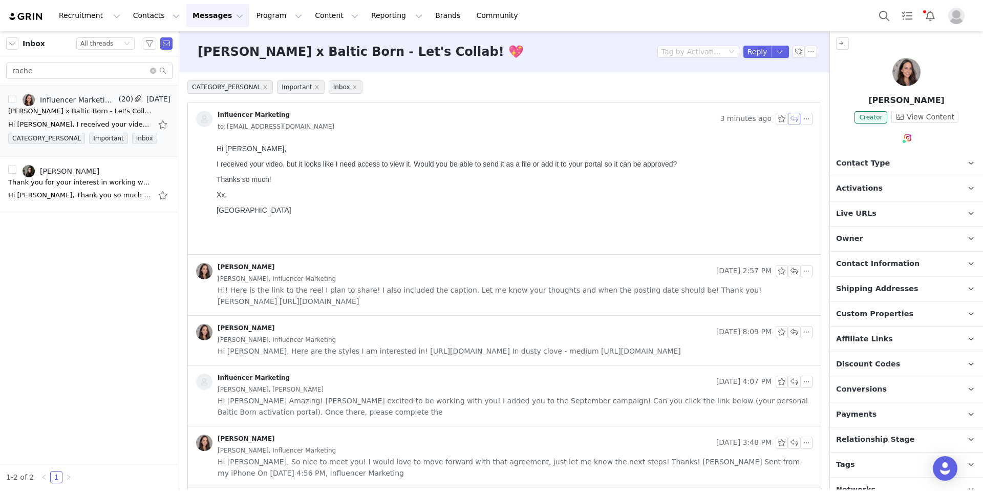
drag, startPoint x: 784, startPoint y: 116, endPoint x: 773, endPoint y: 121, distance: 11.5
click at [788, 116] on button "button" at bounding box center [794, 119] width 12 height 12
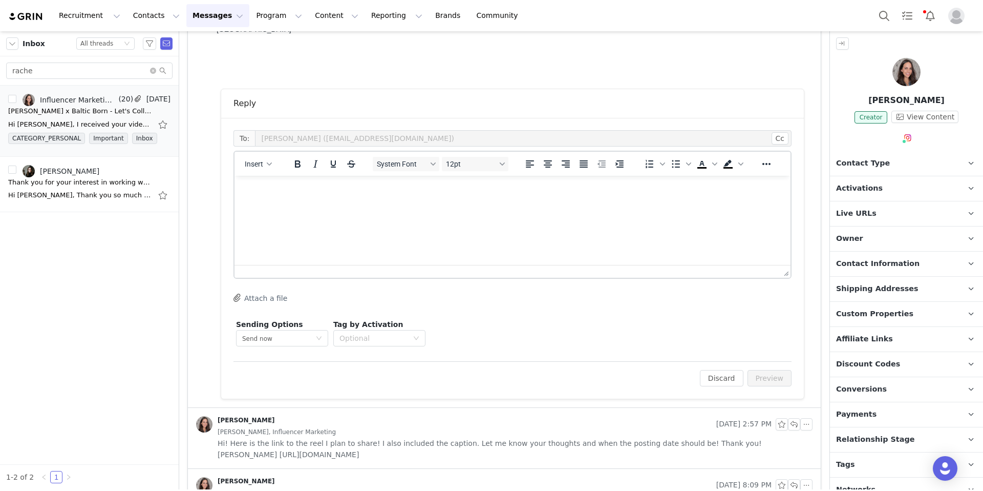
click at [361, 203] on html at bounding box center [513, 190] width 556 height 28
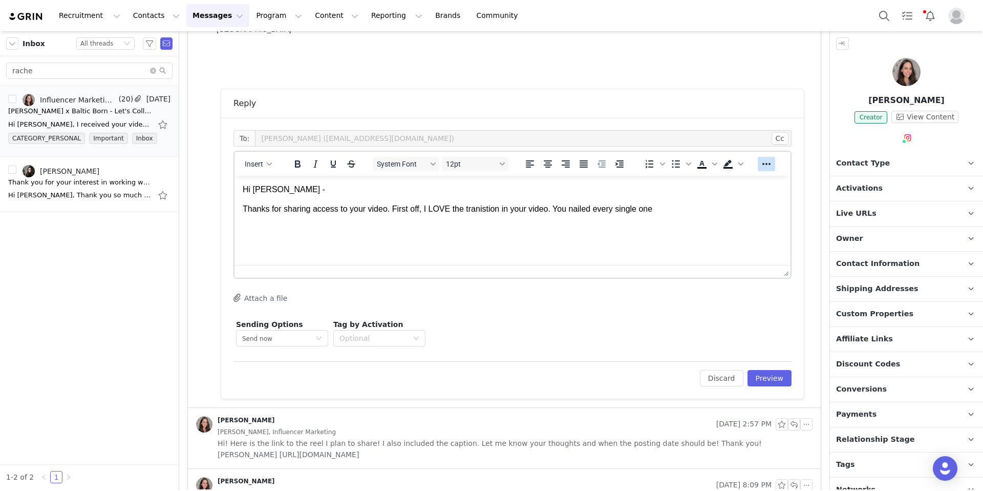
click at [768, 162] on icon "Reveal or hide additional toolbar items" at bounding box center [766, 164] width 12 height 12
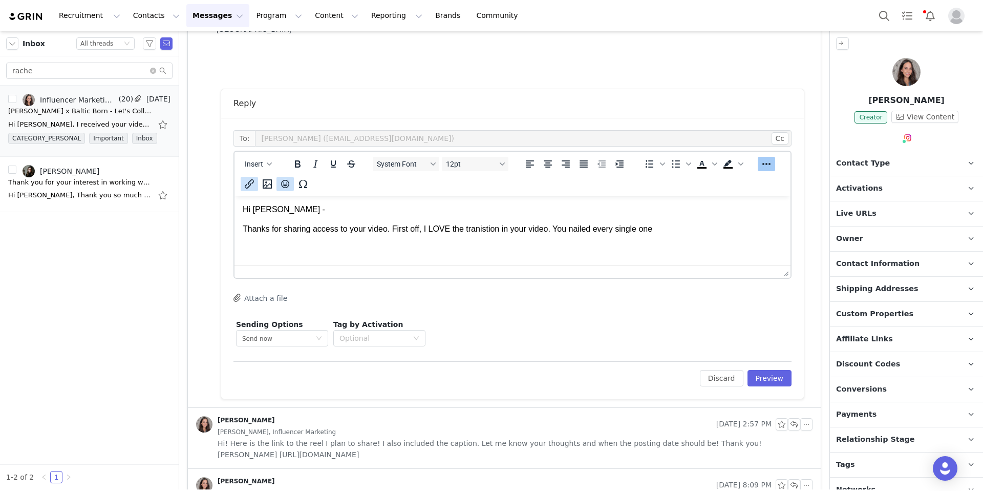
click at [284, 184] on icon "Emojis" at bounding box center [285, 184] width 12 height 12
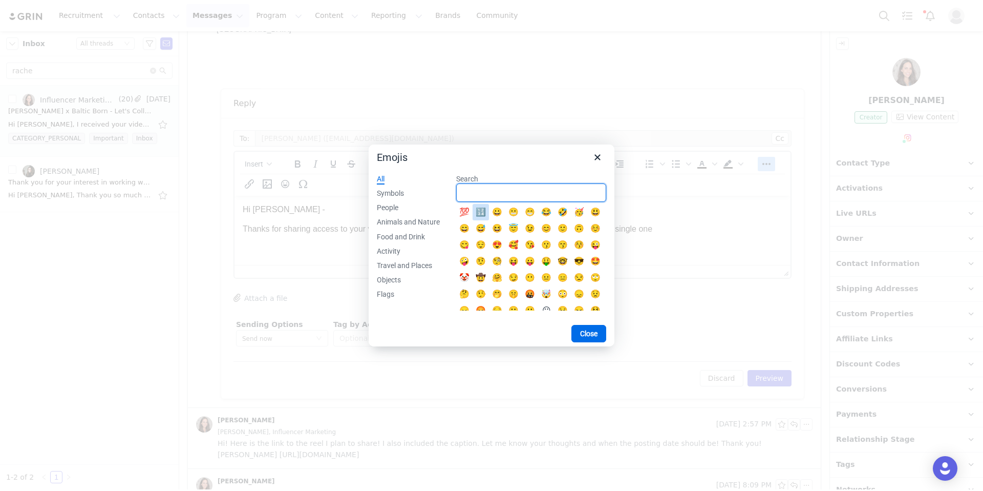
click at [483, 192] on input "Search" at bounding box center [531, 192] width 150 height 18
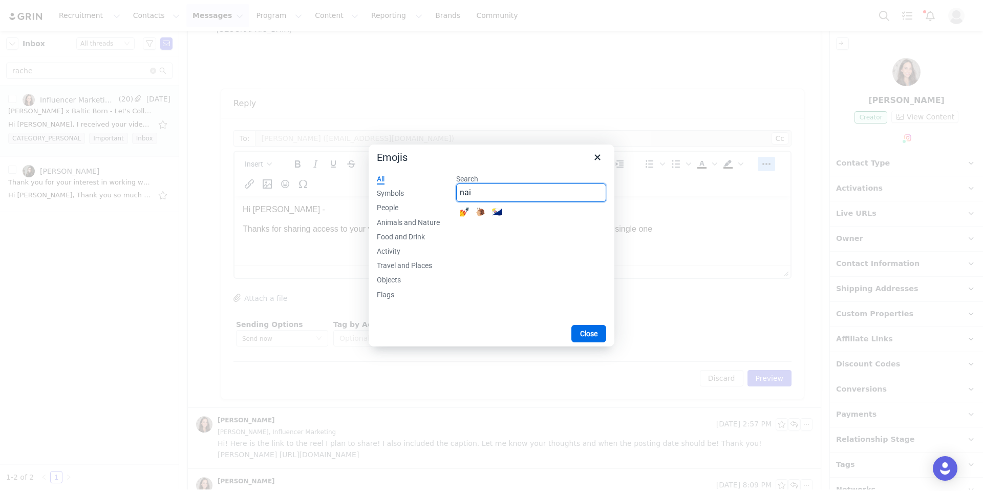
type input "nai"
drag, startPoint x: 464, startPoint y: 213, endPoint x: 229, endPoint y: 17, distance: 305.4
click at [464, 213] on div "💅" at bounding box center [464, 212] width 12 height 12
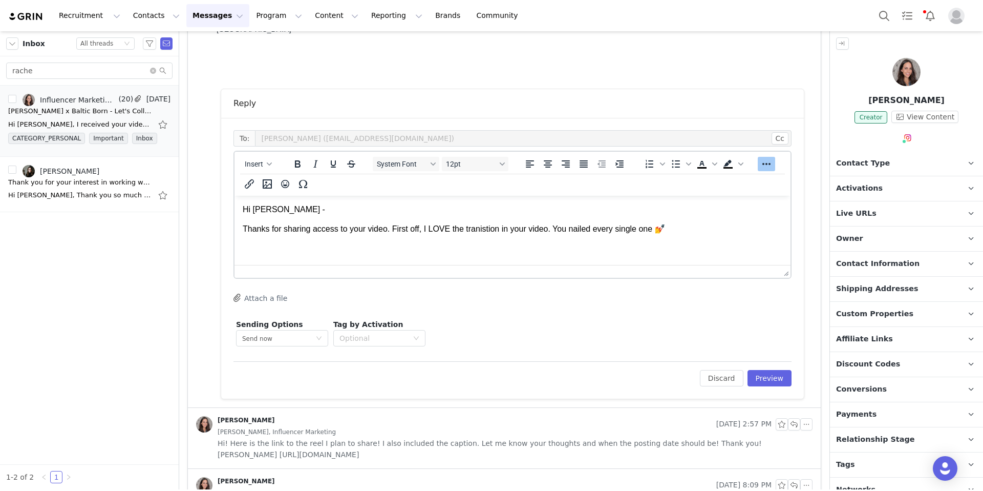
click at [708, 232] on p "Thanks for sharing access to your video. First off, I LOVE the tranistion in yo…" at bounding box center [513, 228] width 540 height 11
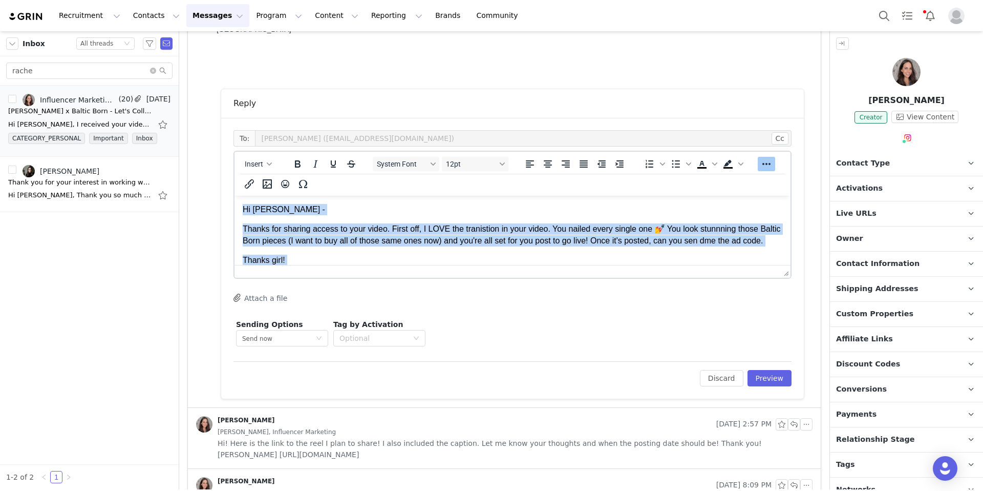
drag, startPoint x: 273, startPoint y: 258, endPoint x: 471, endPoint y: 376, distance: 229.7
click at [235, 196] on html "Hi [PERSON_NAME] - Thanks for sharing access to your video. First off, I LOVE t…" at bounding box center [513, 255] width 556 height 118
copy body "Hi [PERSON_NAME] - Thanks for sharing access to your video. First off, I LOVE t…"
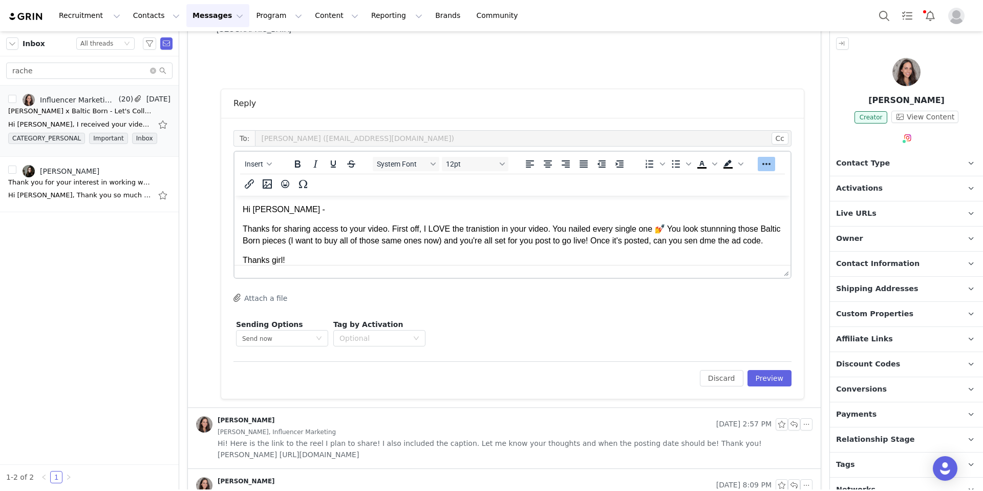
click at [321, 245] on p "Thanks for sharing access to your video. First off, I LOVE the tranistion in yo…" at bounding box center [513, 234] width 540 height 23
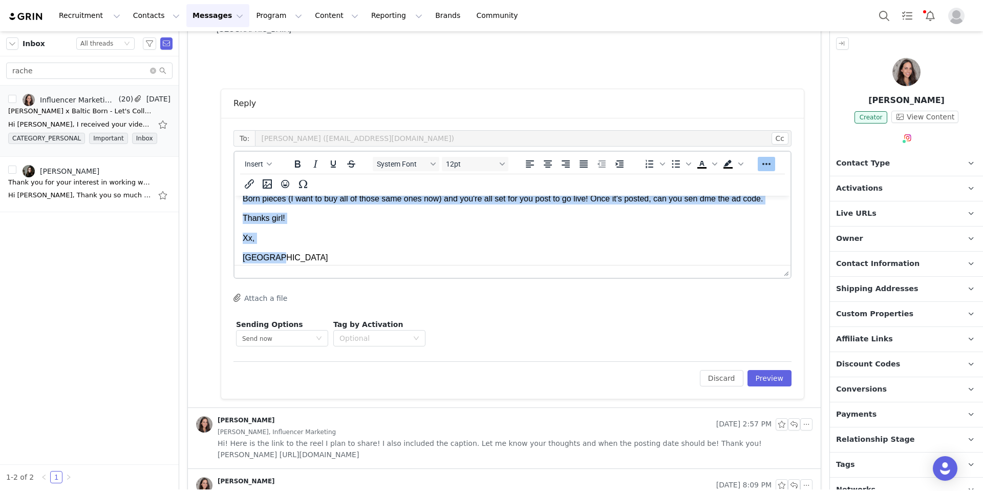
scroll to position [60, 0]
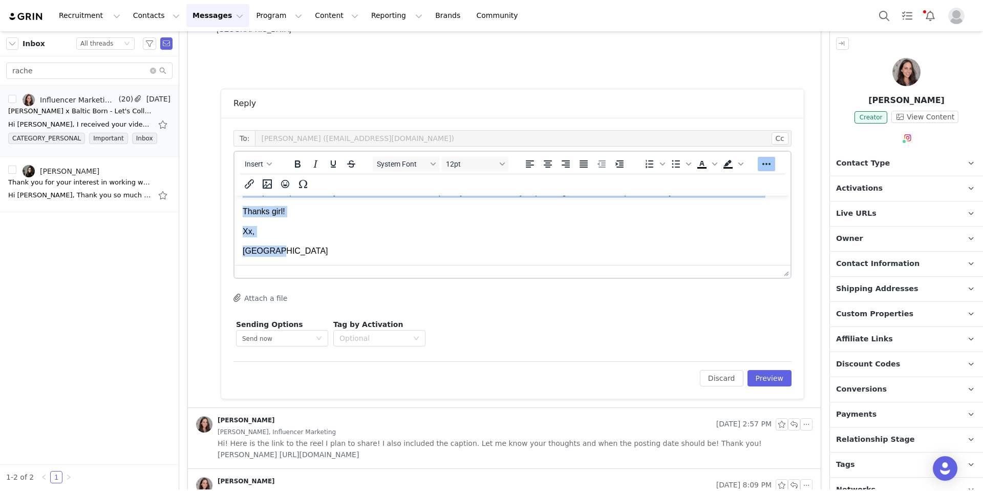
drag, startPoint x: 245, startPoint y: 209, endPoint x: 325, endPoint y: 269, distance: 100.0
click at [325, 265] on html "Hi [PERSON_NAME] - Thanks for sharing access to your video. First off, I LOVE t…" at bounding box center [513, 206] width 556 height 118
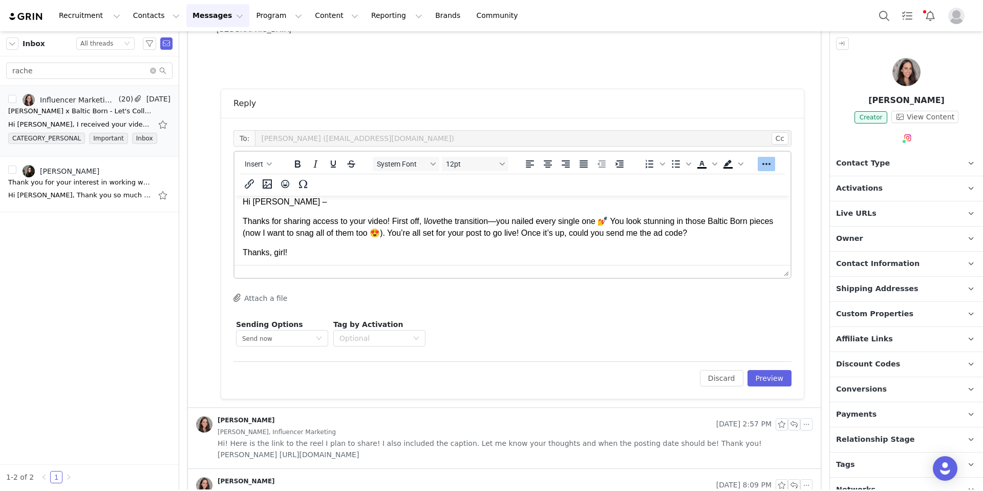
scroll to position [0, 0]
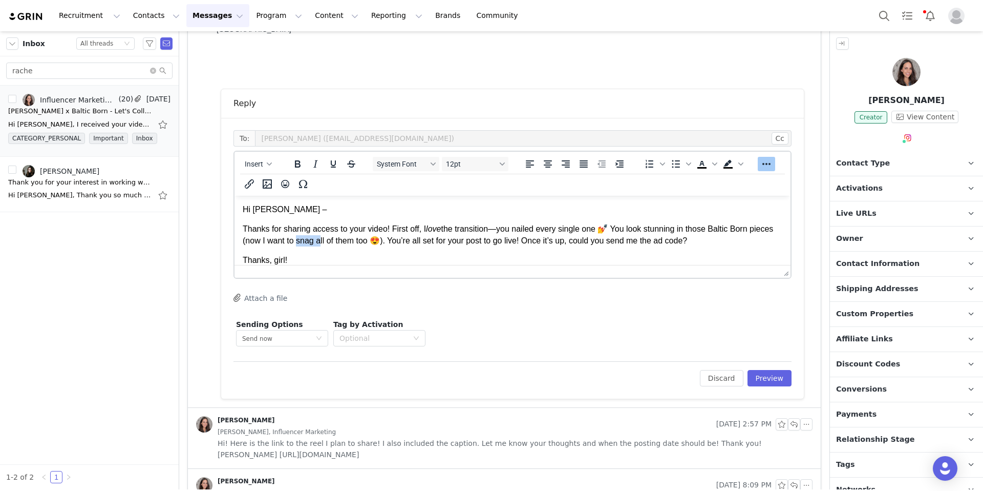
drag, startPoint x: 343, startPoint y: 240, endPoint x: 322, endPoint y: 243, distance: 20.7
click at [322, 243] on p "Thanks for sharing access to your video! First off, I love the transition—you n…" at bounding box center [513, 234] width 540 height 23
click at [505, 228] on p "Thanks for sharing access to your video! First off, I love the transition—you n…" at bounding box center [513, 234] width 540 height 23
drag, startPoint x: 446, startPoint y: 228, endPoint x: 431, endPoint y: 229, distance: 14.9
click at [431, 229] on em "love" at bounding box center [433, 228] width 15 height 9
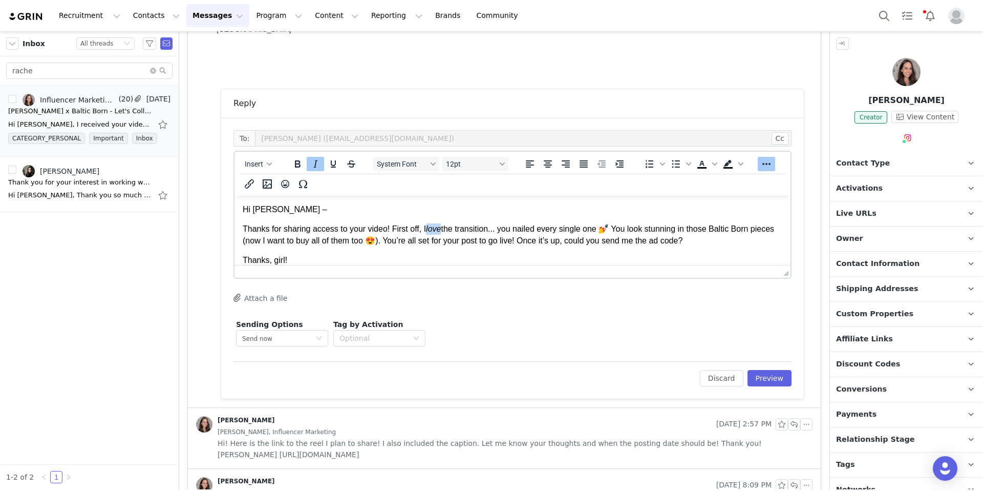
click at [313, 159] on icon "Italic" at bounding box center [315, 164] width 12 height 12
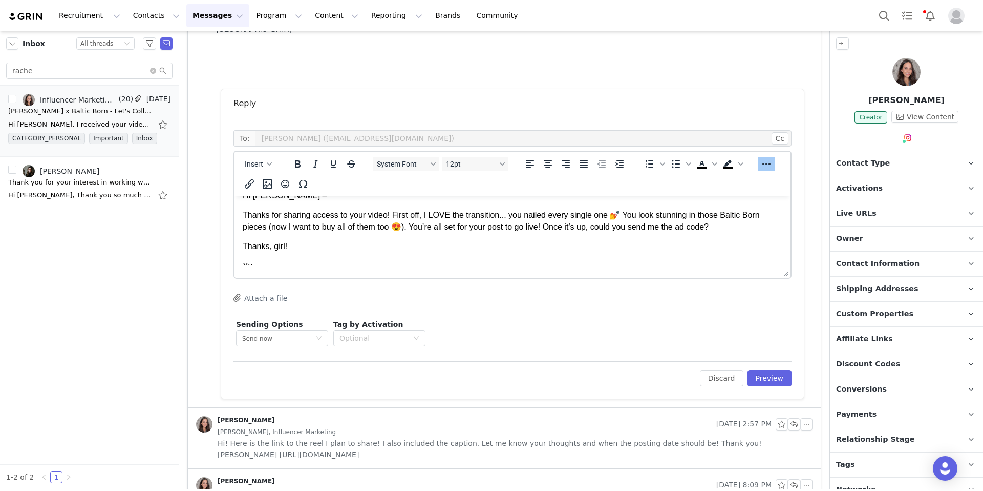
scroll to position [15, 0]
click at [766, 211] on p "Thanks for sharing access to your video! First off, I LOVE the transition... yo…" at bounding box center [513, 219] width 540 height 23
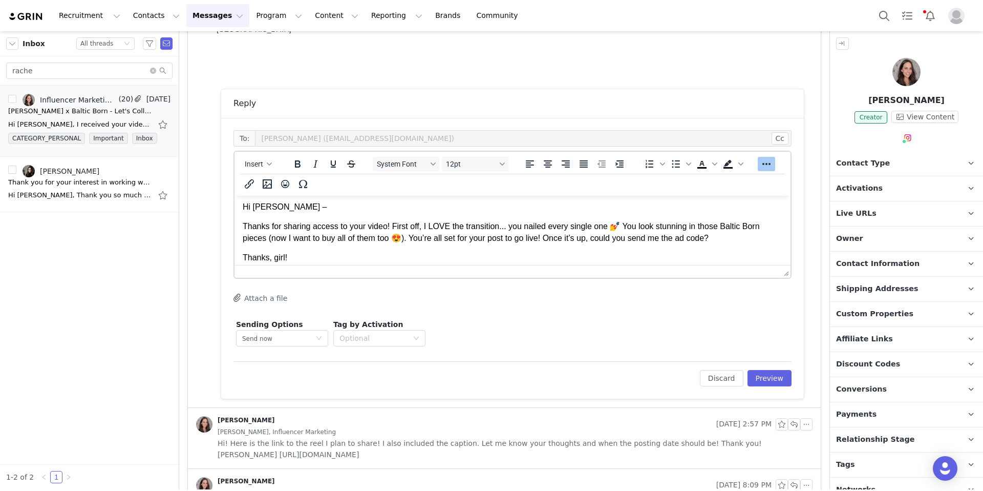
scroll to position [0, 0]
click at [288, 211] on p "Hi [PERSON_NAME] –" at bounding box center [513, 209] width 540 height 11
click at [289, 260] on p "Thanks, girl!" at bounding box center [513, 260] width 540 height 11
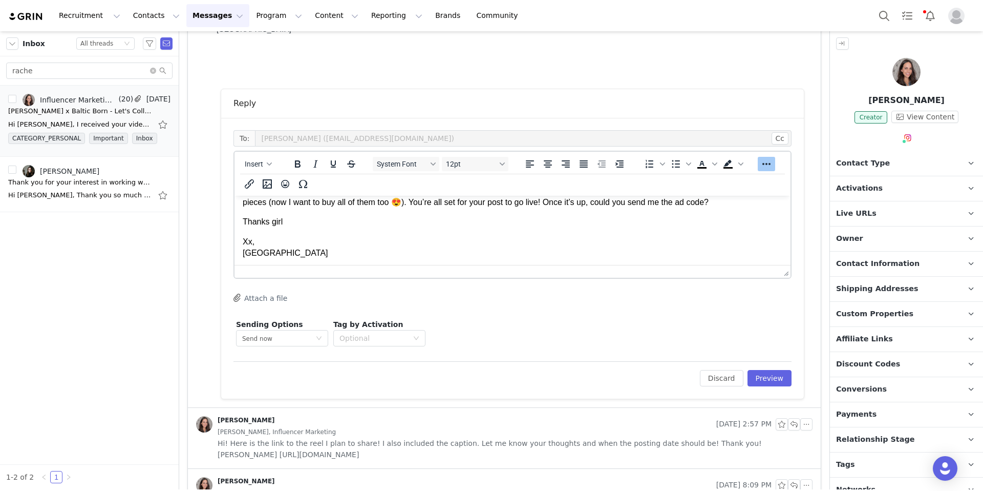
scroll to position [40, 0]
drag, startPoint x: 312, startPoint y: 221, endPoint x: 274, endPoint y: 223, distance: 38.0
click at [274, 224] on p "Thanks girl" at bounding box center [513, 219] width 540 height 11
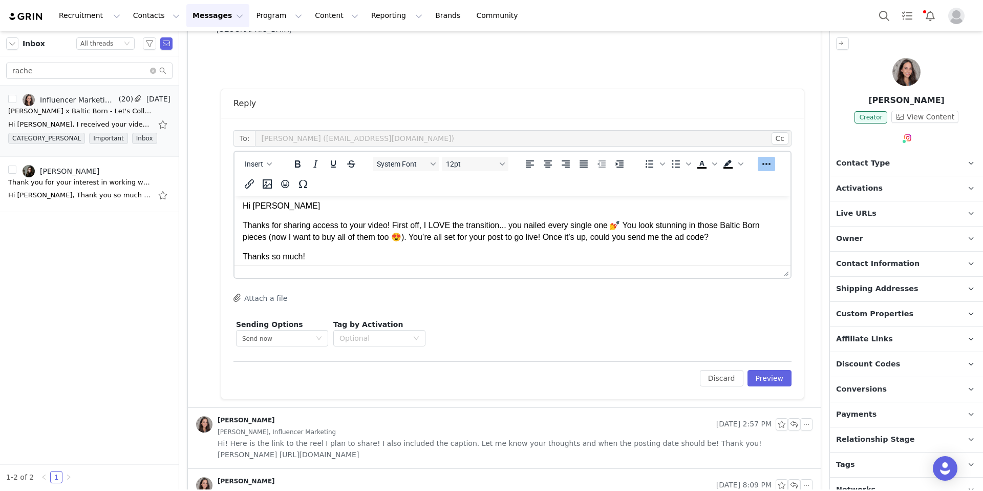
scroll to position [0, 0]
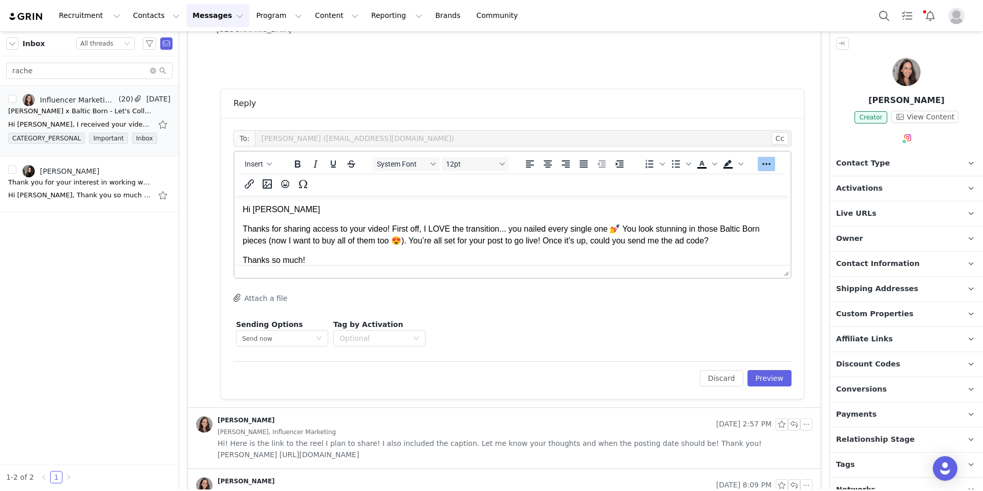
click at [313, 208] on p "Hi [PERSON_NAME]" at bounding box center [513, 209] width 540 height 11
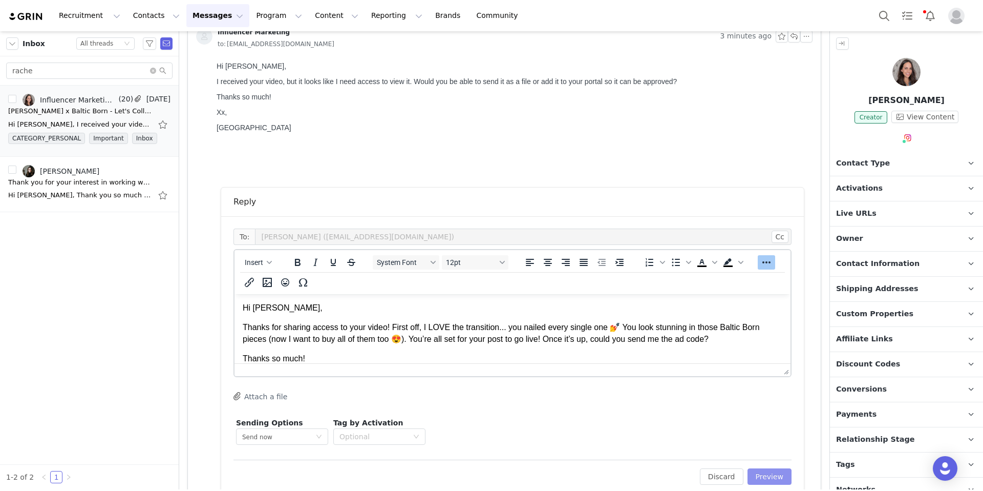
click at [759, 470] on button "Preview" at bounding box center [770, 476] width 45 height 16
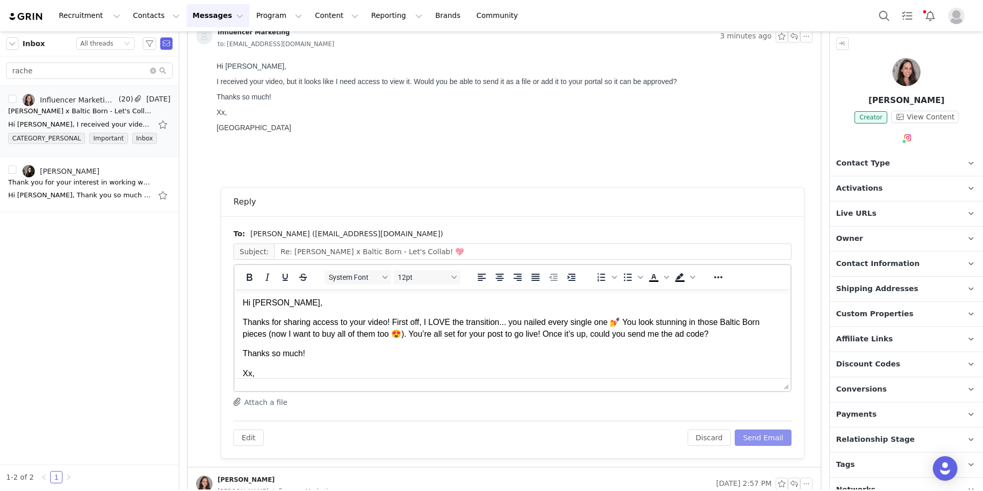
click at [758, 438] on button "Send Email" at bounding box center [763, 437] width 57 height 16
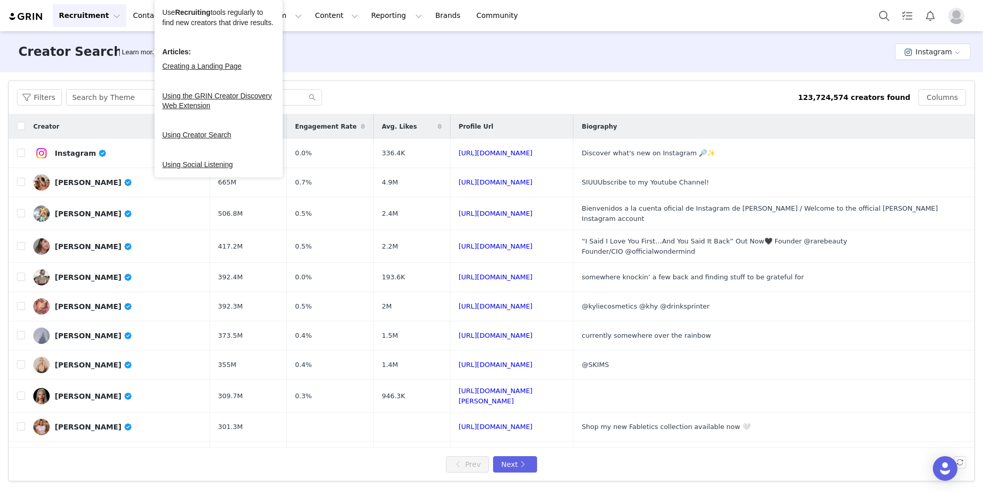
click at [316, 52] on div "Creator Search Learn more Instagram" at bounding box center [491, 51] width 983 height 41
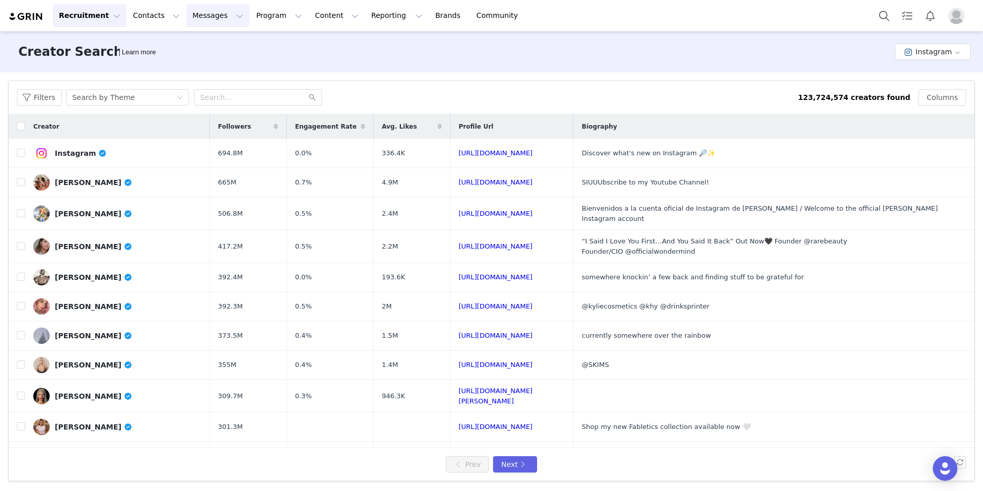
click at [196, 19] on button "Messages Messages" at bounding box center [217, 15] width 63 height 23
click at [262, 14] on button "Program Program" at bounding box center [279, 15] width 58 height 23
click at [268, 43] on p "Activations" at bounding box center [261, 45] width 39 height 11
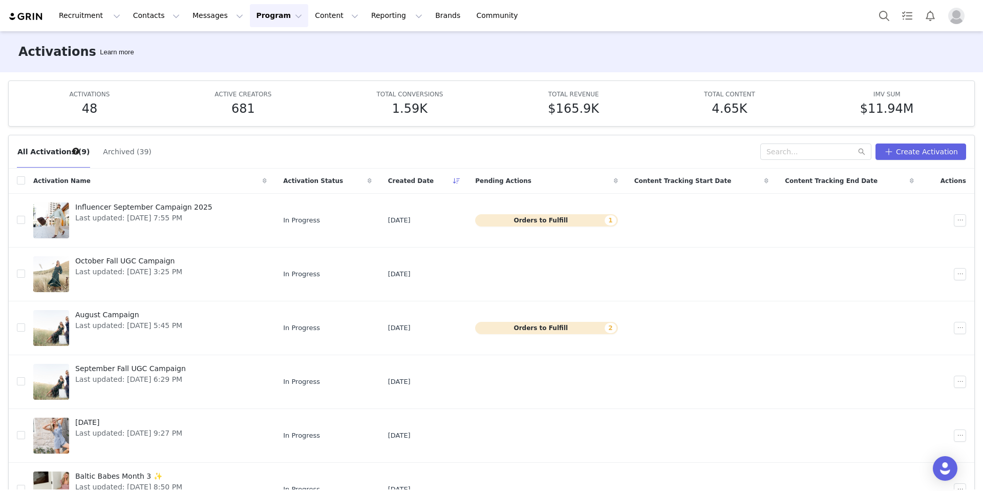
click at [111, 151] on button "Archived (39)" at bounding box center [126, 151] width 49 height 16
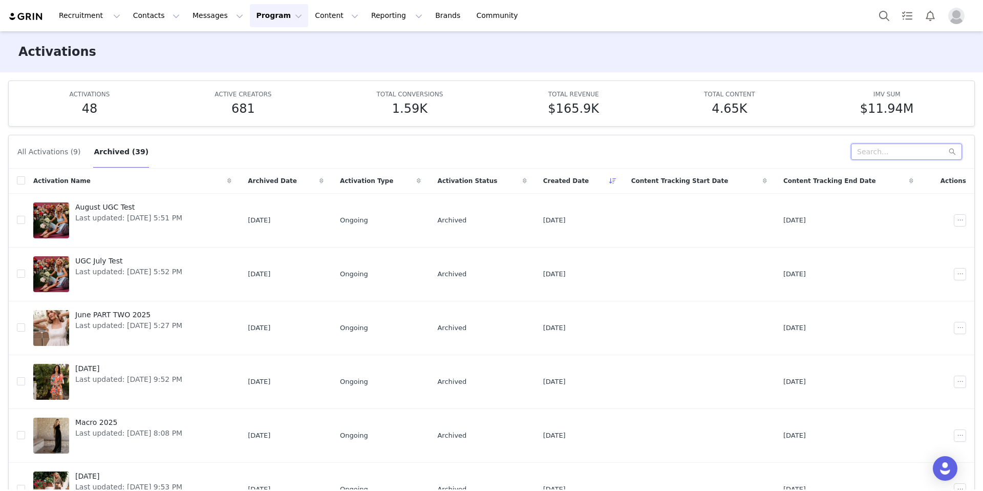
click at [872, 153] on input "text" at bounding box center [906, 151] width 111 height 16
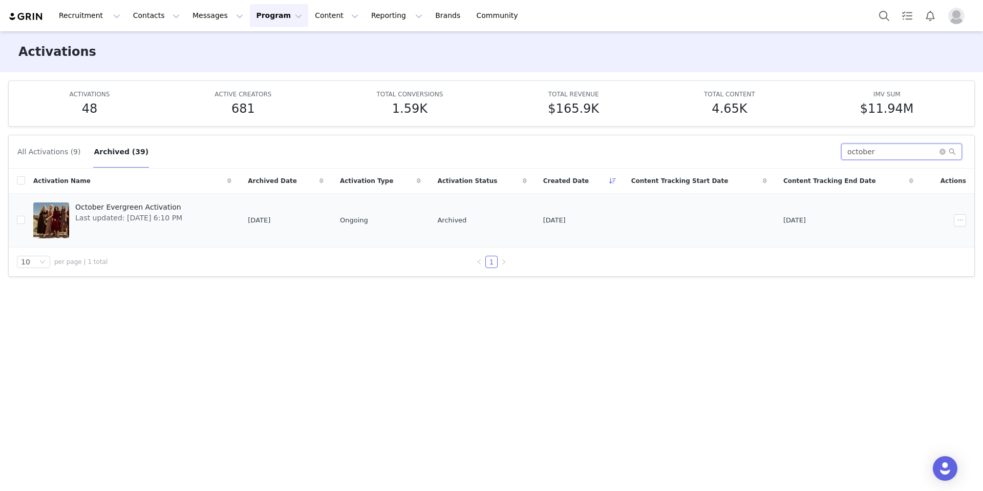
type input "october"
click at [110, 209] on span "October Evergreen Activation" at bounding box center [128, 207] width 107 height 11
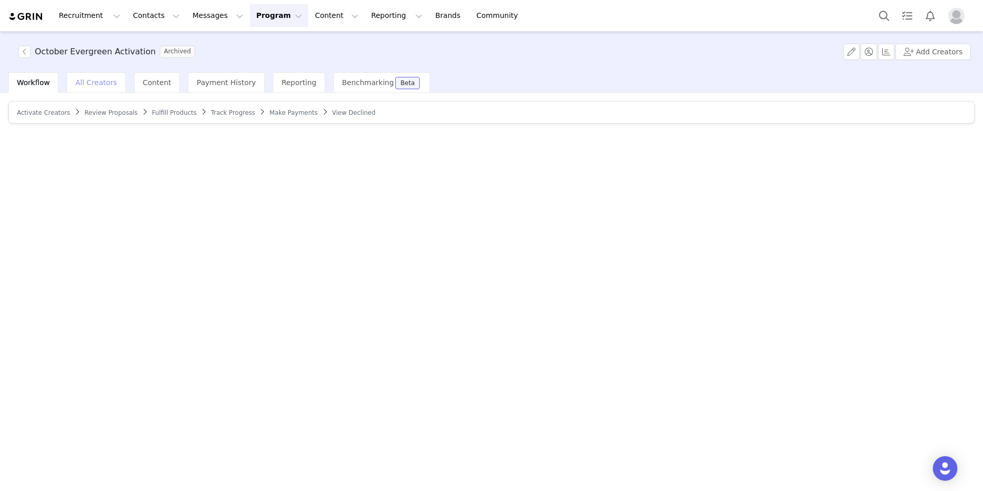
click at [98, 78] on span "All Creators" at bounding box center [95, 82] width 41 height 8
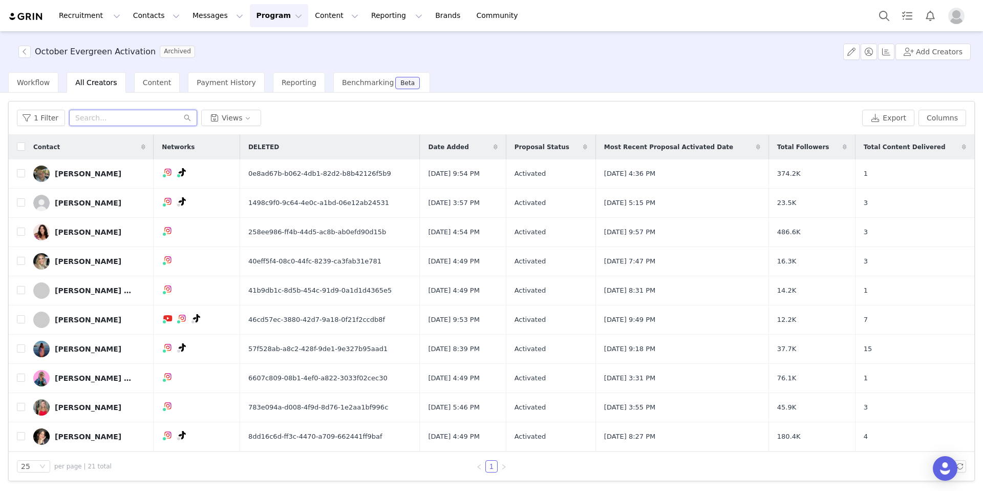
click at [99, 119] on input "text" at bounding box center [133, 118] width 128 height 16
paste input "[PERSON_NAME]"
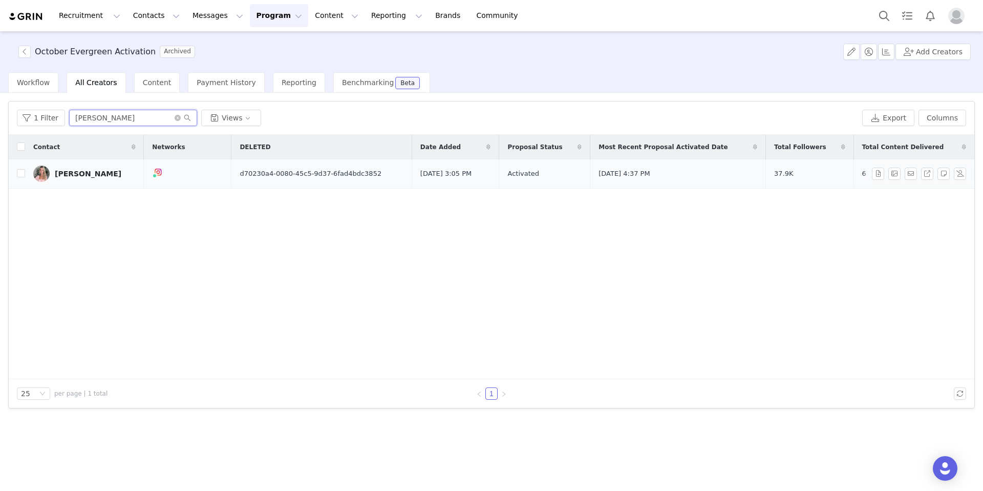
type input "[PERSON_NAME]"
click at [73, 172] on div "[PERSON_NAME]" at bounding box center [88, 174] width 67 height 8
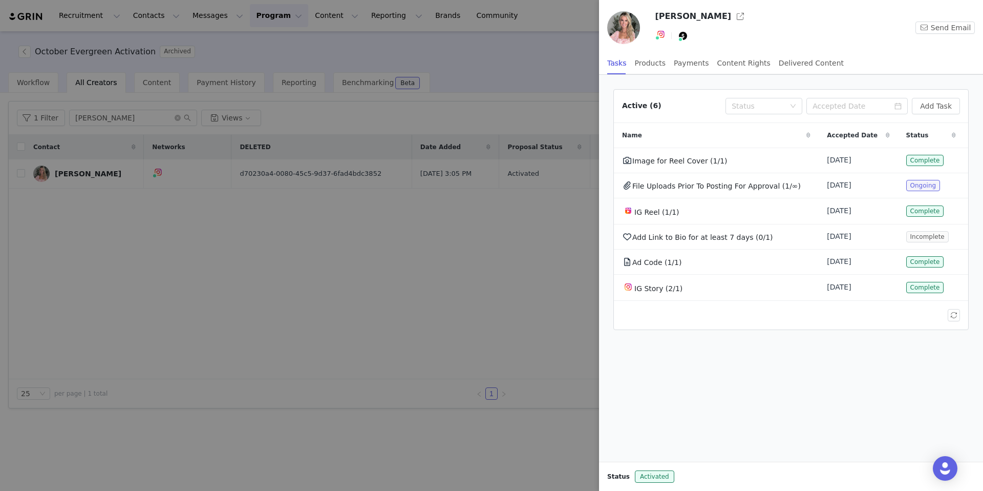
click at [272, 84] on div at bounding box center [491, 245] width 983 height 491
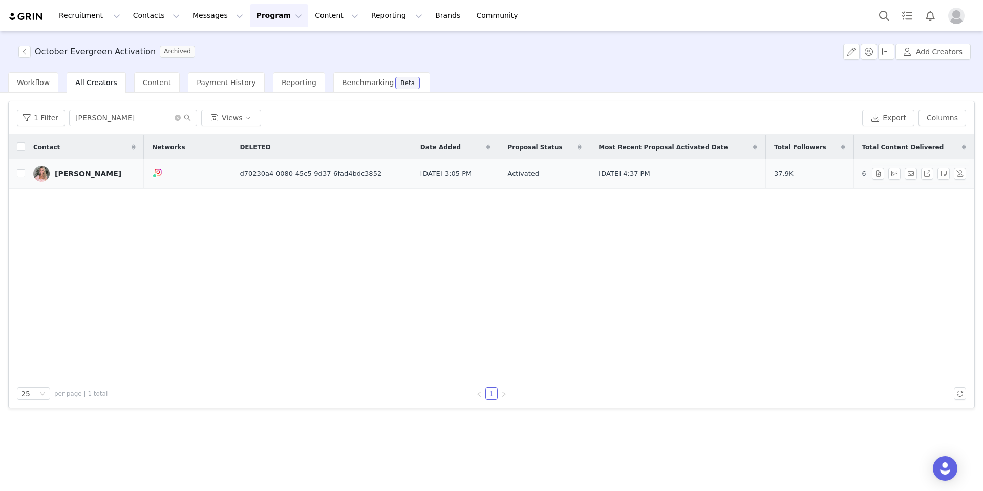
click at [80, 180] on link "[PERSON_NAME]" at bounding box center [84, 173] width 102 height 16
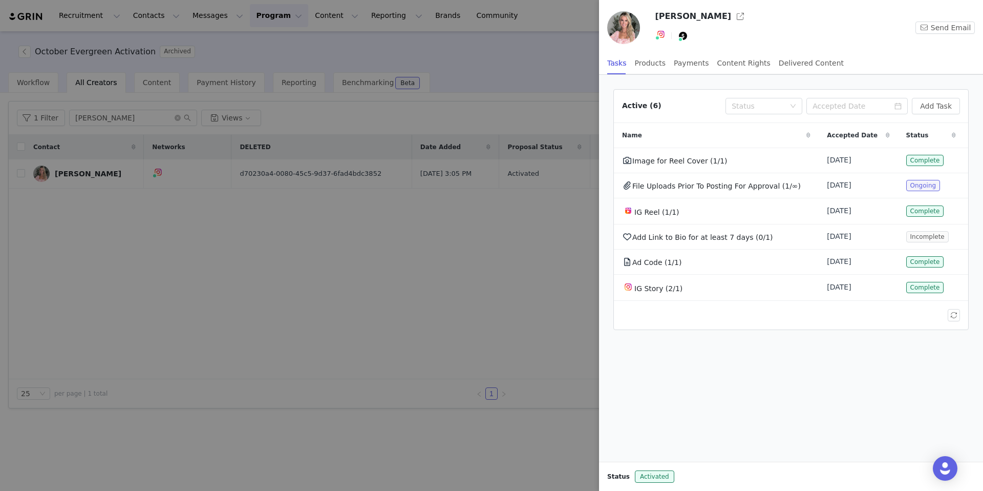
click at [192, 208] on div at bounding box center [491, 245] width 983 height 491
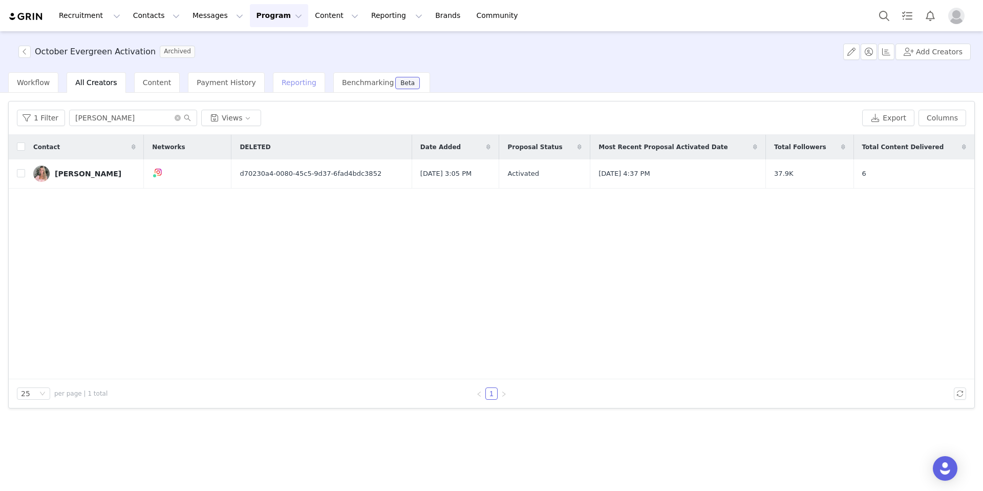
click at [292, 84] on span "Reporting" at bounding box center [299, 82] width 35 height 8
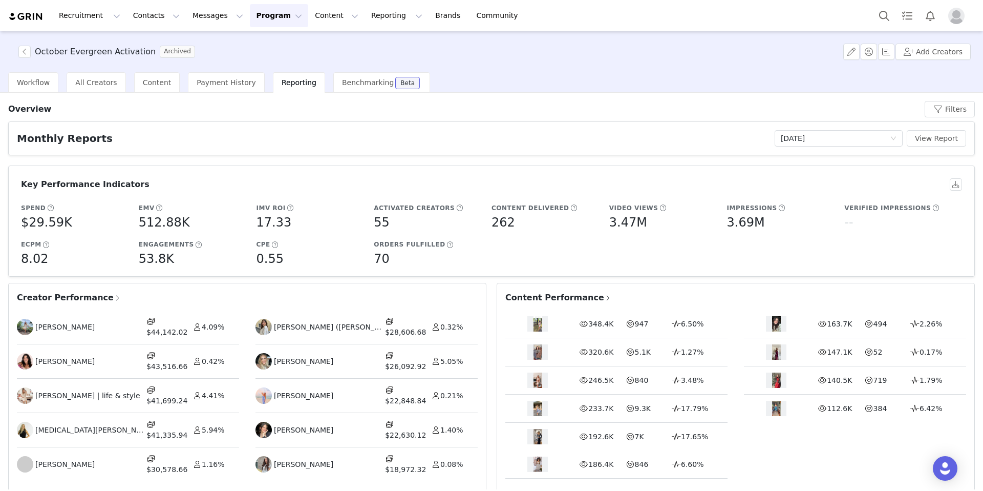
click at [60, 298] on span "Creator Performance" at bounding box center [69, 297] width 104 height 12
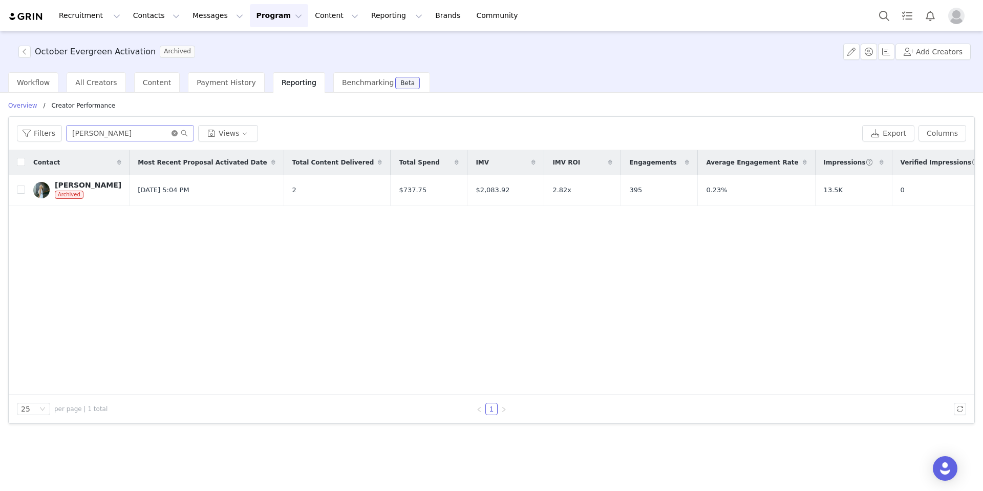
click at [176, 133] on icon "icon: close-circle" at bounding box center [175, 133] width 6 height 6
click at [118, 133] on input "text" at bounding box center [130, 133] width 128 height 16
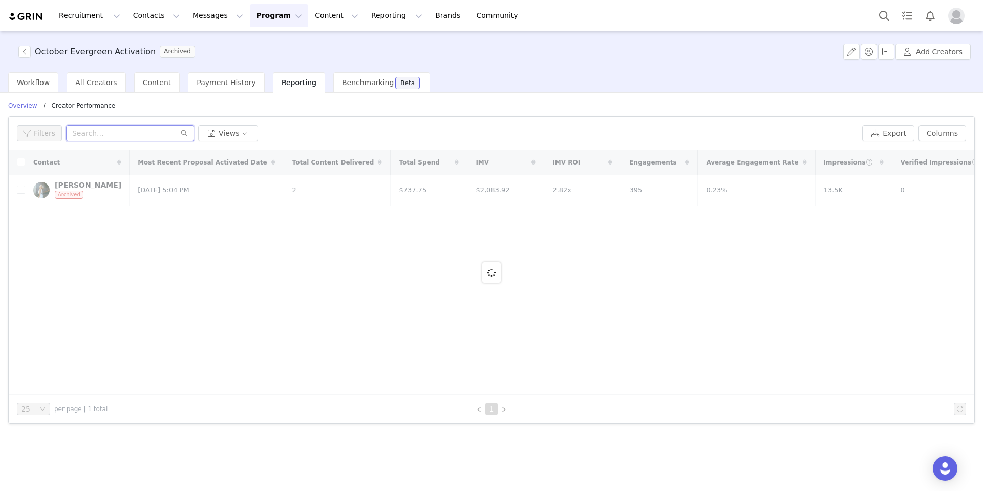
paste input "[PERSON_NAME]"
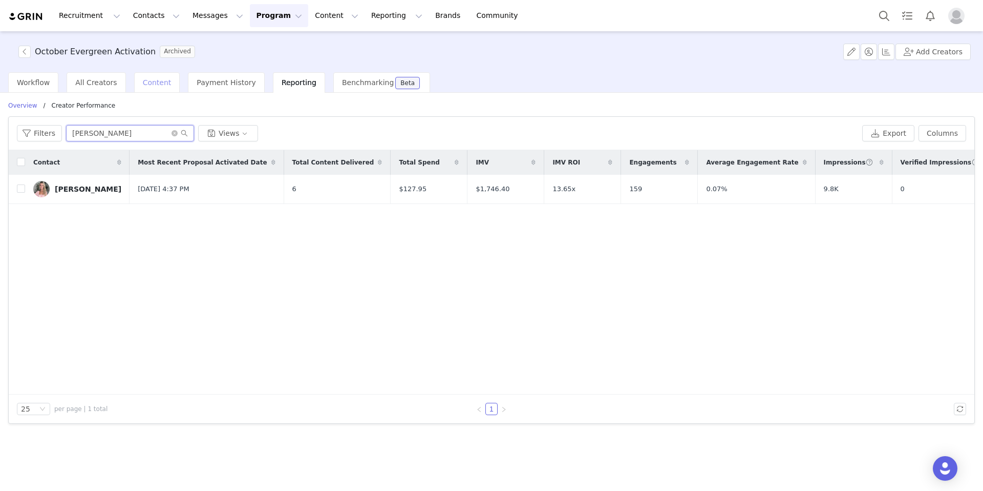
type input "[PERSON_NAME]"
click at [143, 80] on span "Content" at bounding box center [157, 82] width 29 height 8
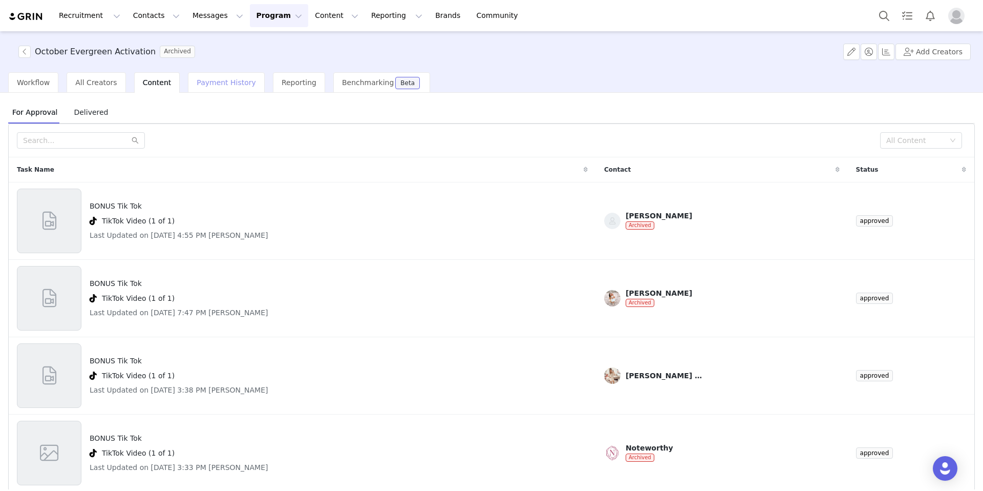
click at [210, 78] on span "Payment History" at bounding box center [226, 82] width 59 height 8
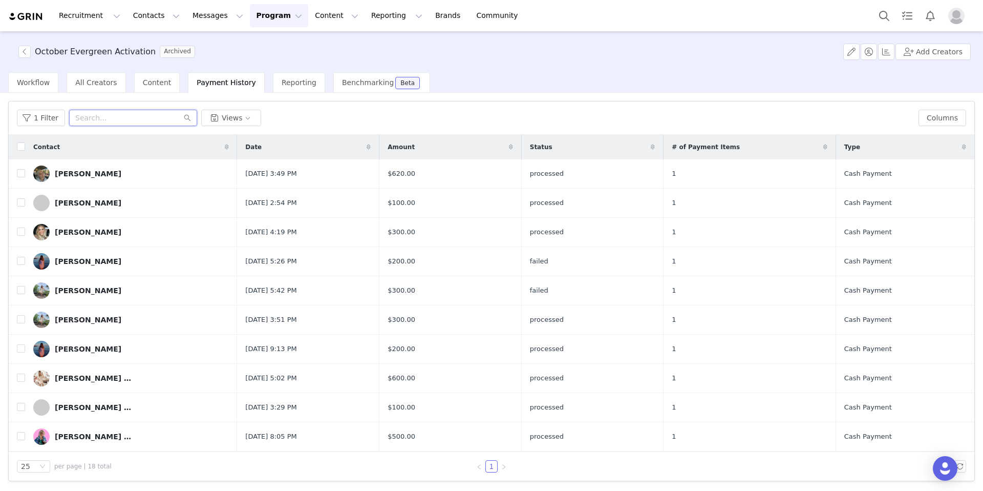
click at [98, 116] on input "text" at bounding box center [133, 118] width 128 height 16
paste input "[PERSON_NAME]"
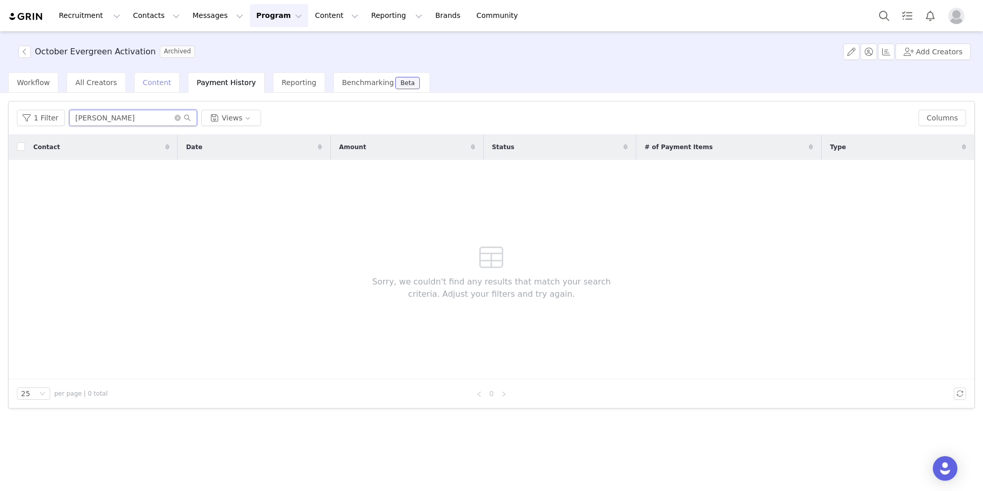
type input "[PERSON_NAME]"
click at [144, 78] on span "Content" at bounding box center [157, 82] width 29 height 8
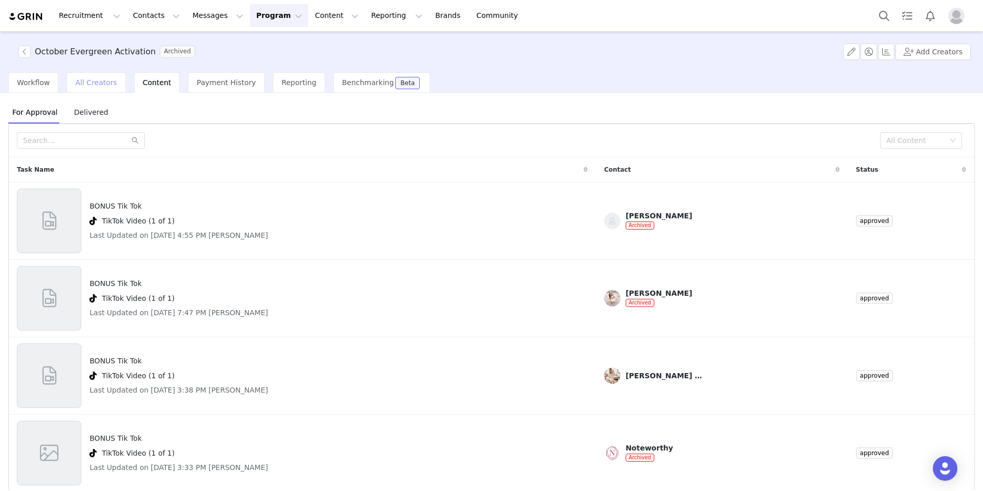
click at [92, 84] on span "All Creators" at bounding box center [95, 82] width 41 height 8
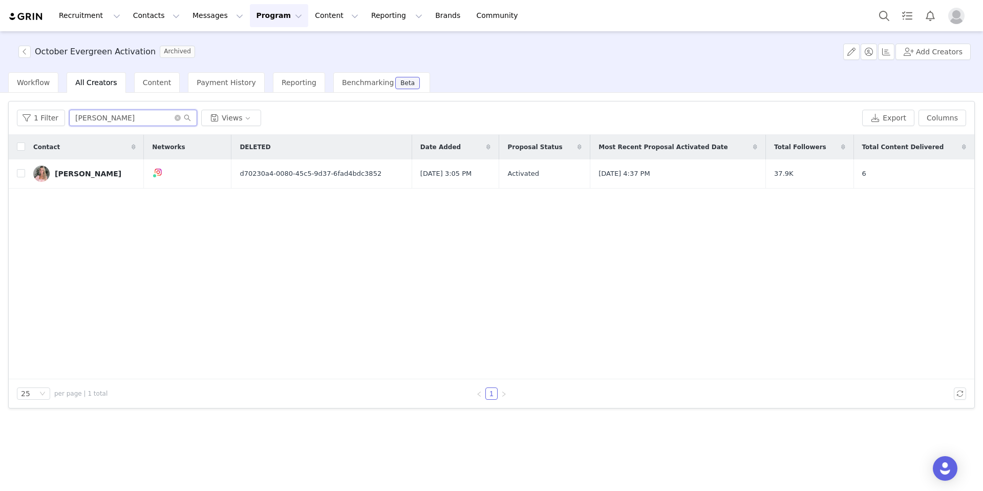
click at [141, 117] on input "[PERSON_NAME]" at bounding box center [133, 118] width 128 height 16
click at [75, 173] on div "[PERSON_NAME]" at bounding box center [88, 174] width 67 height 8
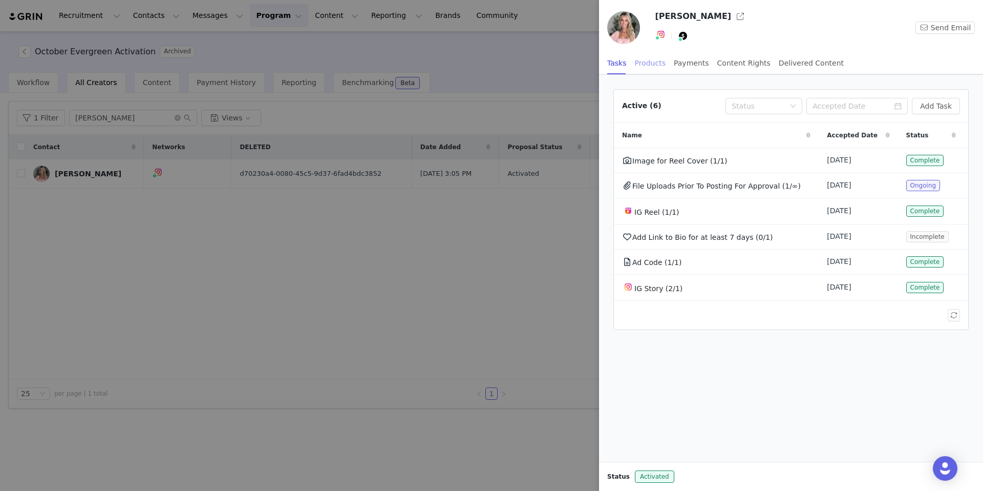
click at [662, 65] on div "Products" at bounding box center [650, 63] width 31 height 23
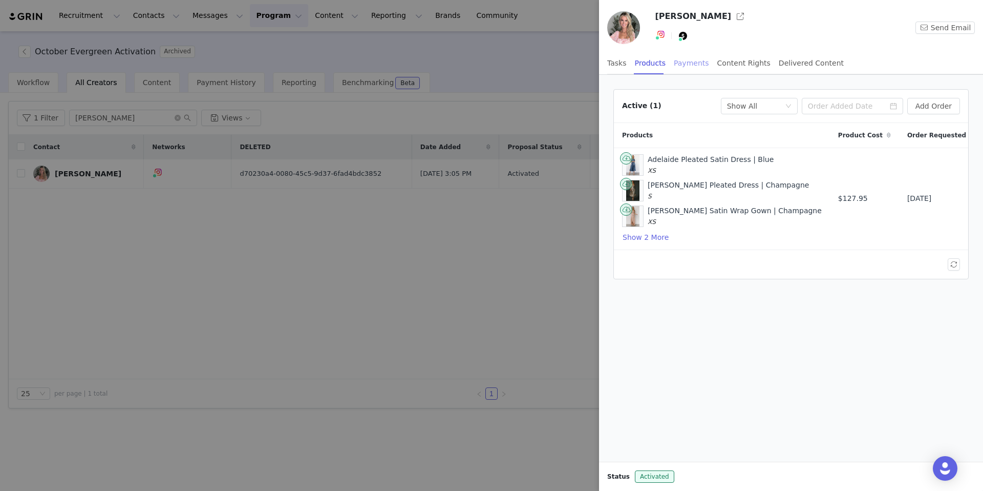
click at [679, 65] on div "Payments" at bounding box center [691, 63] width 35 height 23
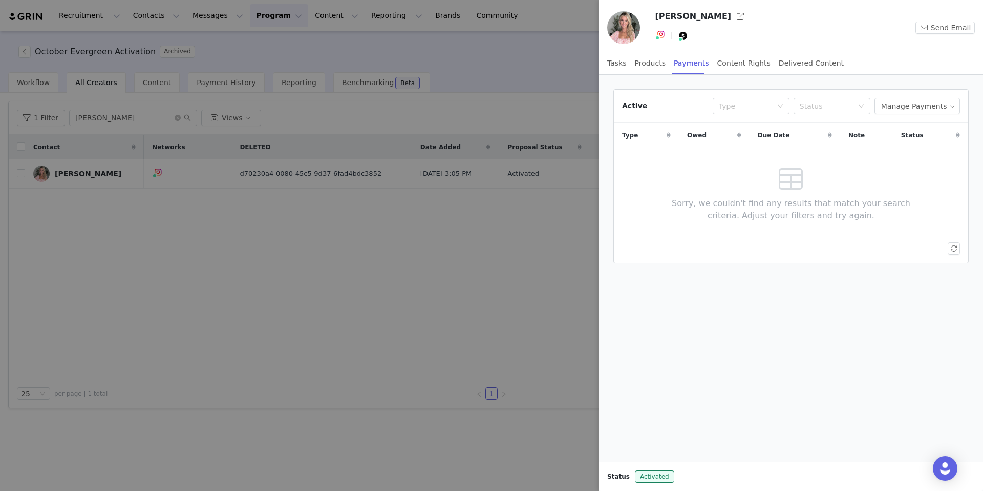
click at [345, 113] on div at bounding box center [491, 245] width 983 height 491
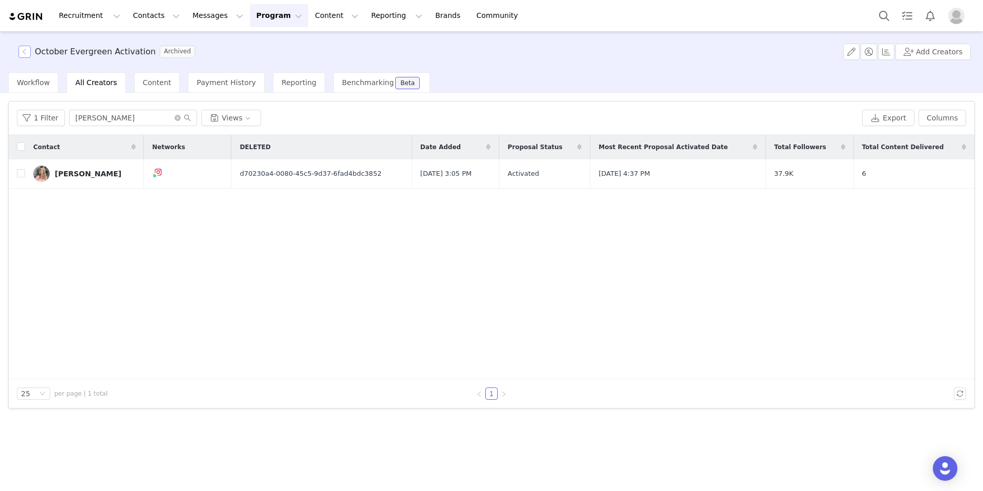
click at [25, 50] on button "button" at bounding box center [24, 52] width 12 height 12
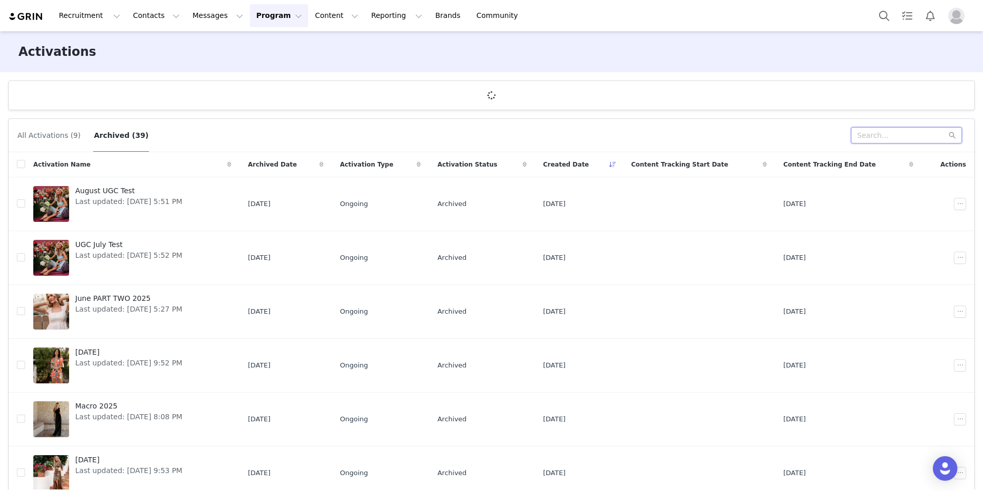
click at [870, 138] on input "text" at bounding box center [906, 135] width 111 height 16
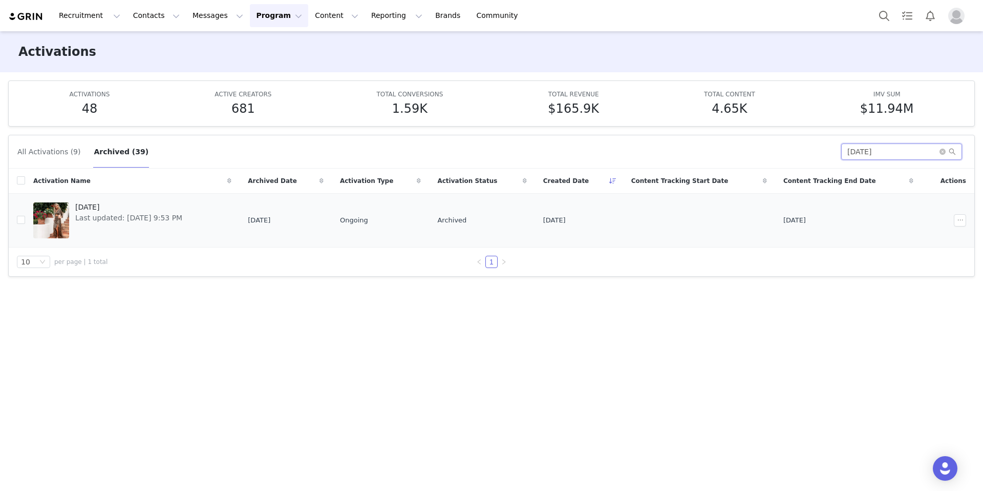
type input "may 2025"
click at [90, 202] on span "[DATE]" at bounding box center [128, 207] width 107 height 11
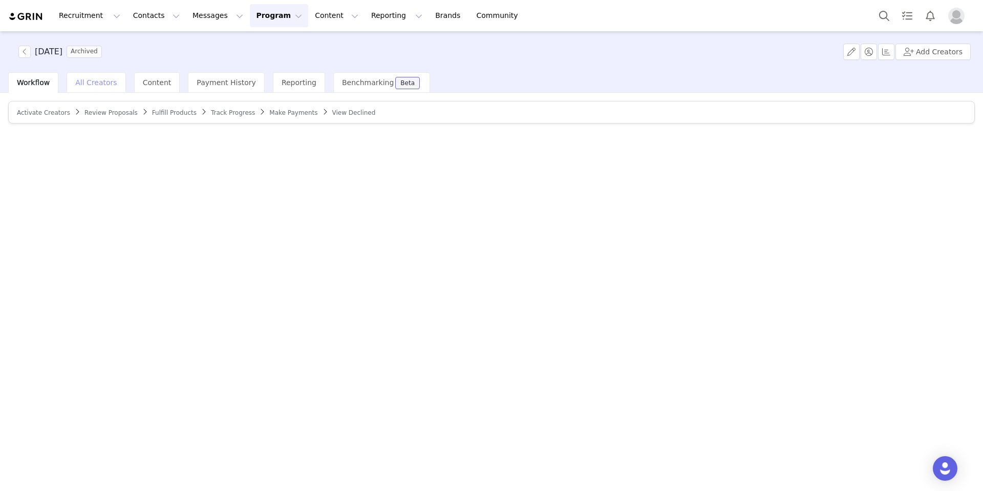
click at [104, 85] on span "All Creators" at bounding box center [95, 82] width 41 height 8
click at [282, 85] on span "Reporting" at bounding box center [299, 82] width 35 height 8
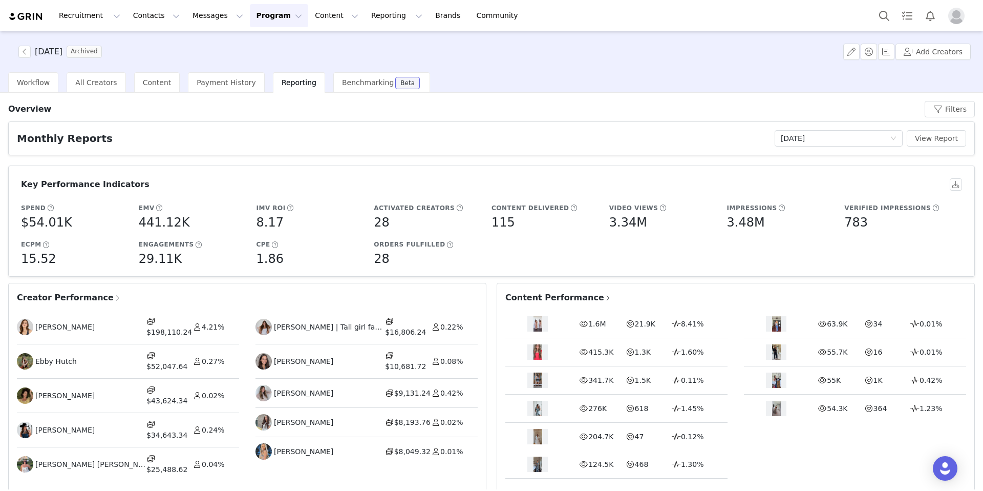
click at [68, 298] on span "Creator Performance" at bounding box center [69, 297] width 104 height 12
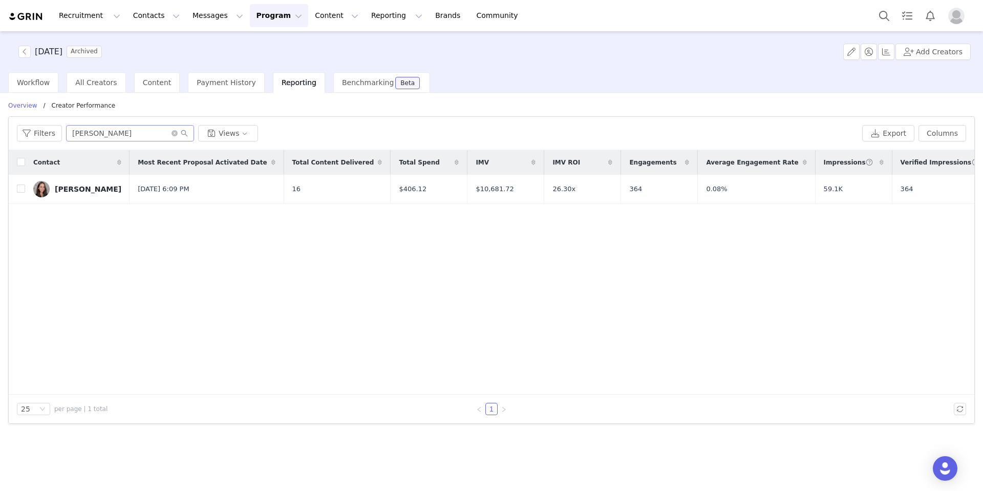
click at [177, 132] on span at bounding box center [180, 133] width 16 height 7
click at [99, 133] on input "rachel" at bounding box center [130, 133] width 128 height 16
click at [173, 132] on icon "icon: close-circle" at bounding box center [175, 133] width 6 height 6
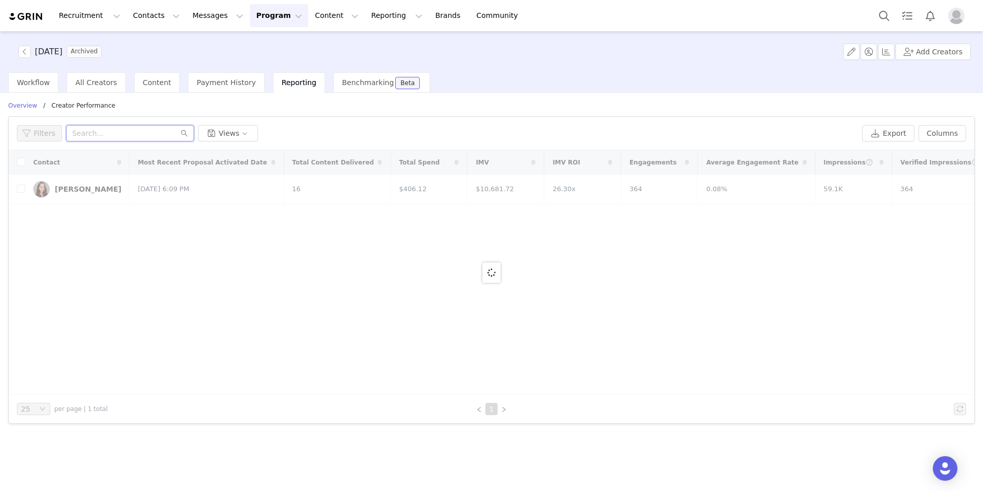
paste input "[PERSON_NAME]"
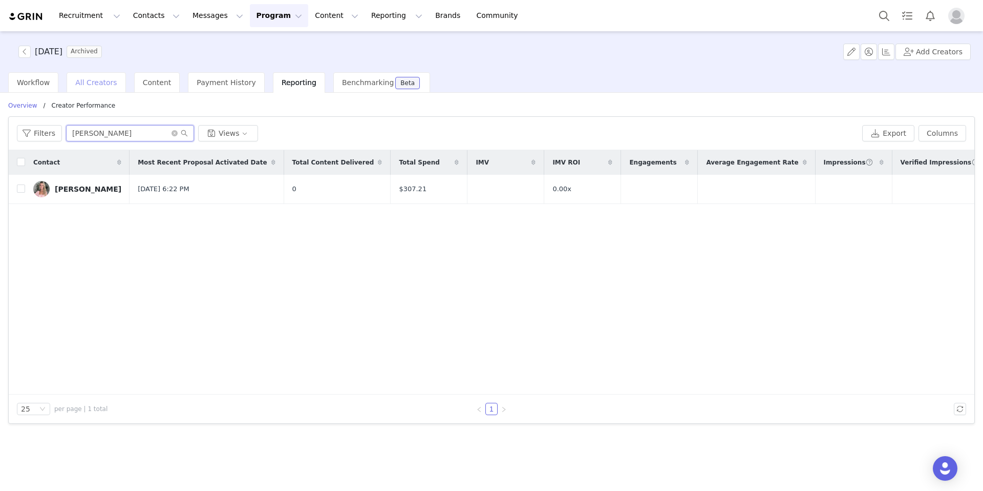
type input "[PERSON_NAME]"
click at [100, 81] on span "All Creators" at bounding box center [95, 82] width 41 height 8
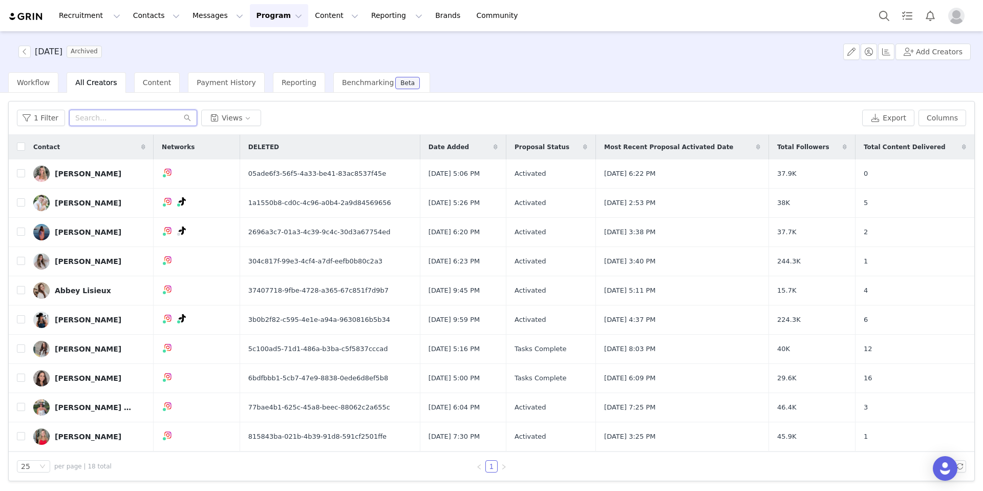
click at [107, 122] on input "text" at bounding box center [133, 118] width 128 height 16
paste input "[PERSON_NAME]"
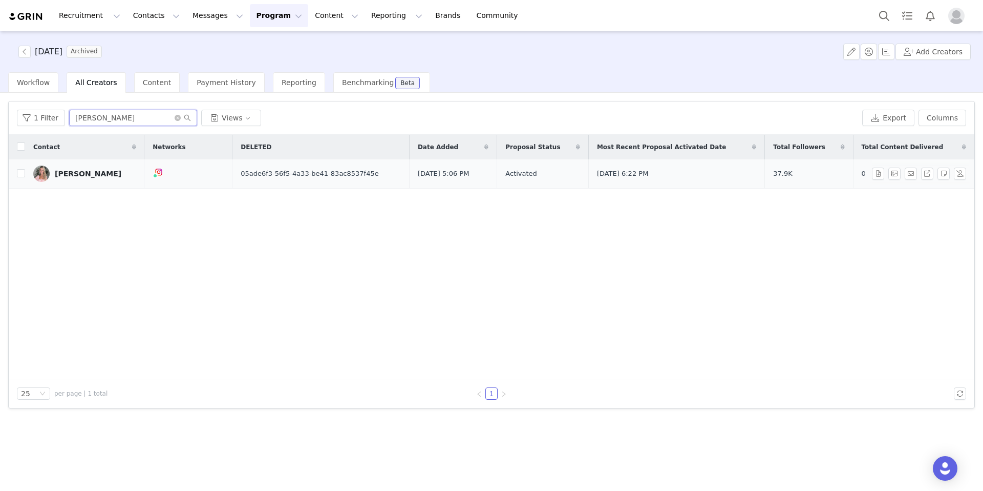
type input "[PERSON_NAME]"
click at [60, 173] on div "[PERSON_NAME]" at bounding box center [88, 174] width 67 height 8
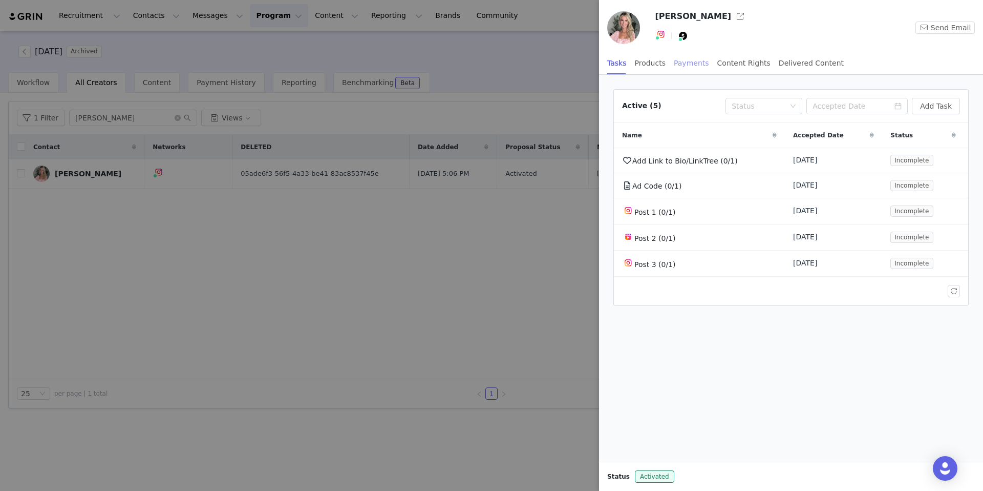
click at [686, 65] on div "Payments" at bounding box center [691, 63] width 35 height 23
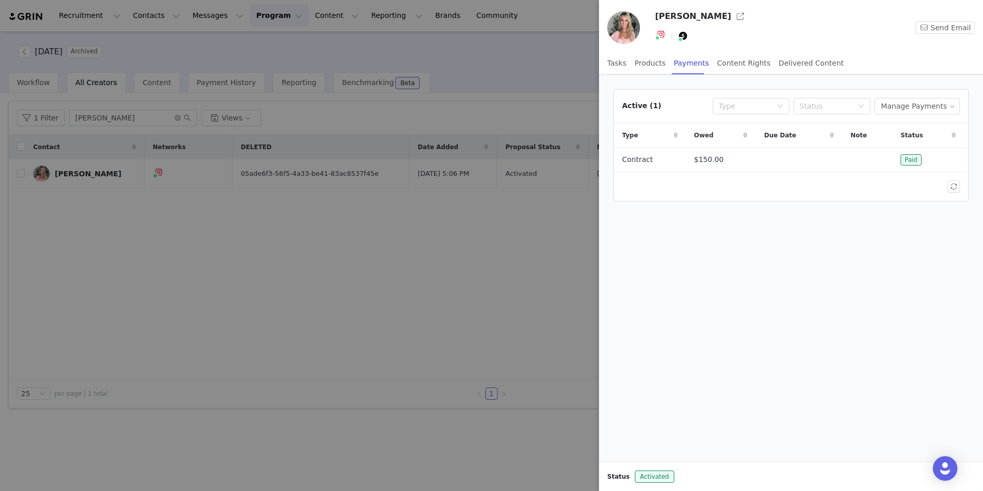
drag, startPoint x: 104, startPoint y: 42, endPoint x: 47, endPoint y: 49, distance: 57.7
click at [103, 42] on div at bounding box center [491, 245] width 983 height 491
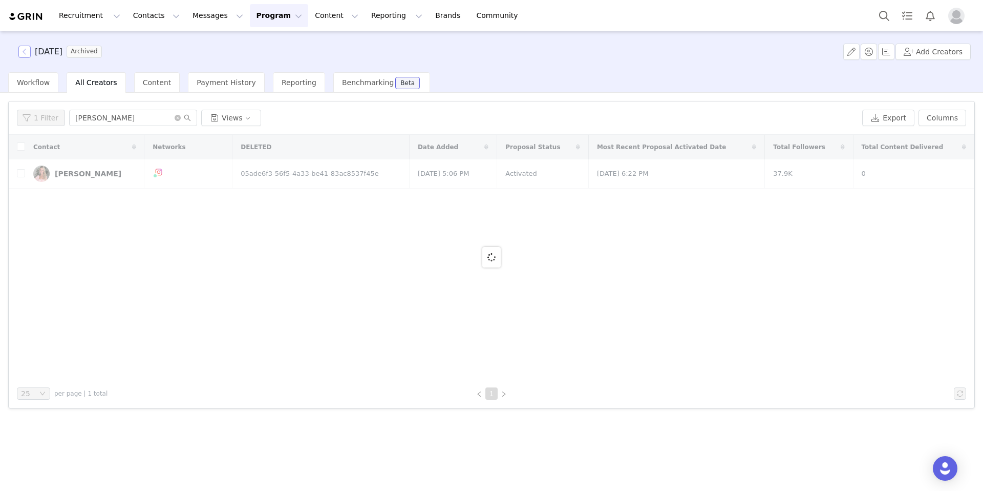
click at [28, 53] on button "button" at bounding box center [24, 52] width 12 height 12
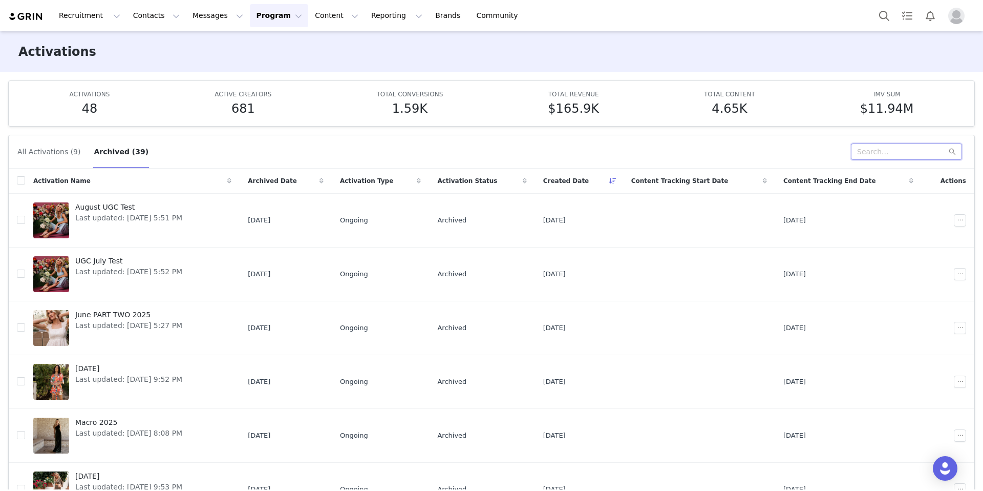
click at [882, 154] on input "text" at bounding box center [906, 151] width 111 height 16
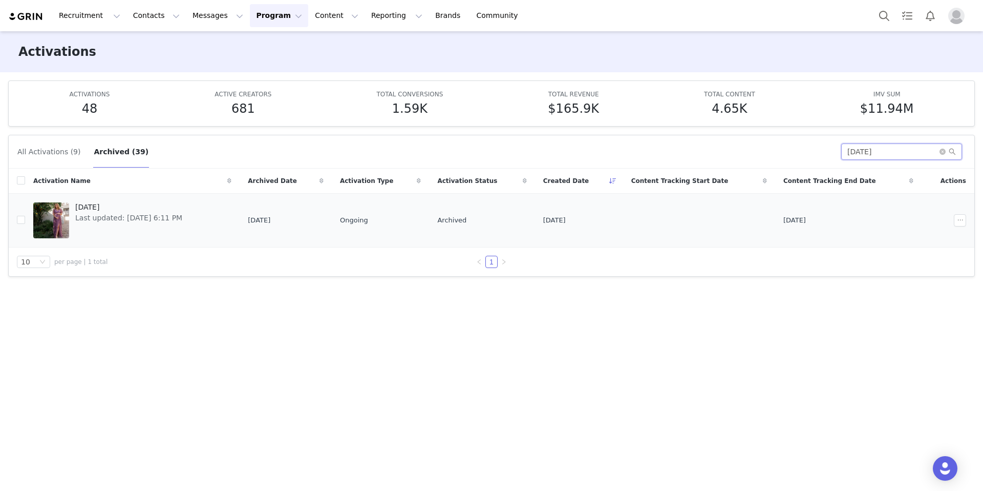
type input "april 2025"
click at [100, 202] on span "[DATE]" at bounding box center [128, 207] width 107 height 11
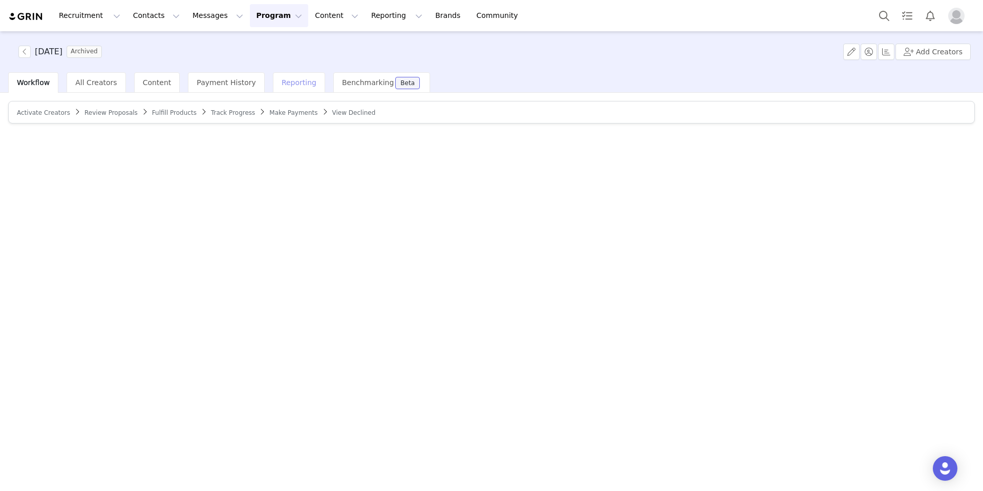
click at [282, 80] on span "Reporting" at bounding box center [299, 82] width 35 height 8
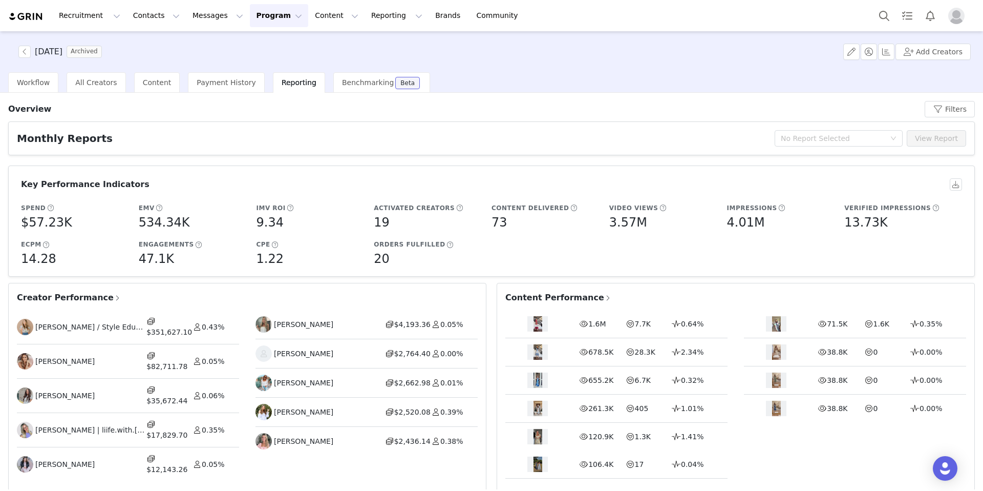
click at [73, 297] on span "Creator Performance" at bounding box center [69, 297] width 104 height 12
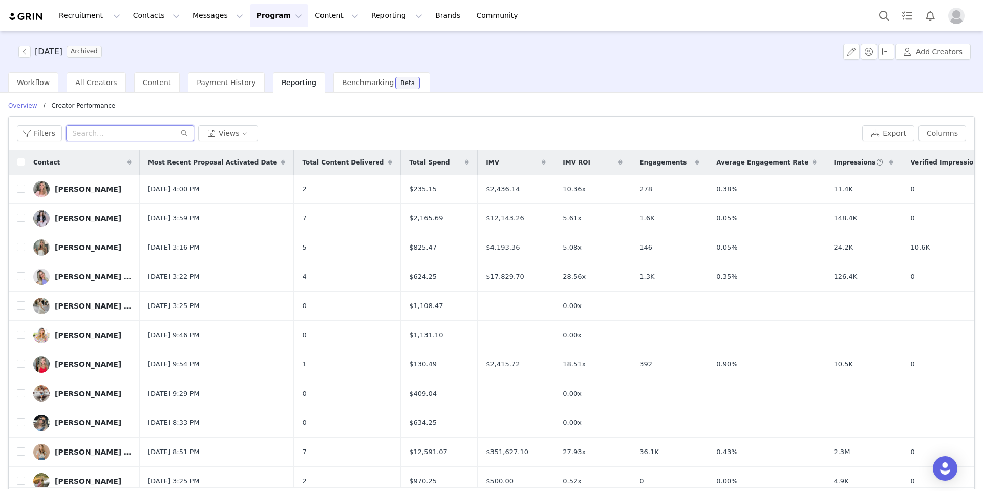
click at [95, 131] on input "text" at bounding box center [130, 133] width 128 height 16
click at [71, 186] on div "[PERSON_NAME]" at bounding box center [88, 189] width 67 height 8
click at [88, 188] on div "[PERSON_NAME]" at bounding box center [88, 189] width 67 height 8
click at [78, 189] on div "[PERSON_NAME]" at bounding box center [88, 189] width 67 height 8
click at [145, 78] on span "Content" at bounding box center [157, 82] width 29 height 8
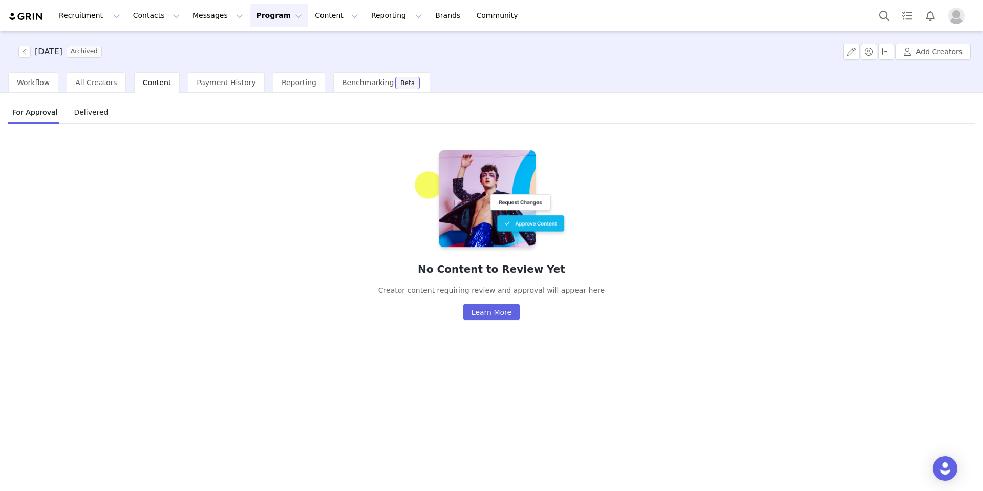
click at [87, 71] on div "April 2025 Archived Add Creators" at bounding box center [491, 51] width 983 height 41
click at [95, 82] on span "All Creators" at bounding box center [95, 82] width 41 height 8
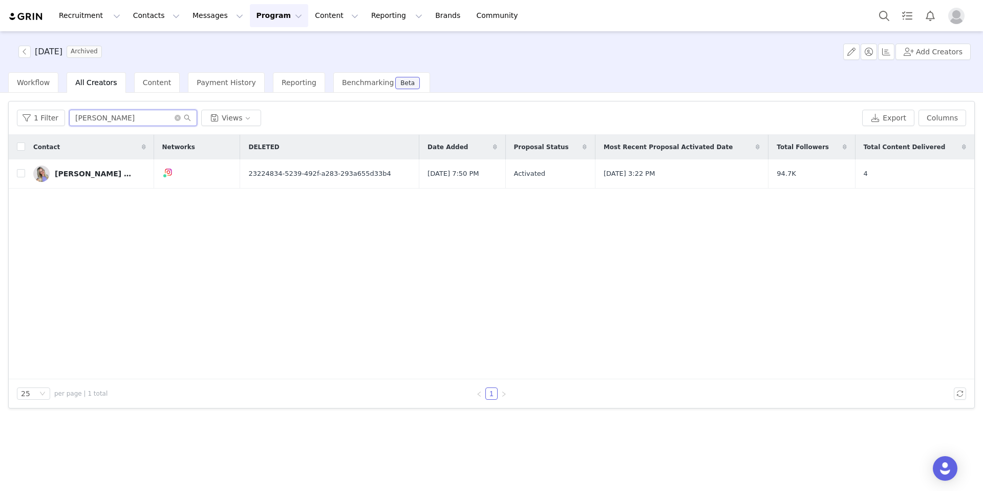
drag, startPoint x: 115, startPoint y: 119, endPoint x: 62, endPoint y: 120, distance: 52.2
click at [62, 120] on div "1 Filter lisa rizzo Views" at bounding box center [437, 118] width 841 height 16
paste input "[PERSON_NAME]"
type input "[PERSON_NAME]"
click at [80, 174] on div "[PERSON_NAME]" at bounding box center [88, 174] width 67 height 8
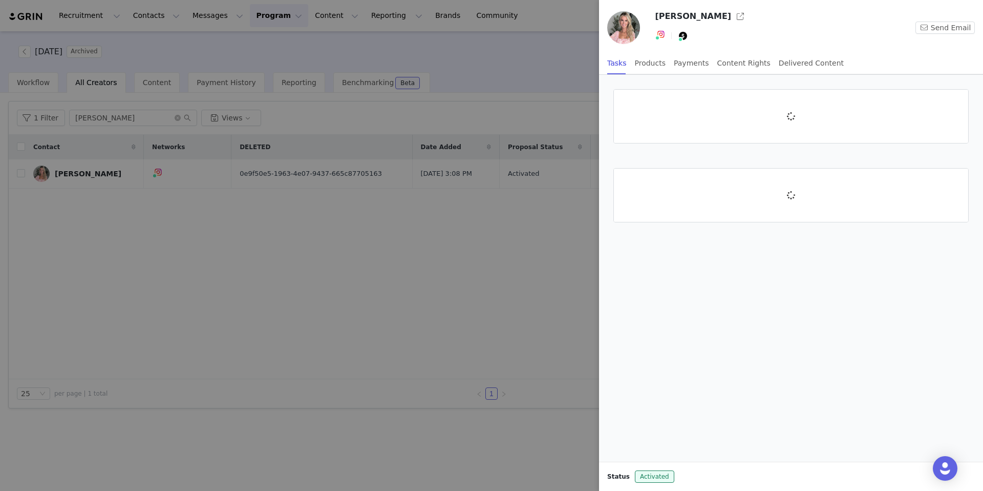
click at [73, 171] on div at bounding box center [491, 245] width 983 height 491
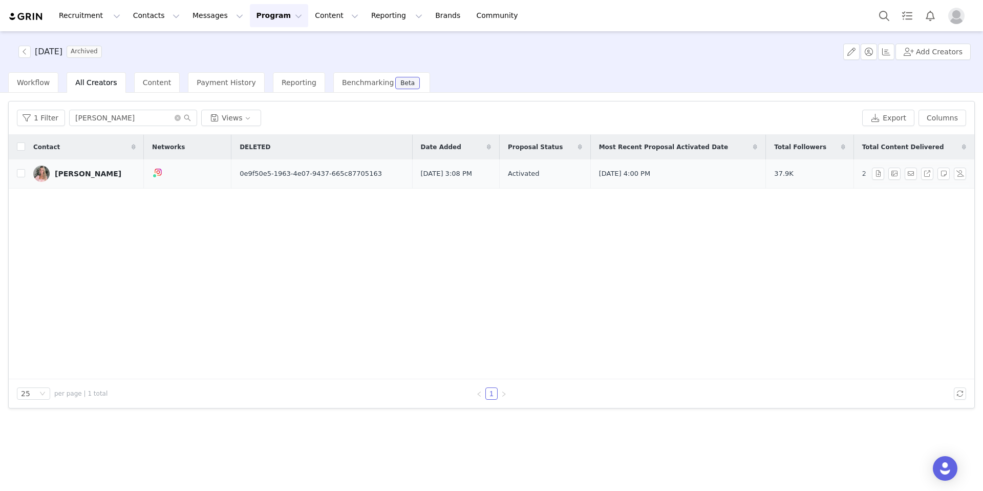
click at [70, 178] on link "[PERSON_NAME]" at bounding box center [84, 173] width 102 height 16
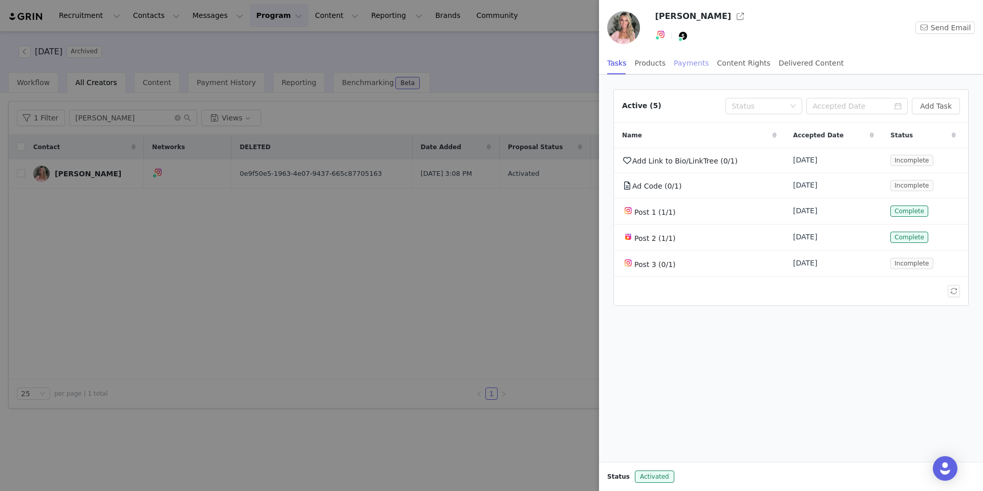
click at [689, 64] on div "Payments" at bounding box center [691, 63] width 35 height 23
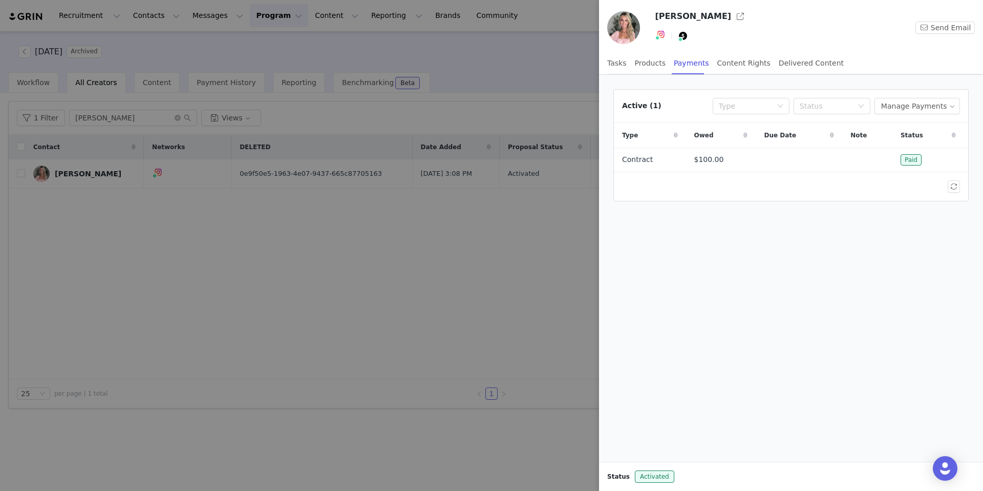
click at [513, 74] on div at bounding box center [491, 245] width 983 height 491
